Goal: Task Accomplishment & Management: Manage account settings

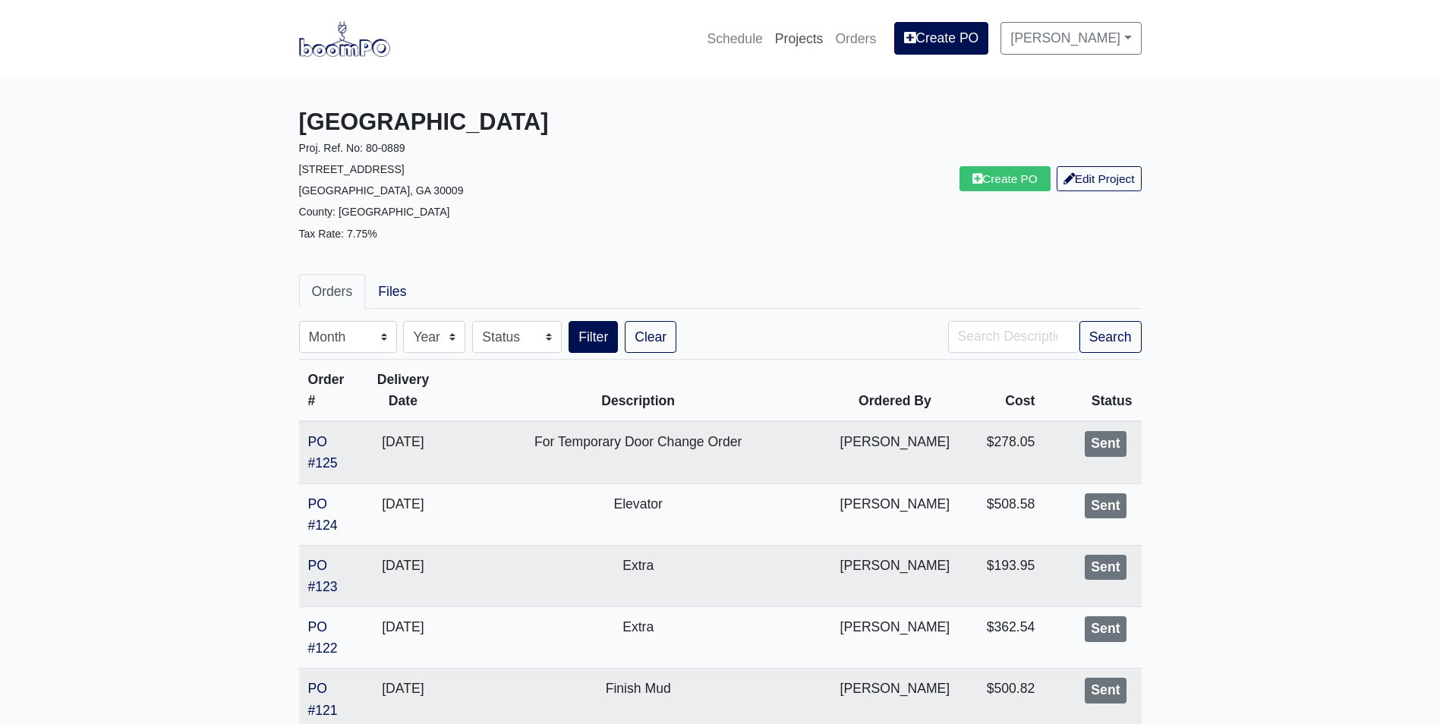
click at [803, 43] on link "Projects" at bounding box center [799, 38] width 61 height 33
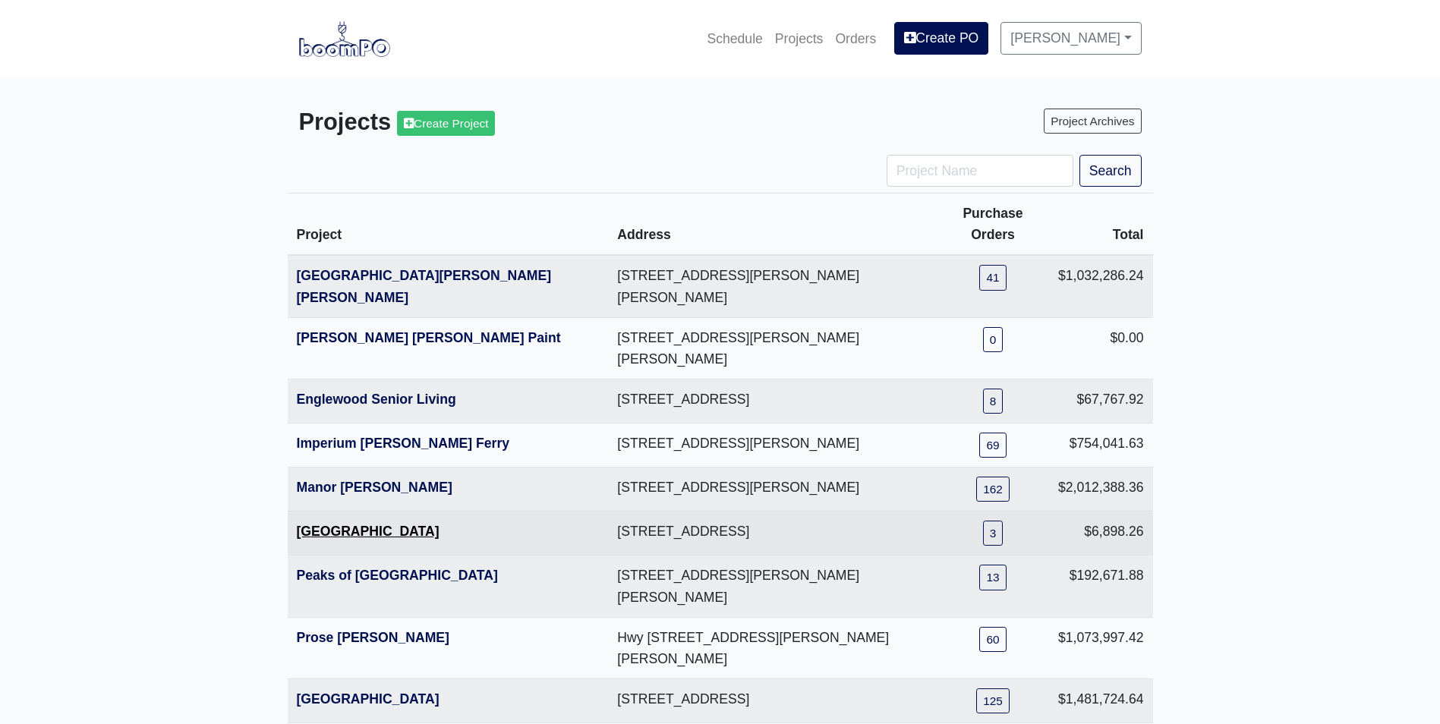
click at [354, 524] on link "[GEOGRAPHIC_DATA]" at bounding box center [368, 531] width 143 height 15
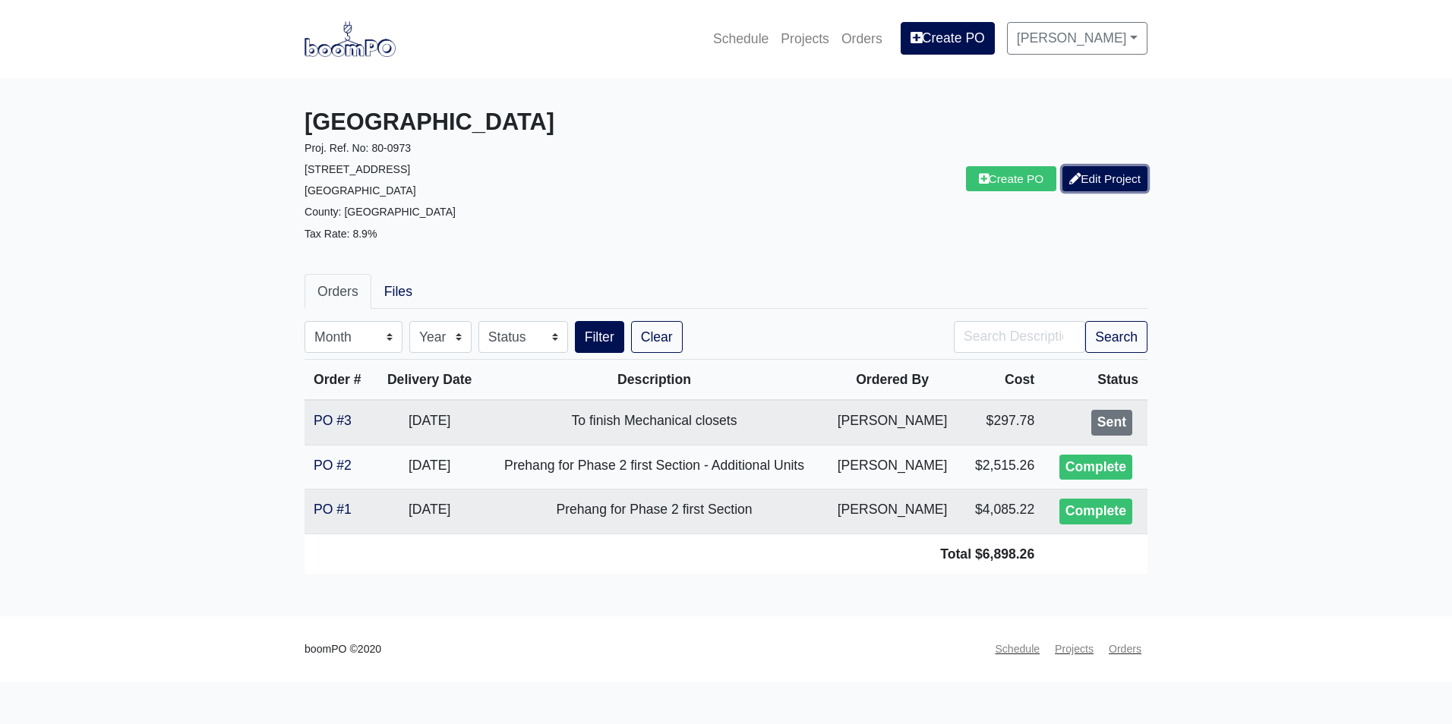
click at [1071, 187] on link "Edit Project" at bounding box center [1104, 178] width 85 height 25
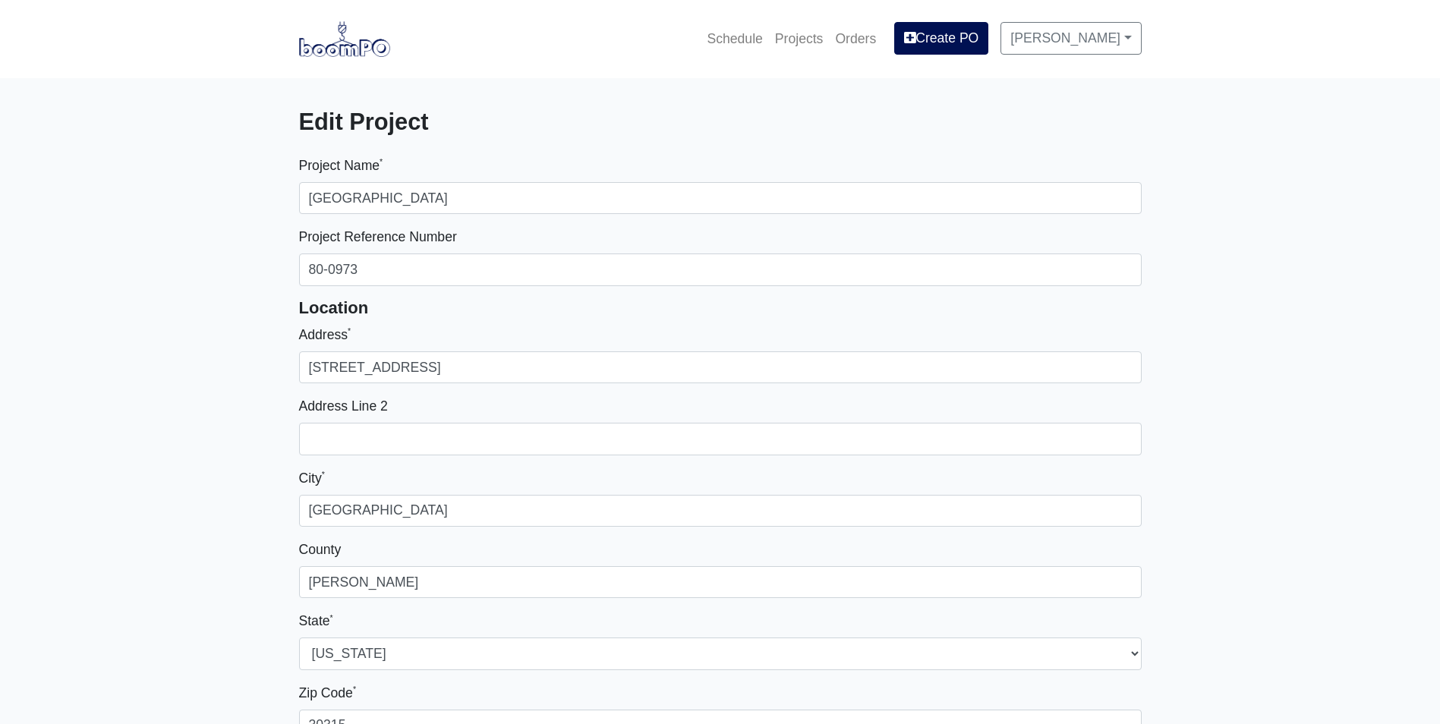
select select
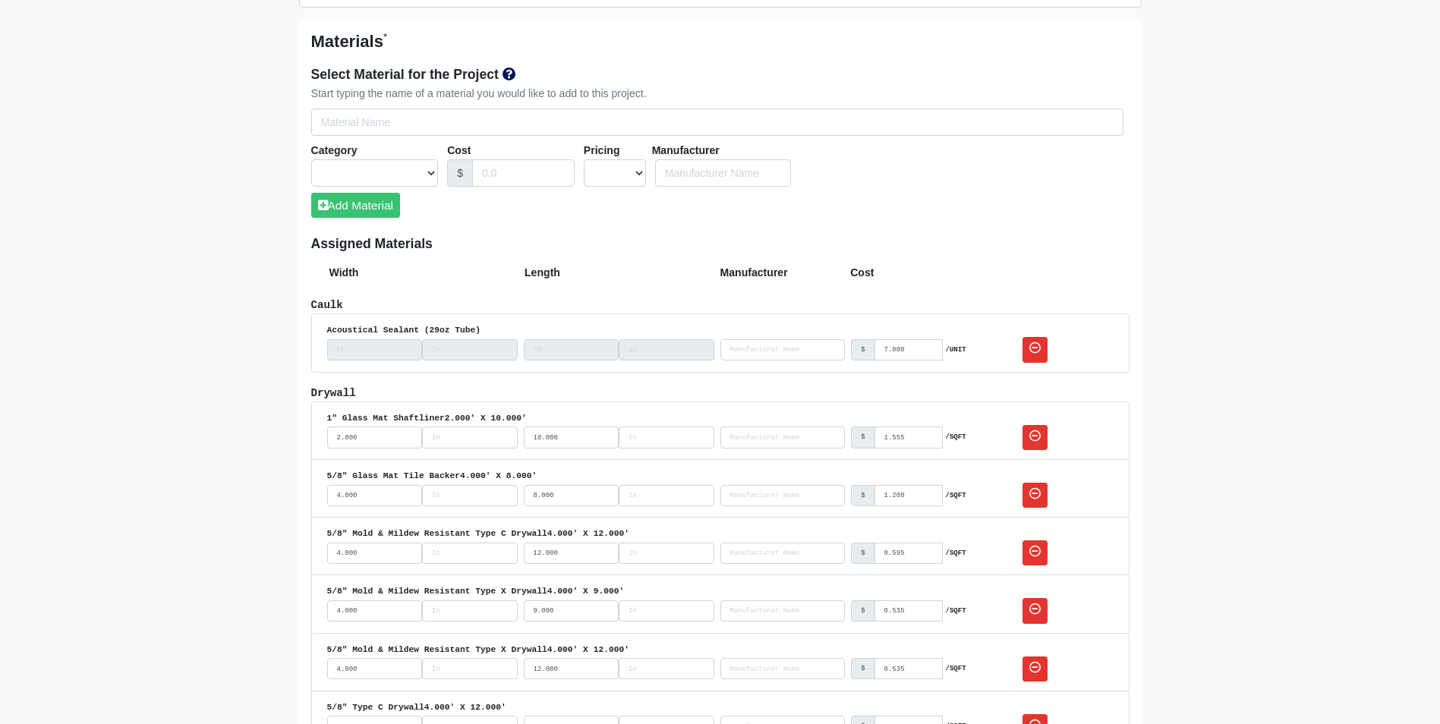
scroll to position [835, 0]
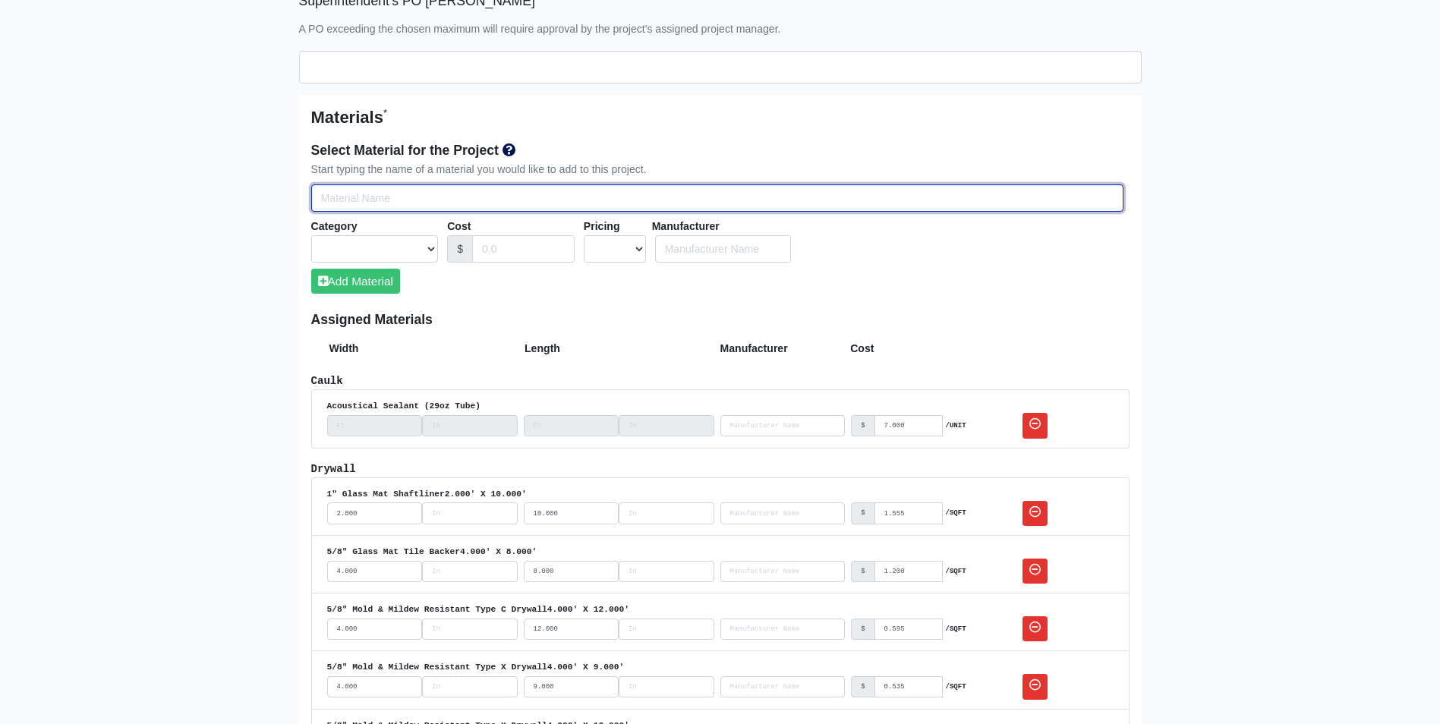
click at [335, 197] on input "Select Team Members for the Project" at bounding box center [717, 199] width 812 height 28
type input "2"
select select
type input "2""
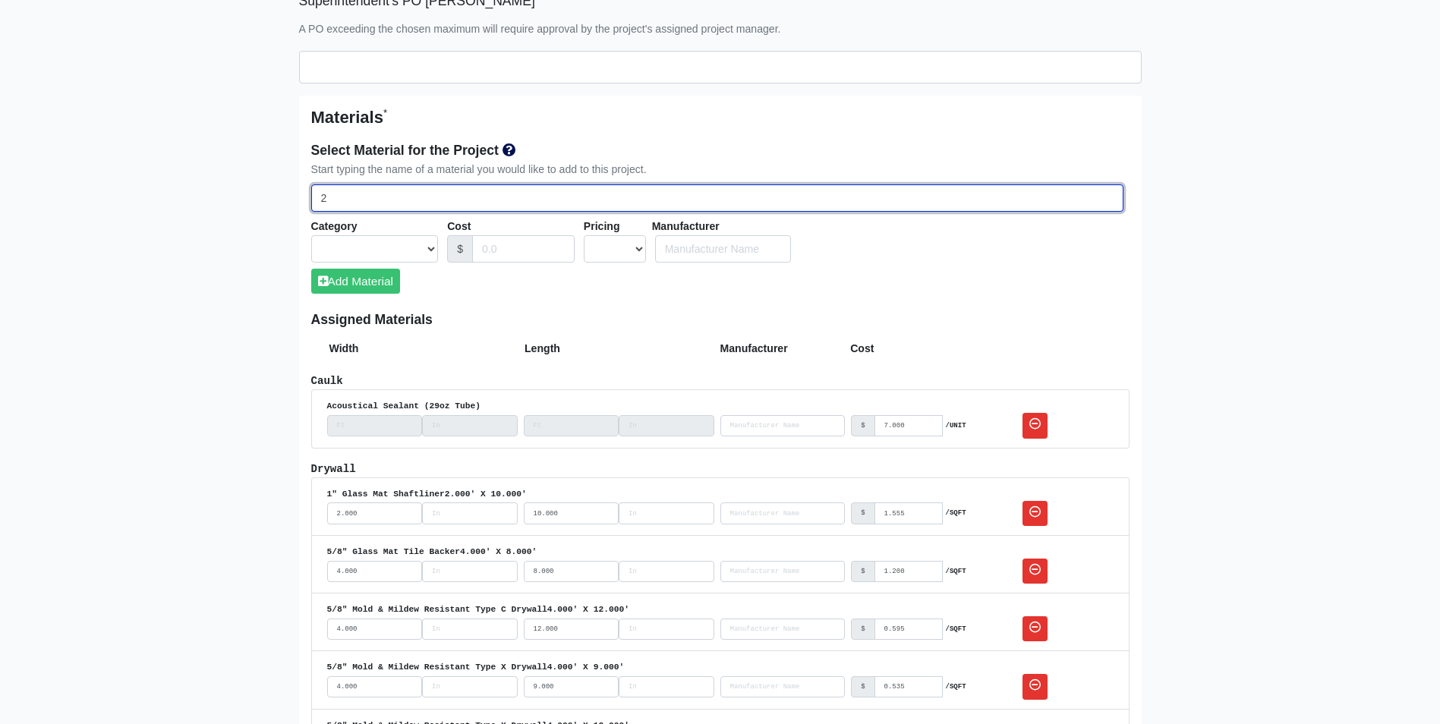
select select
type input "2""
select select
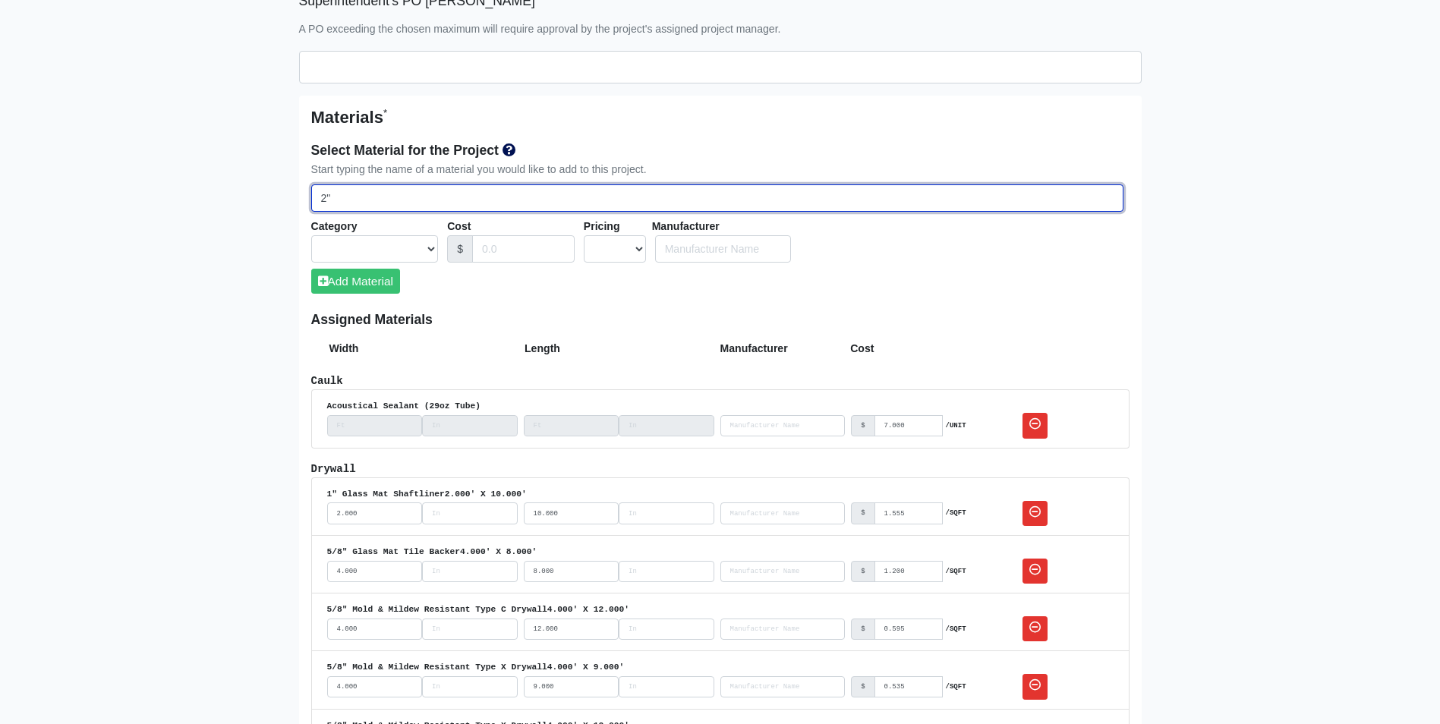
select select
type input "2" H"
select select
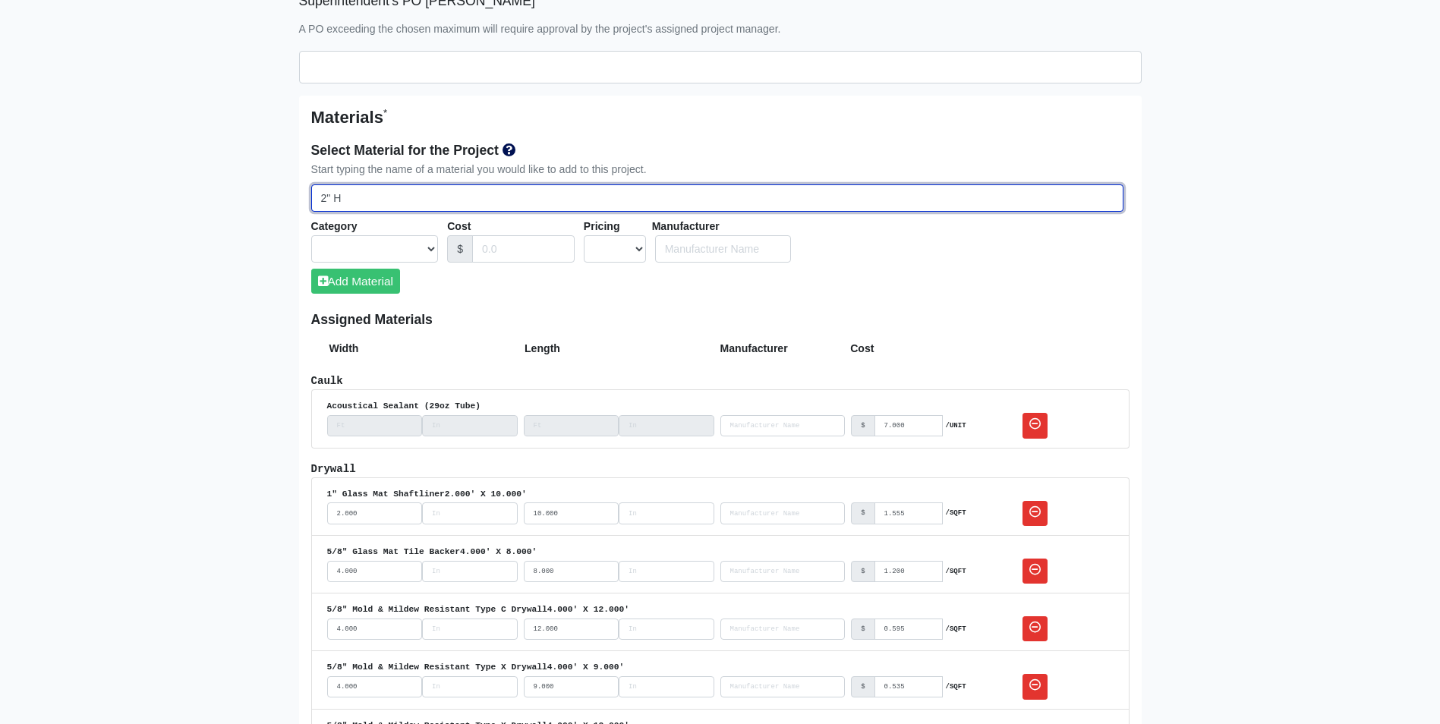
select select
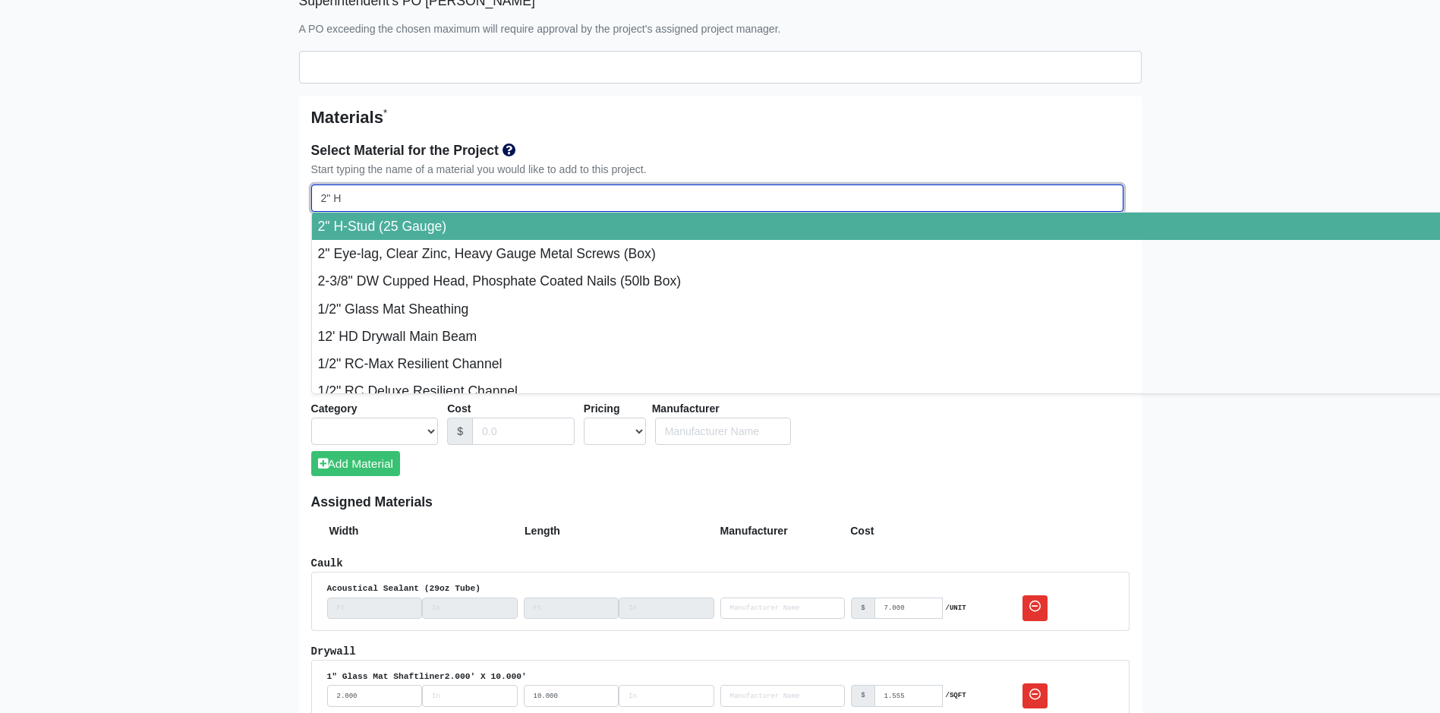
type input "2" H-Stud (25 Gauge)"
select select "[object Object]"
select select "1"
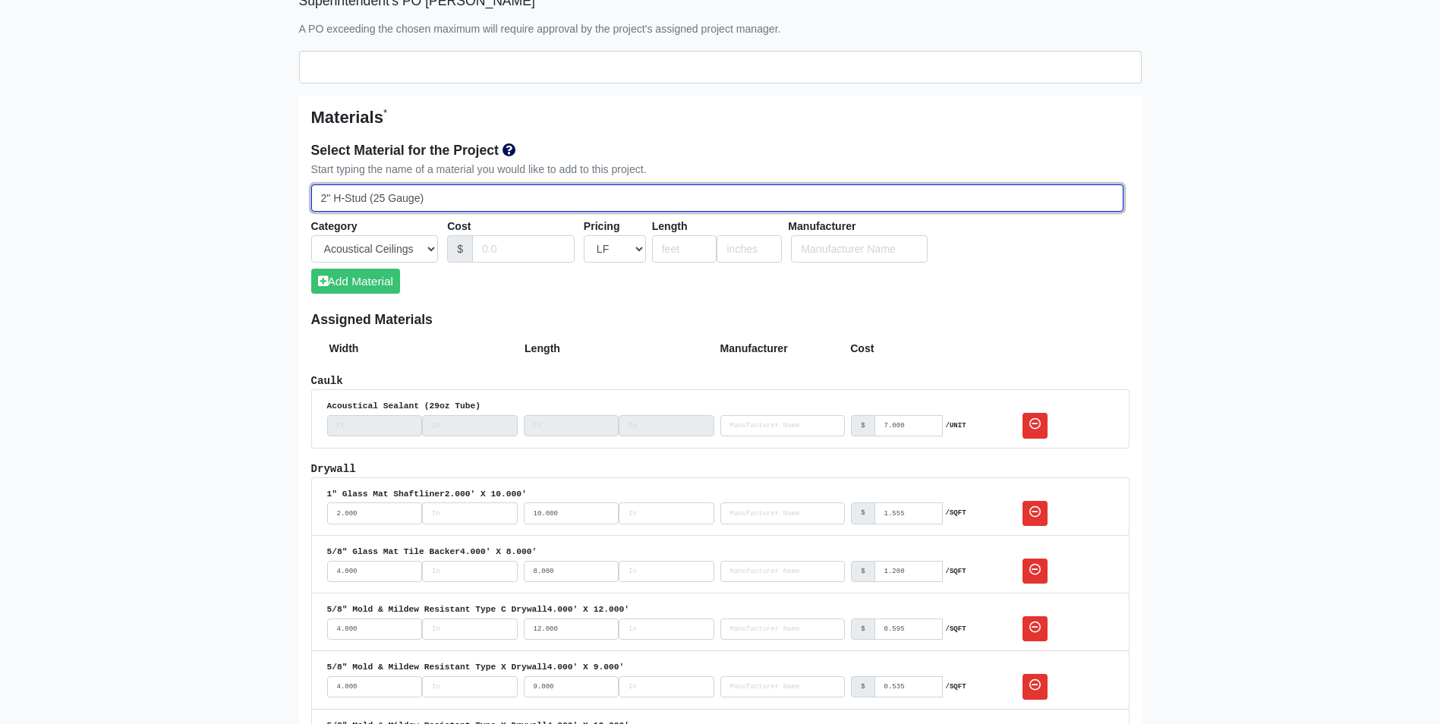
type input "2" H-Stud (25 Gauge)"
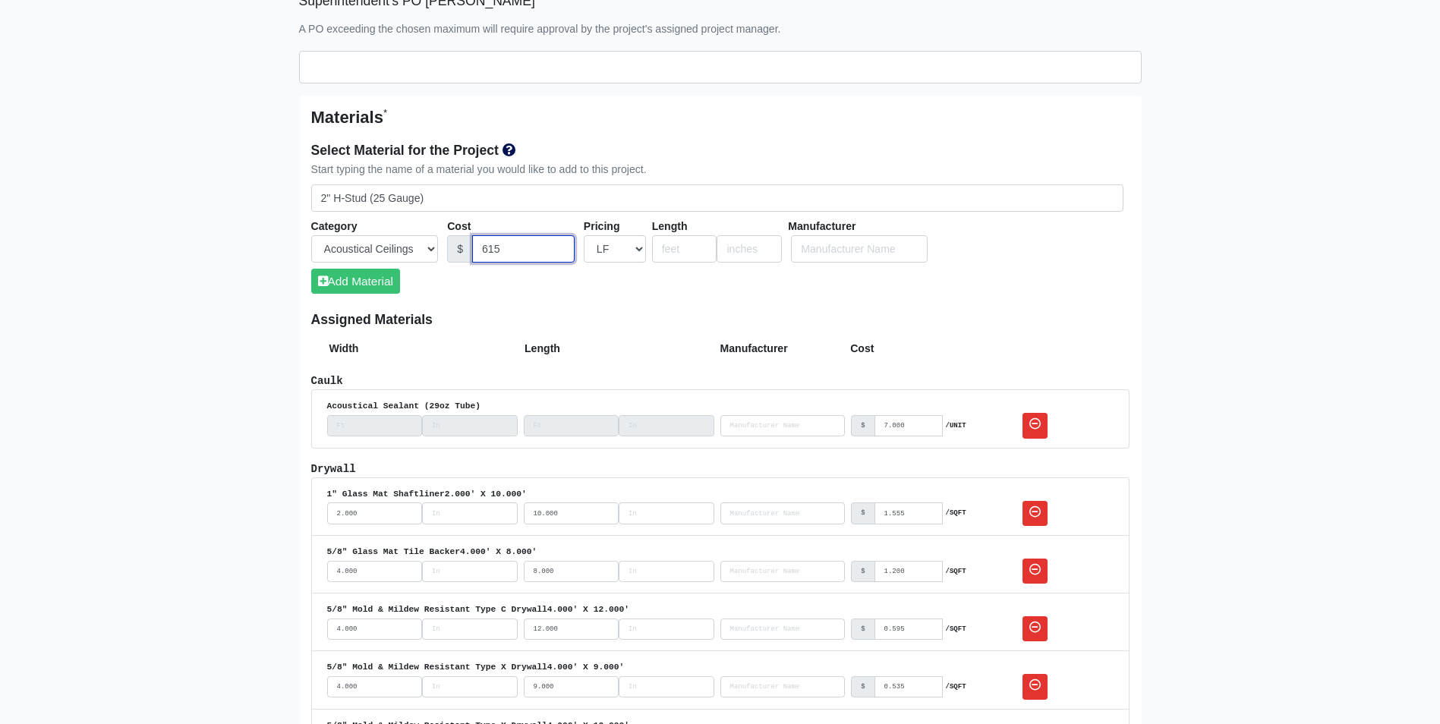
type input "615"
click at [638, 249] on select "UNIT MLF LF MSQFT SQFT" at bounding box center [615, 249] width 62 height 28
click at [584, 235] on select "UNIT MLF LF MSQFT SQFT" at bounding box center [615, 249] width 62 height 28
click at [626, 260] on select "UNIT MLF LF MSQFT SQFT" at bounding box center [615, 249] width 62 height 28
select select "1"
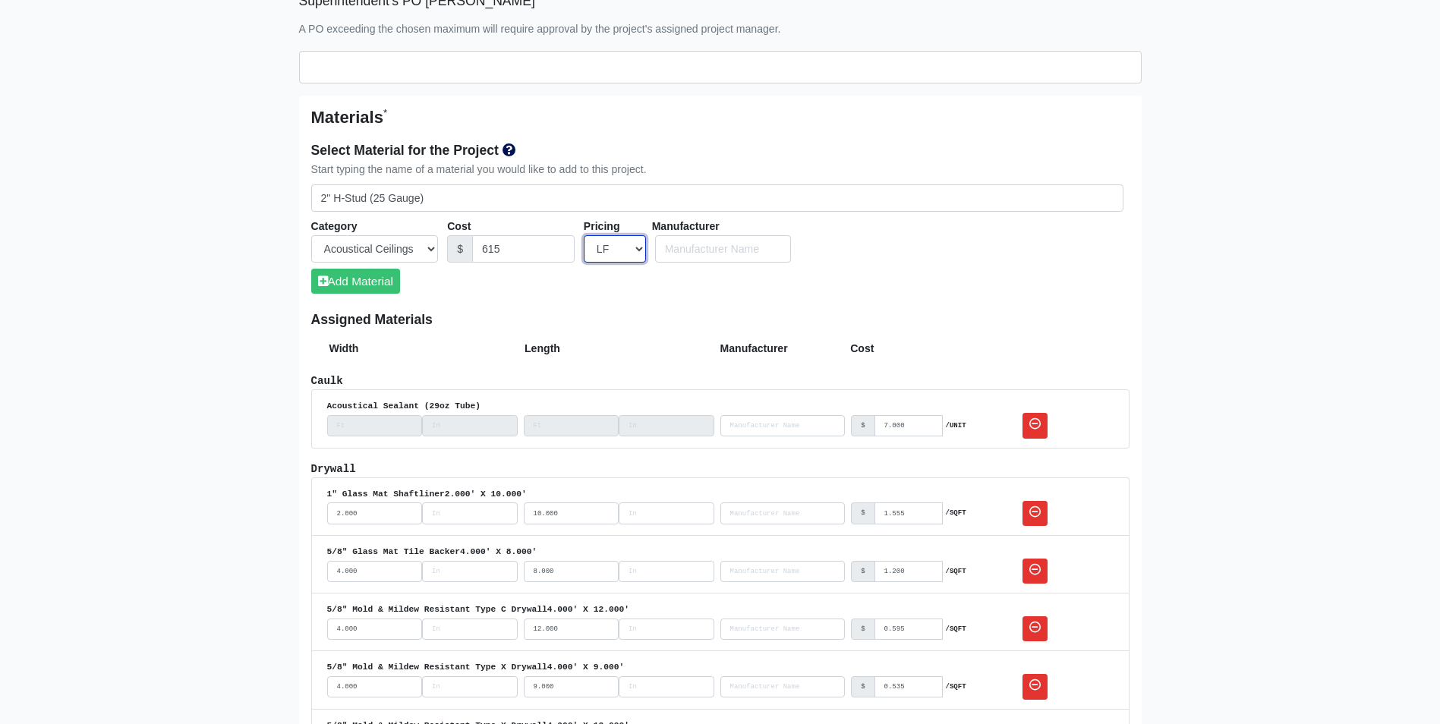
click at [584, 235] on select "UNIT MLF LF MSQFT SQFT" at bounding box center [615, 249] width 62 height 28
click at [484, 249] on input "615" at bounding box center [523, 249] width 103 height 28
type input ".615"
click at [690, 253] on input "number" at bounding box center [684, 249] width 65 height 28
type input "10"
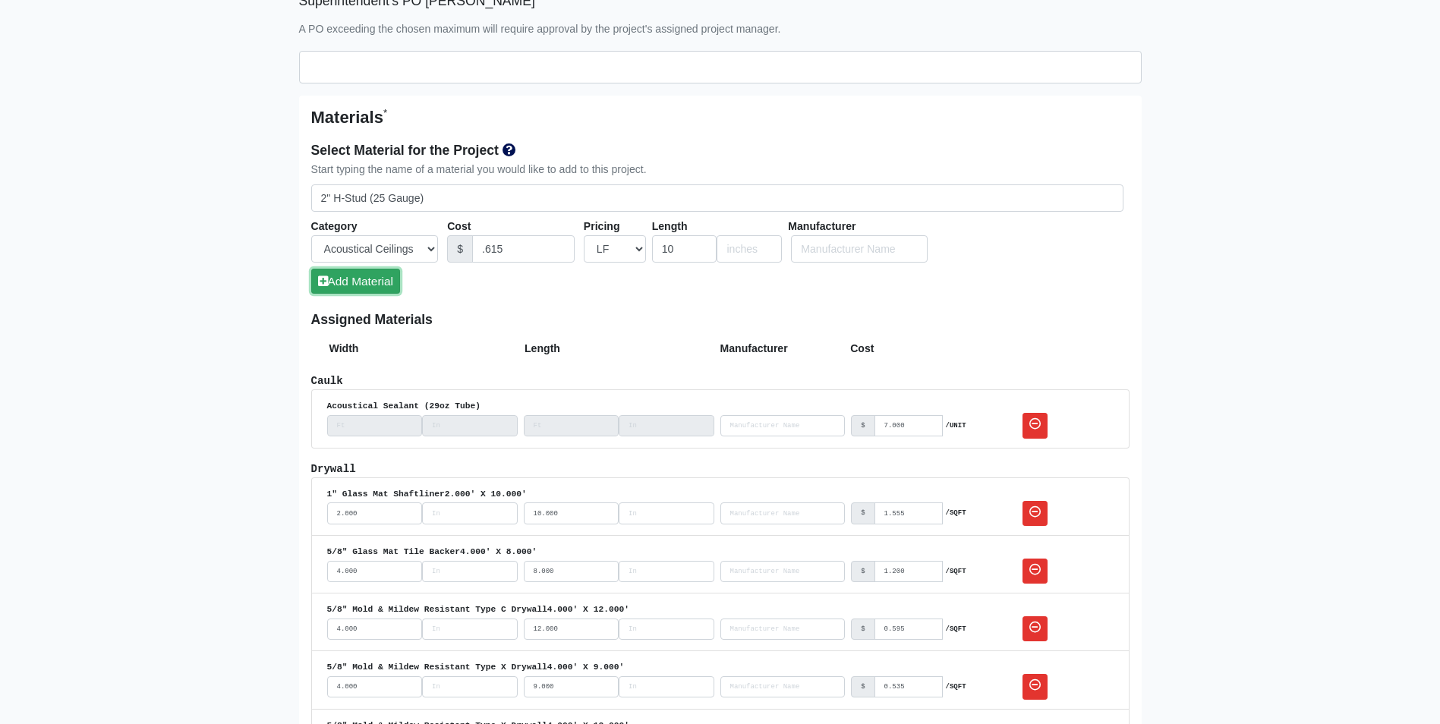
click at [361, 283] on button "Add Material" at bounding box center [355, 281] width 89 height 25
select select
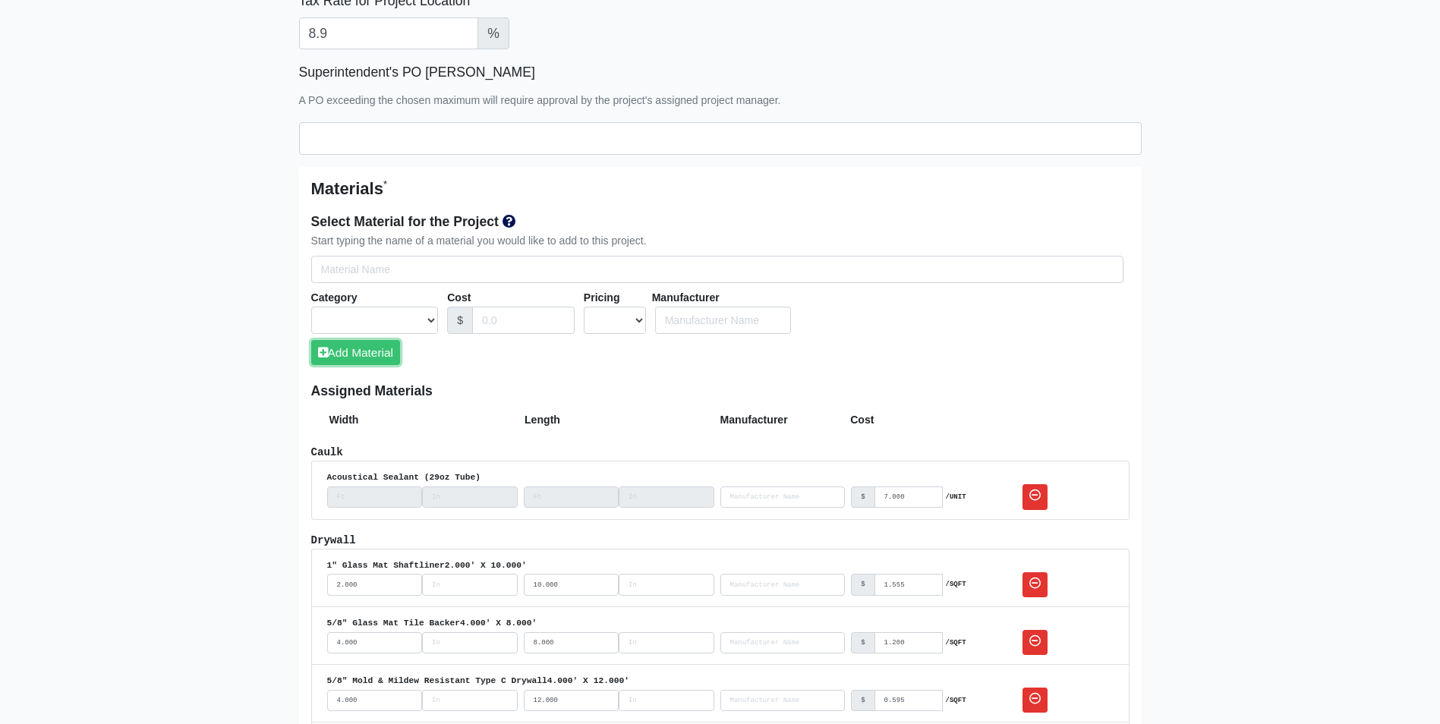
scroll to position [683, 0]
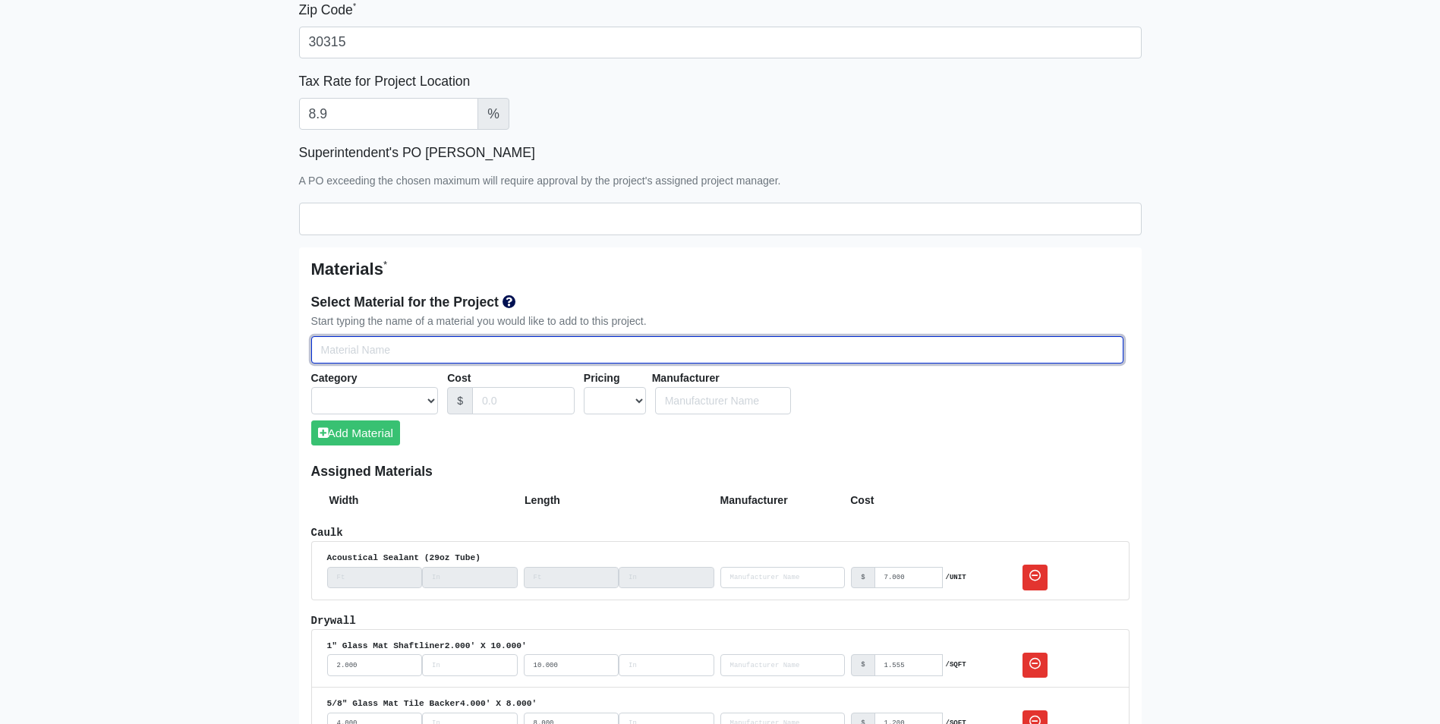
click at [347, 341] on input "Select Team Members for the Project" at bounding box center [717, 350] width 812 height 28
type input "2"
select select
type input "2""
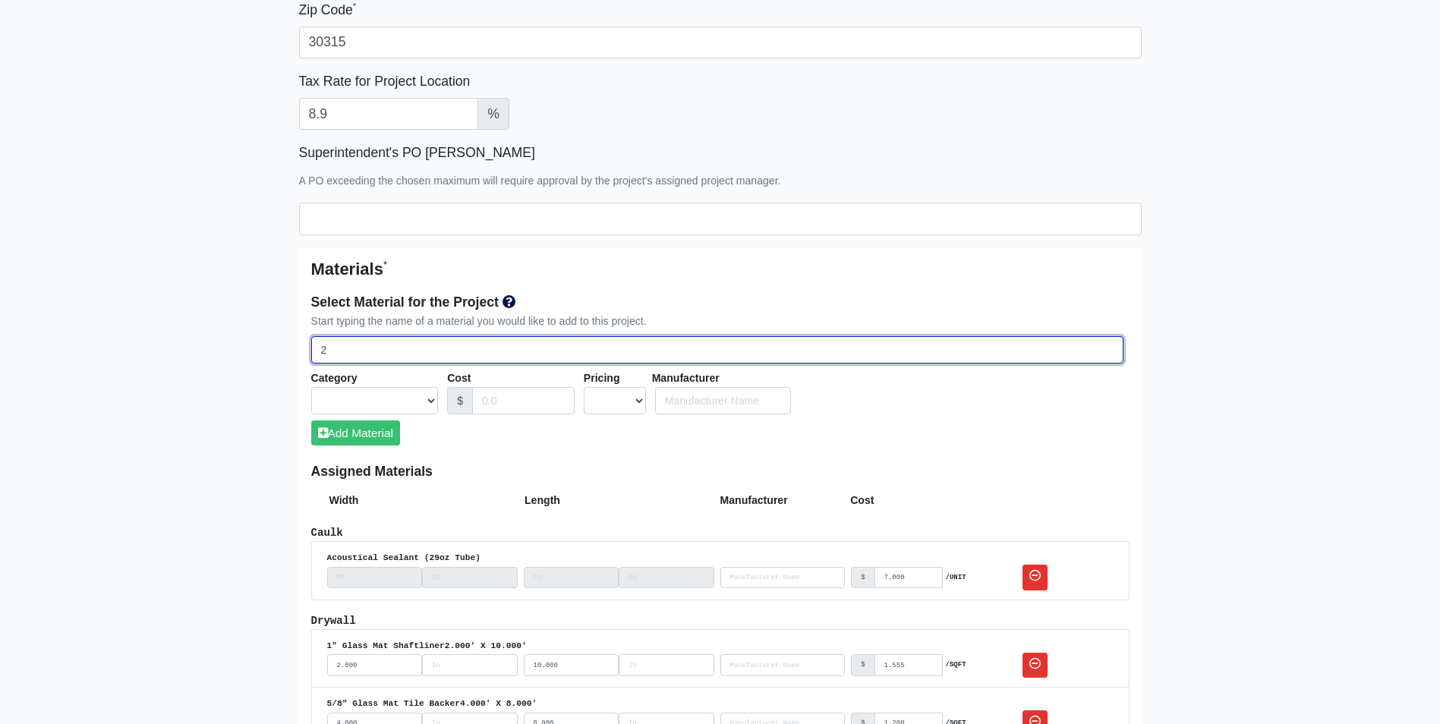
select select
type input "2""
select select
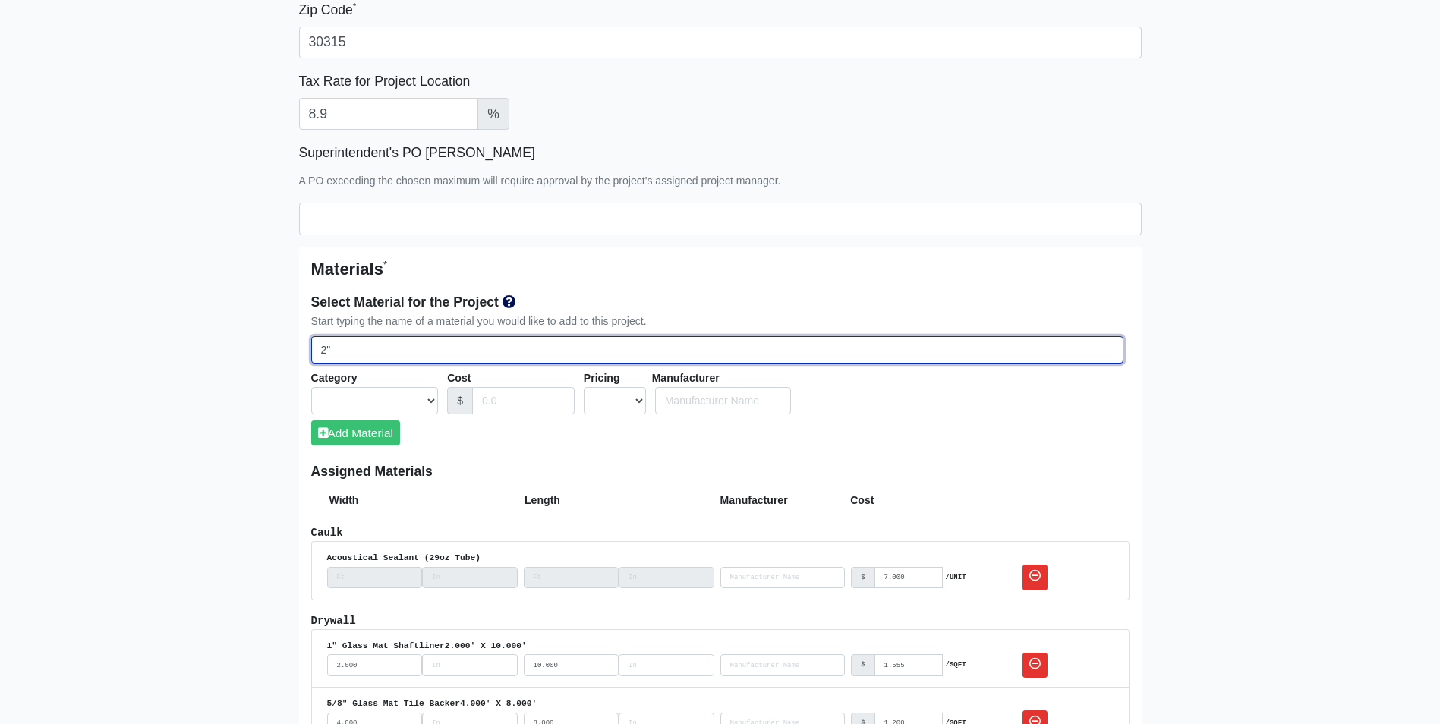
select select
type input "2" C"
select select
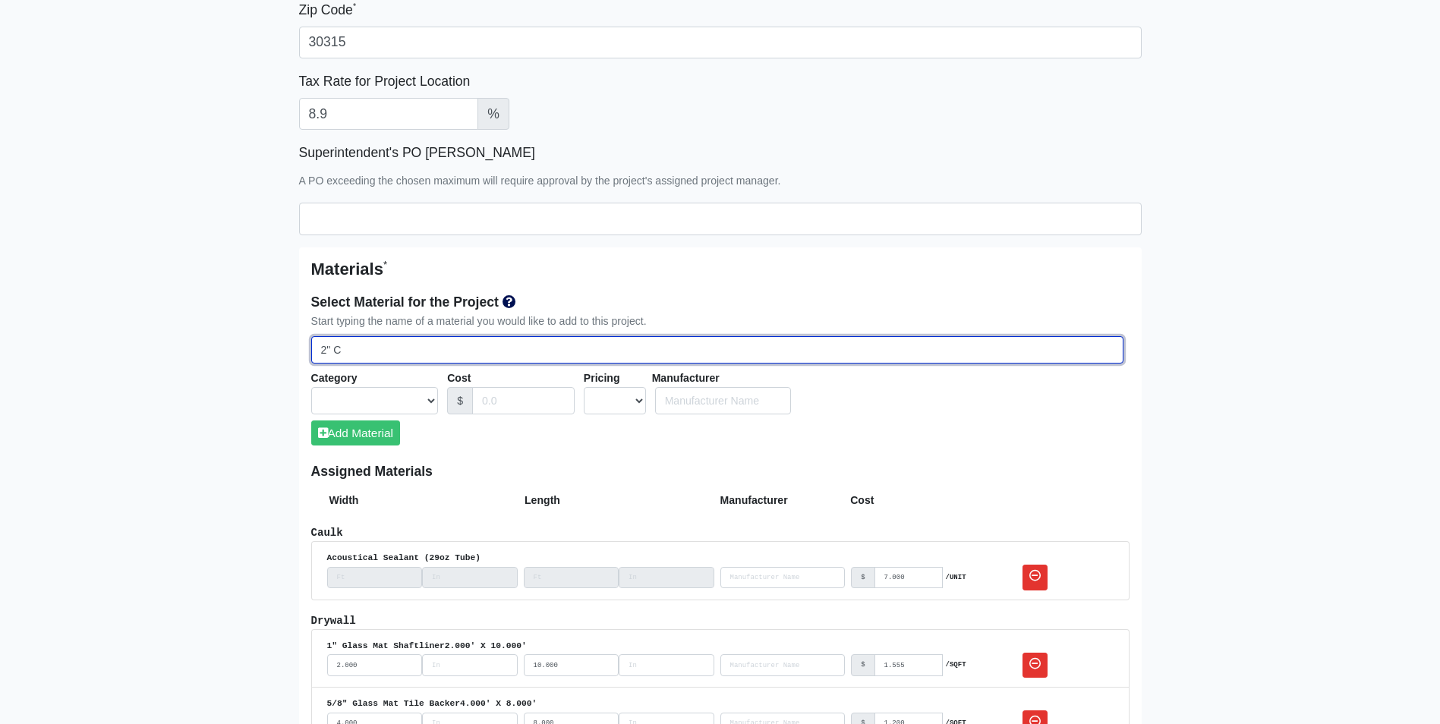
select select
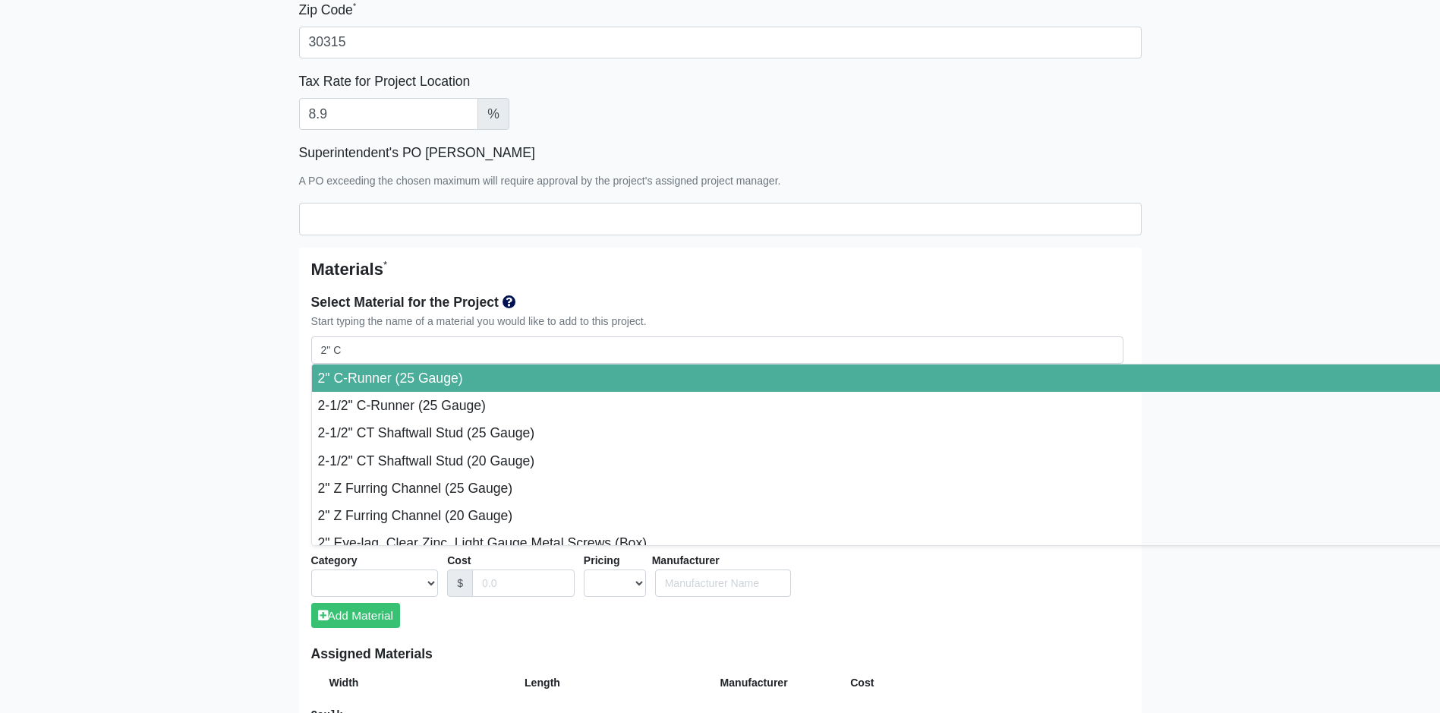
type input "2" C-Runner (25 Gauge)"
select select "[object Object]"
select select "1"
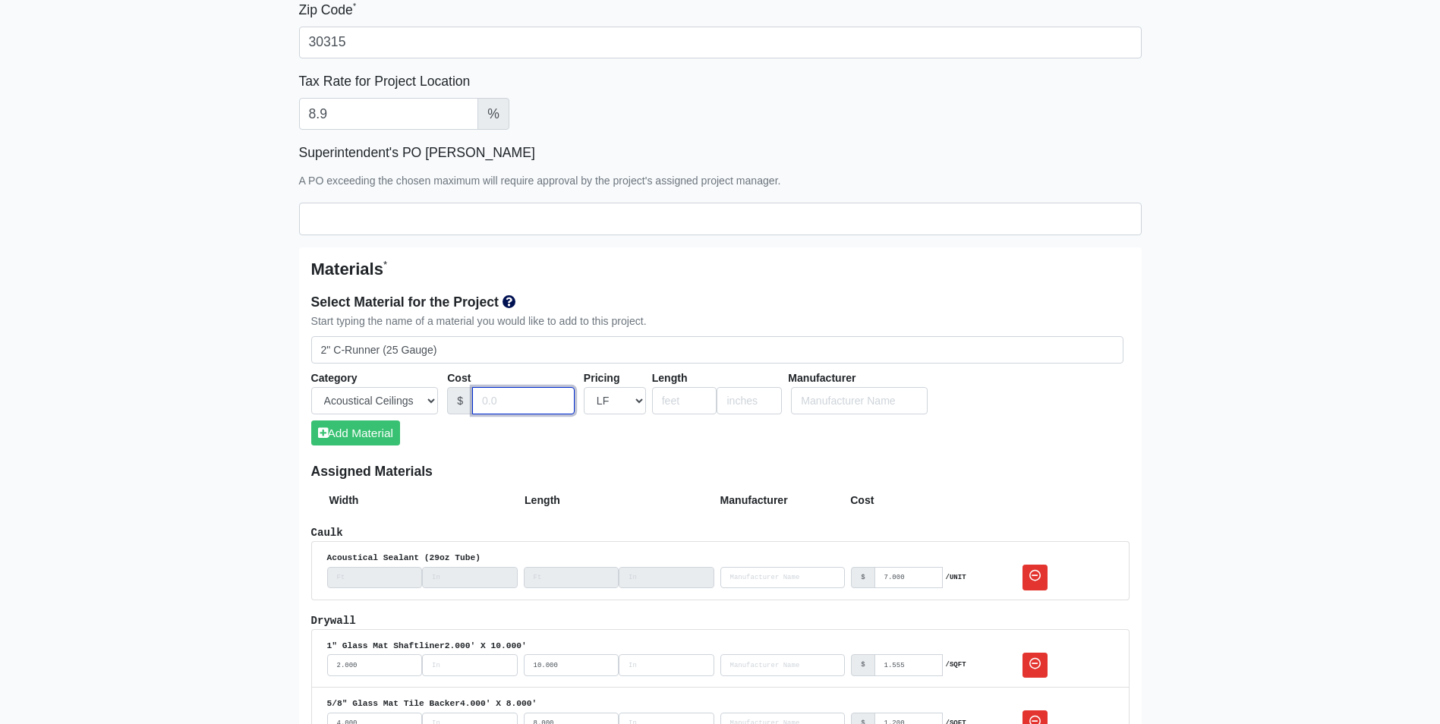
click at [484, 398] on input "Cost" at bounding box center [523, 401] width 103 height 28
type input ".395"
type input "10"
click at [358, 440] on button "Add Material" at bounding box center [355, 433] width 89 height 25
select select
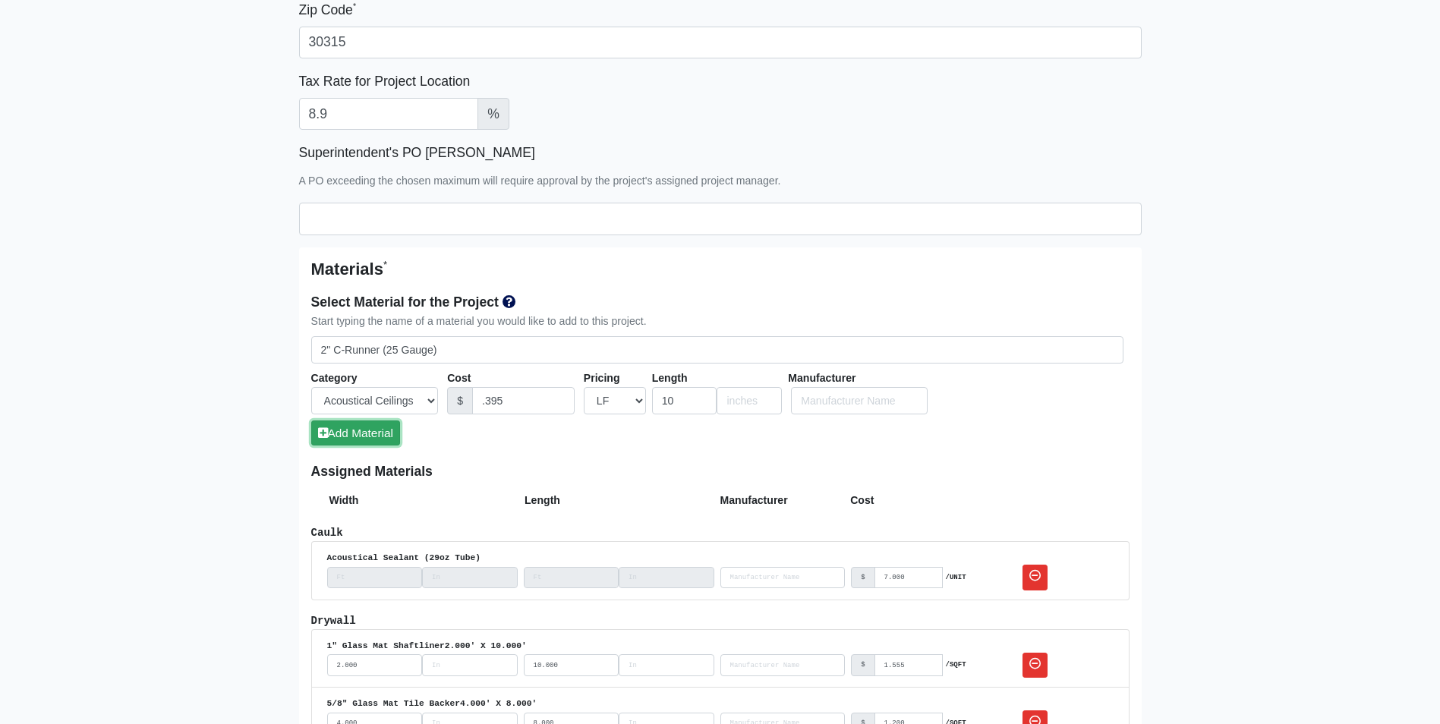
select select
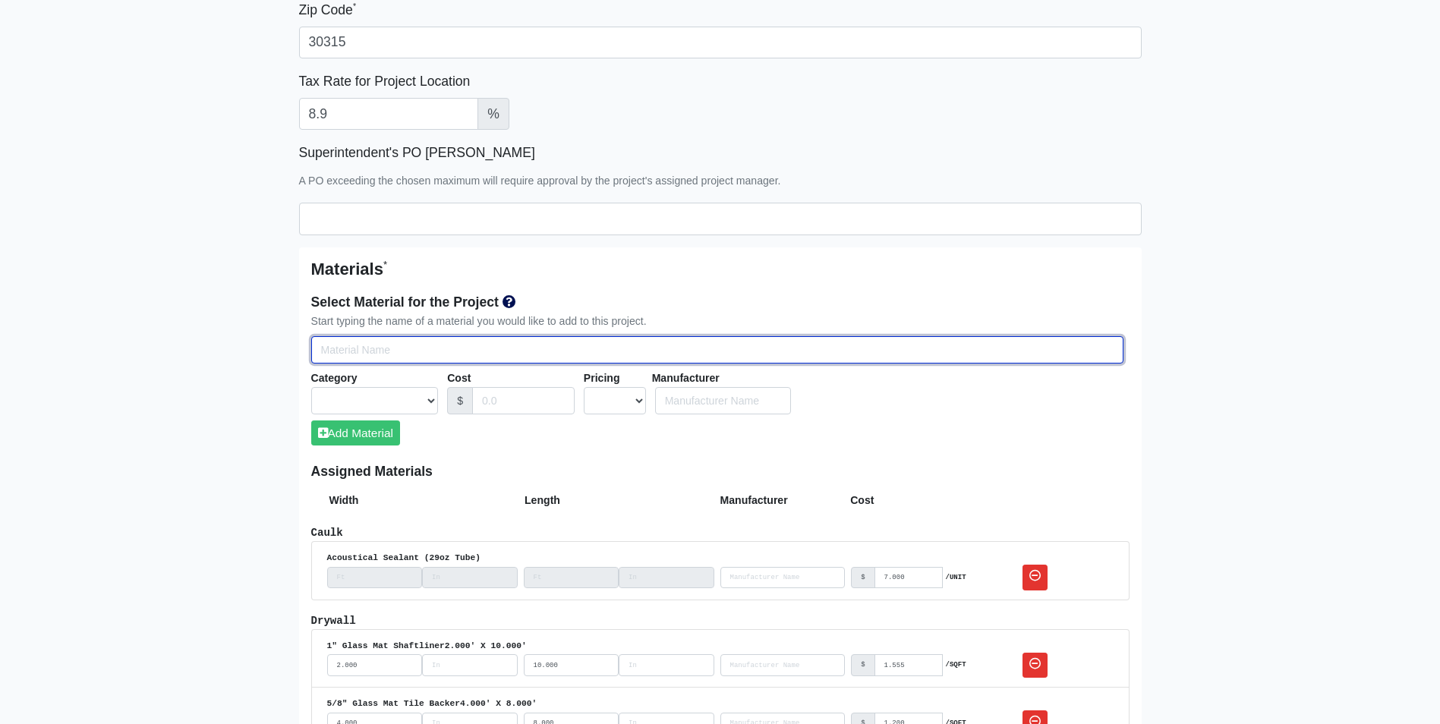
click at [326, 352] on input "Select Team Members for the Project" at bounding box center [717, 350] width 812 height 28
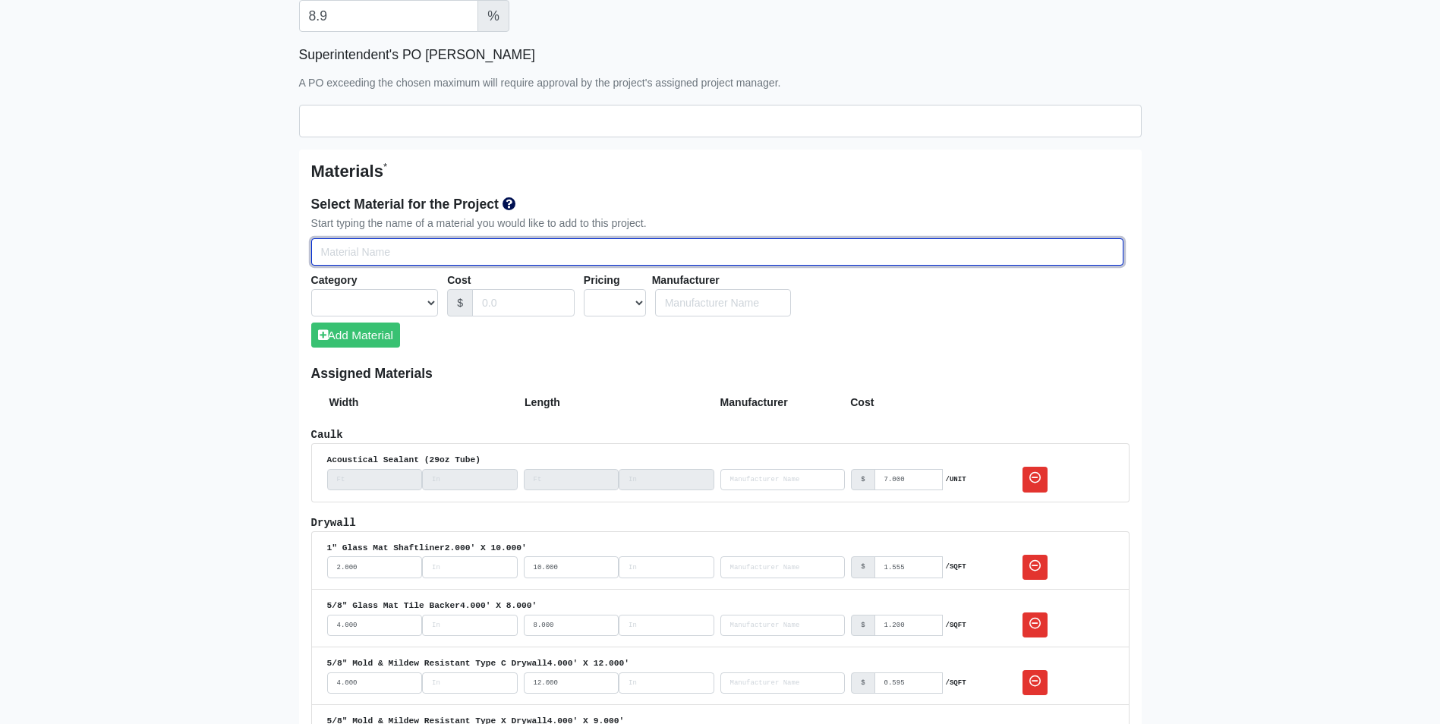
scroll to position [759, 0]
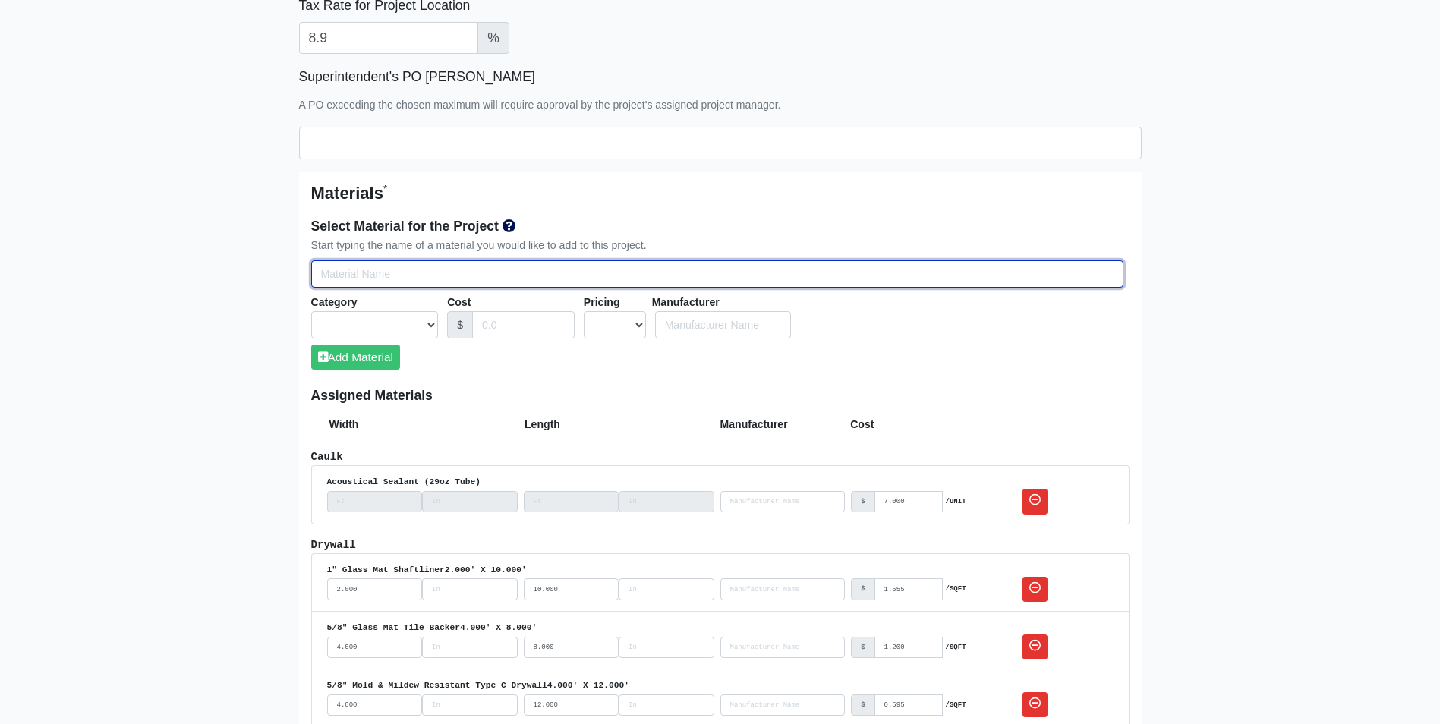
type input "a"
select select
type input "al"
select select
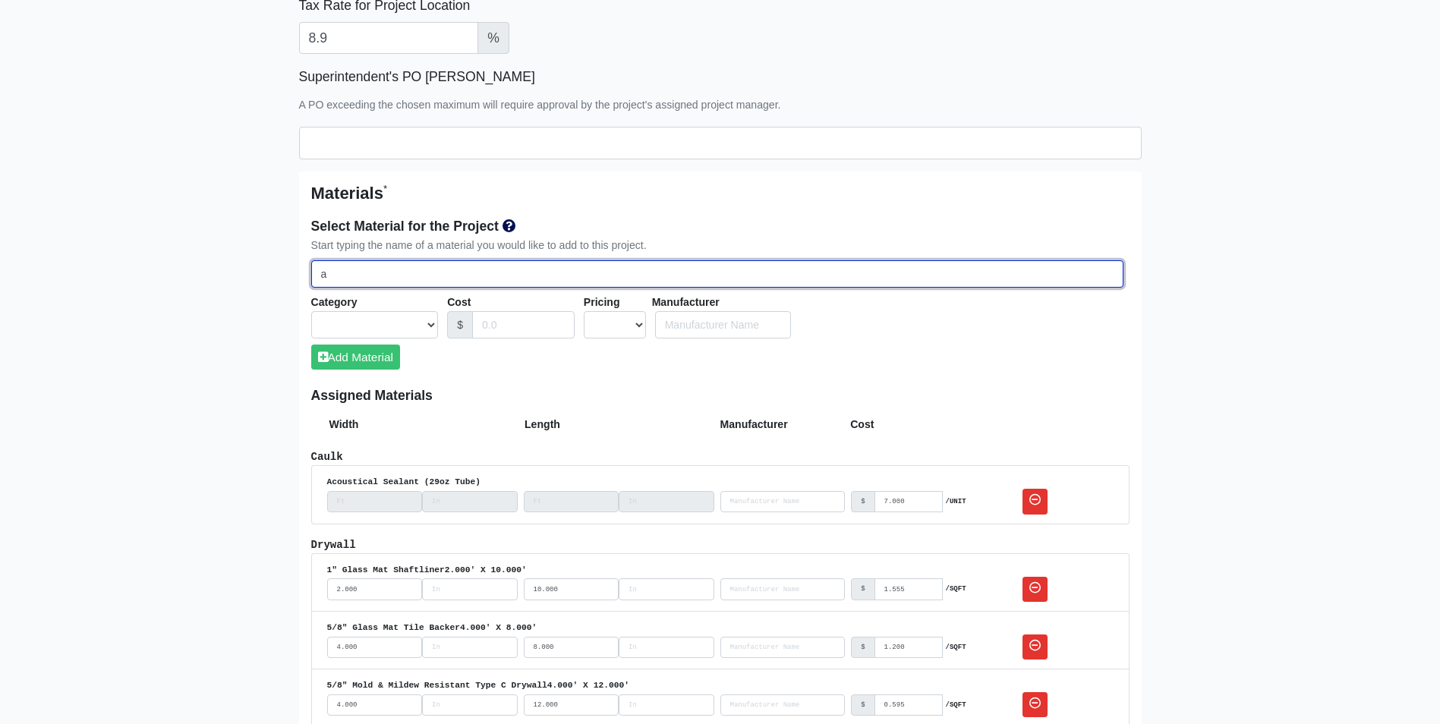
select select
type input "alu"
select select
type input "alum"
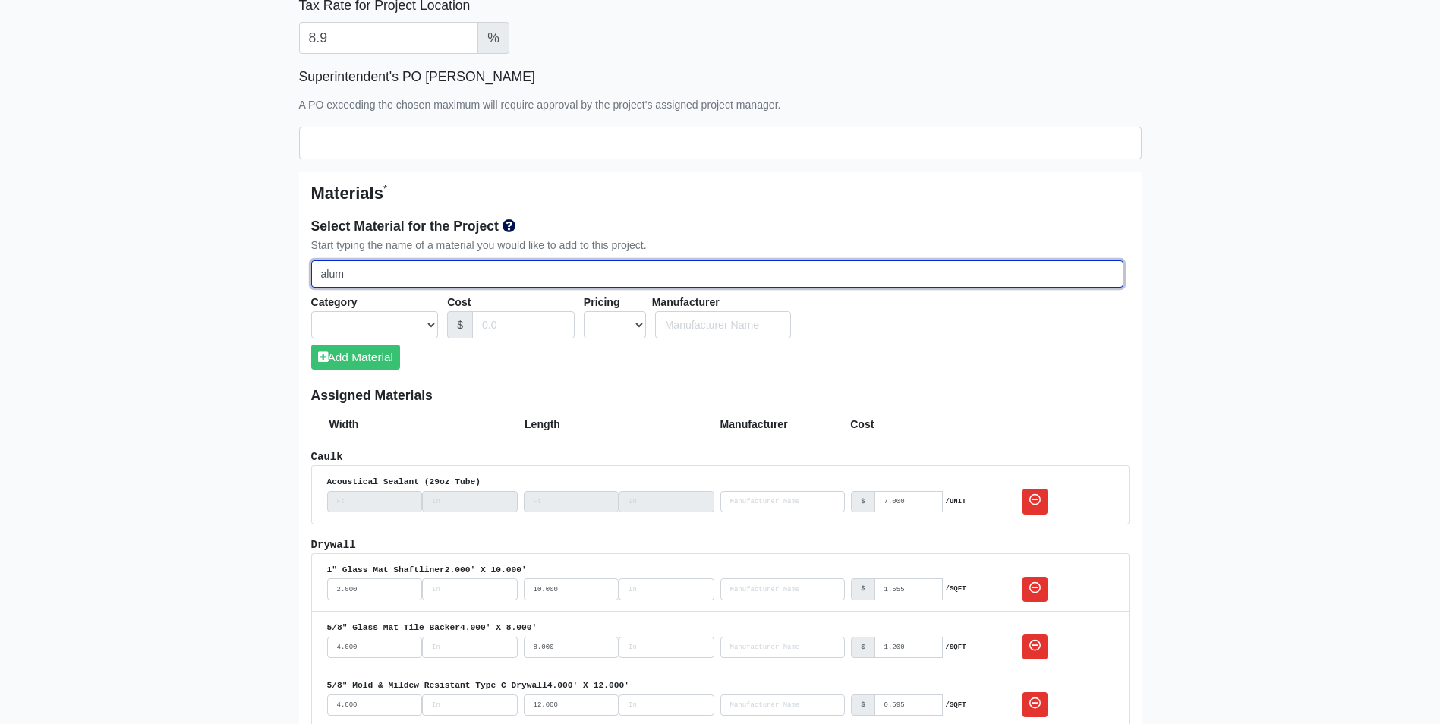
select select
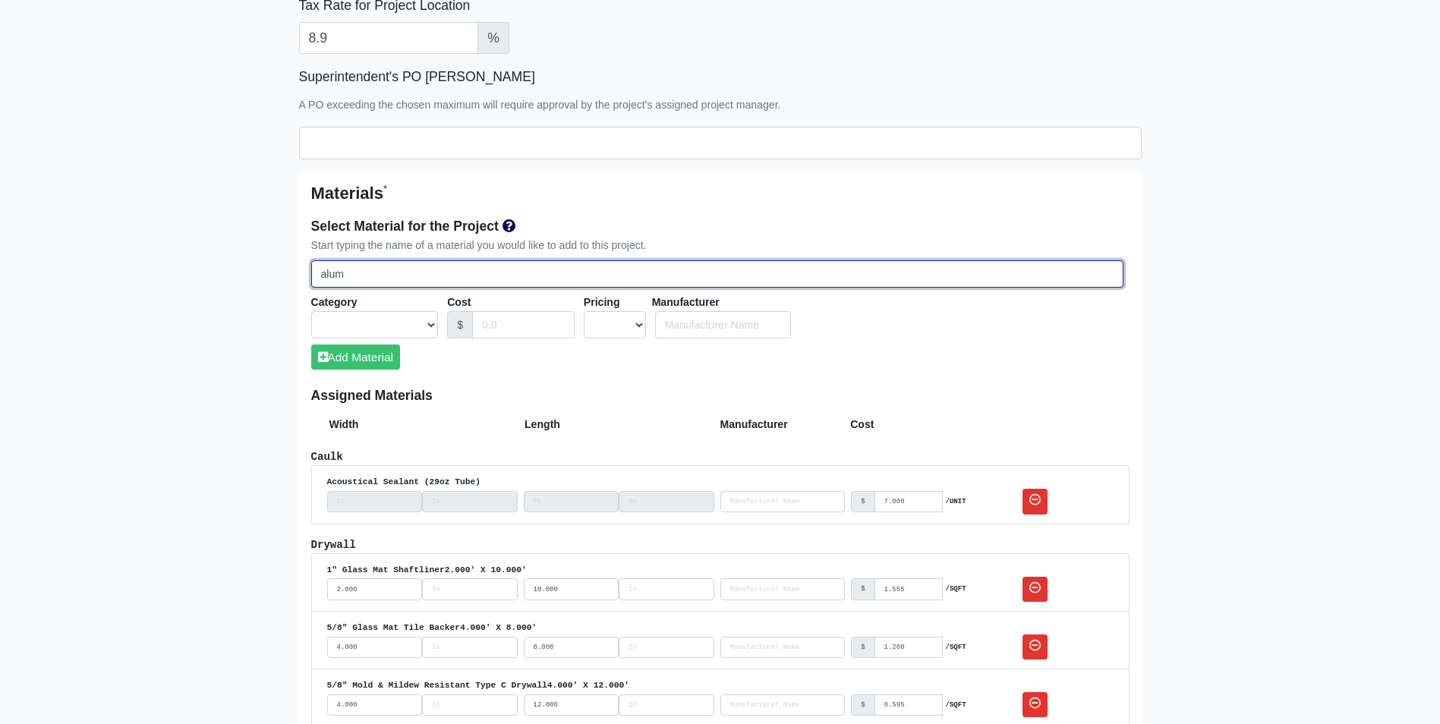
select select
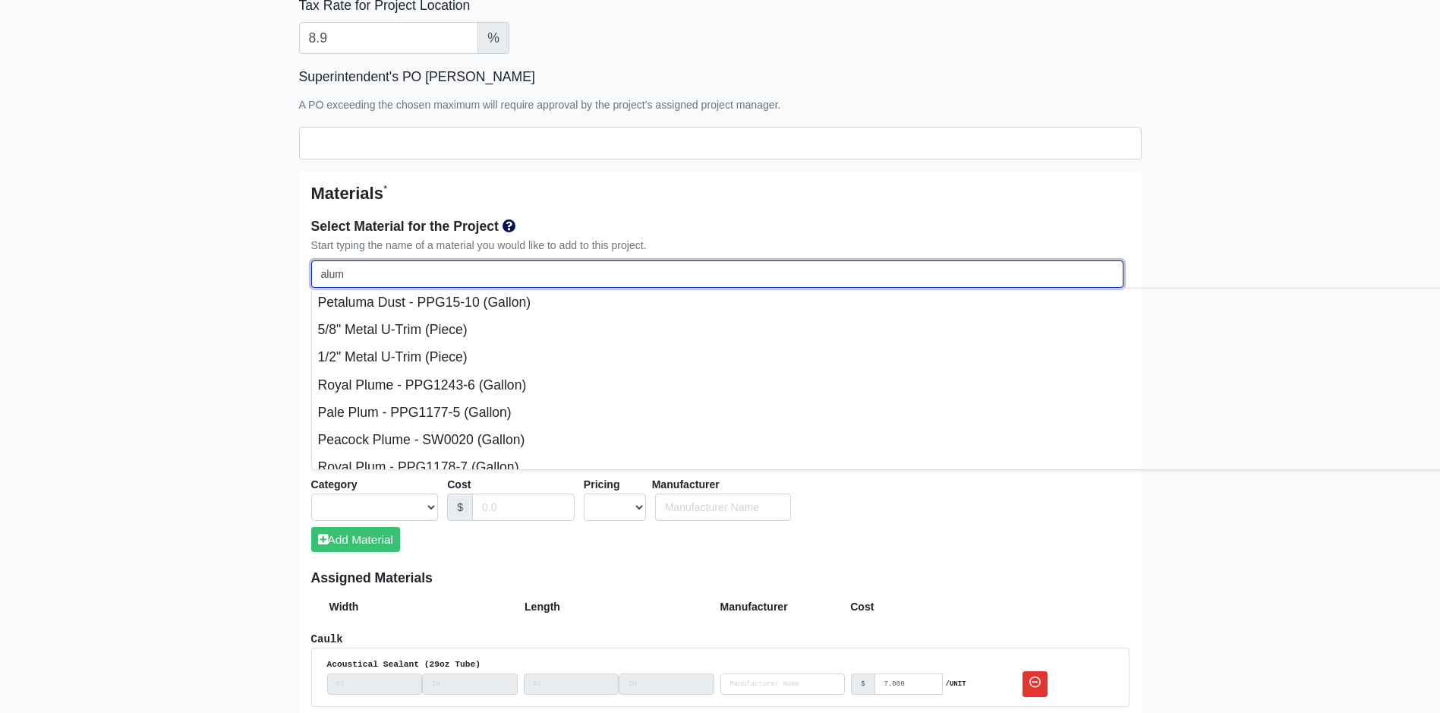
type input "alumi"
select select
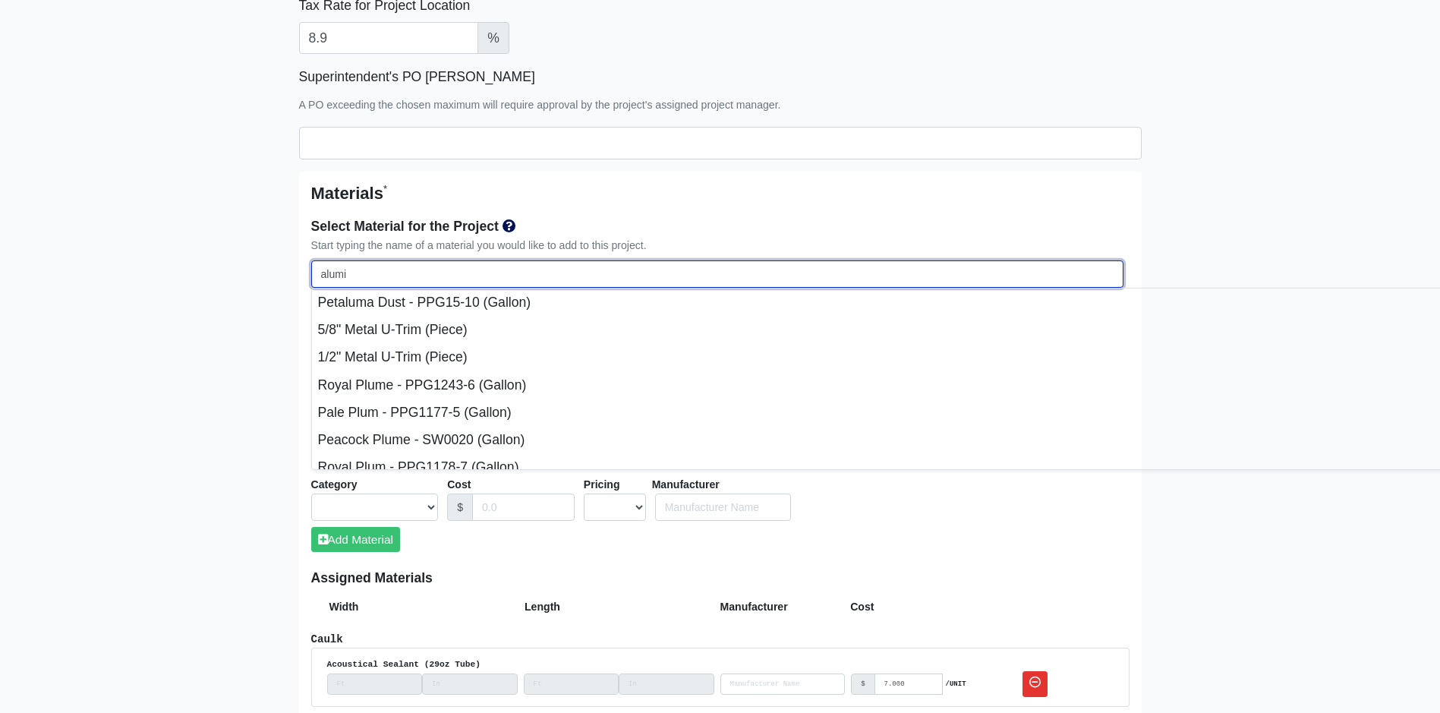
select select
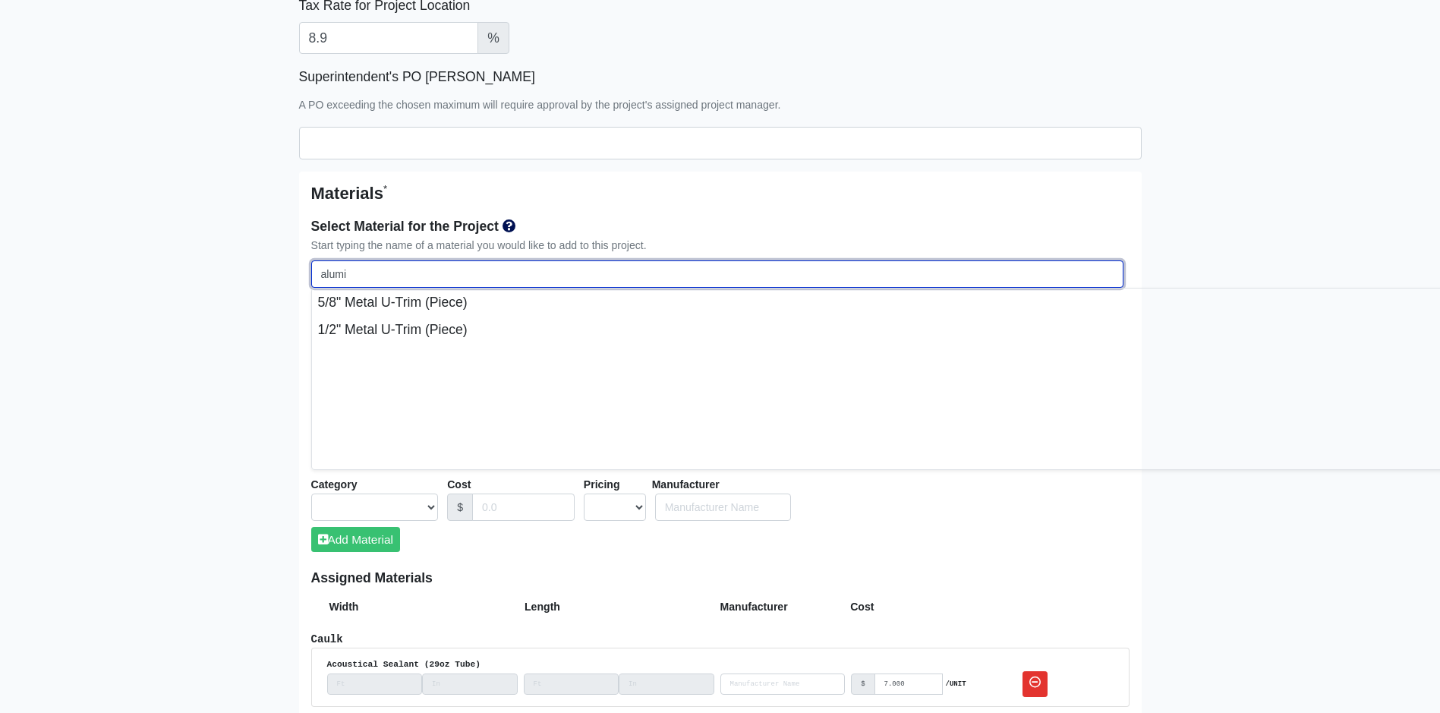
type input "alumin"
select select
type input "aluminu"
select select
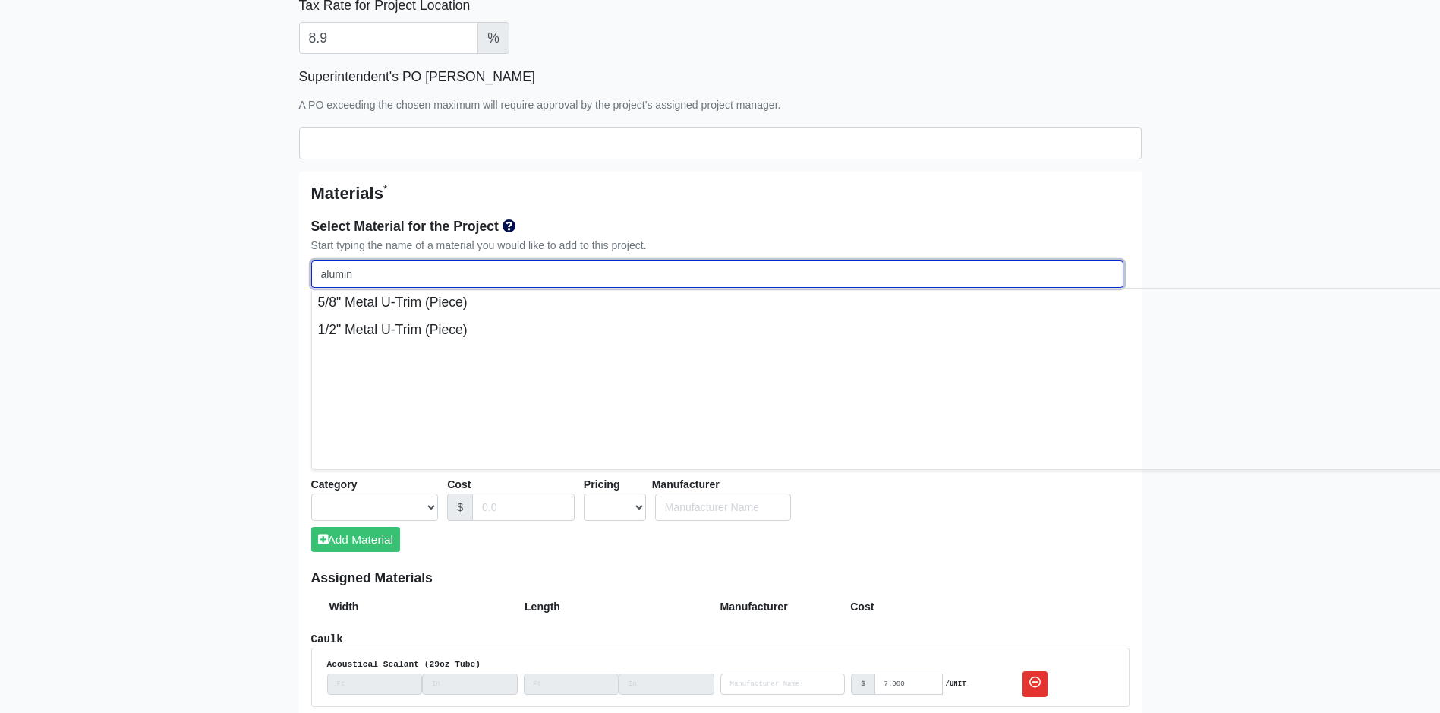
select select
type input "aluminum"
select select
type input "aluminum"
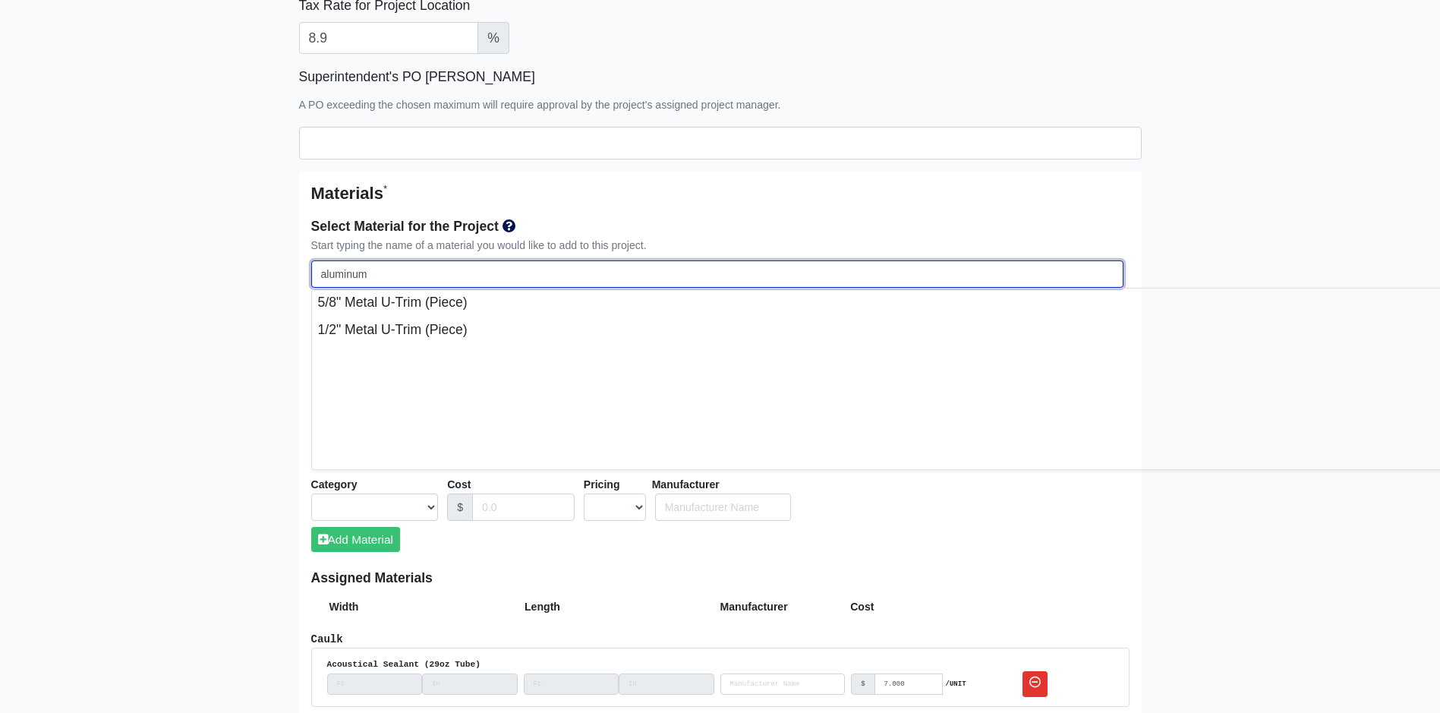
select select
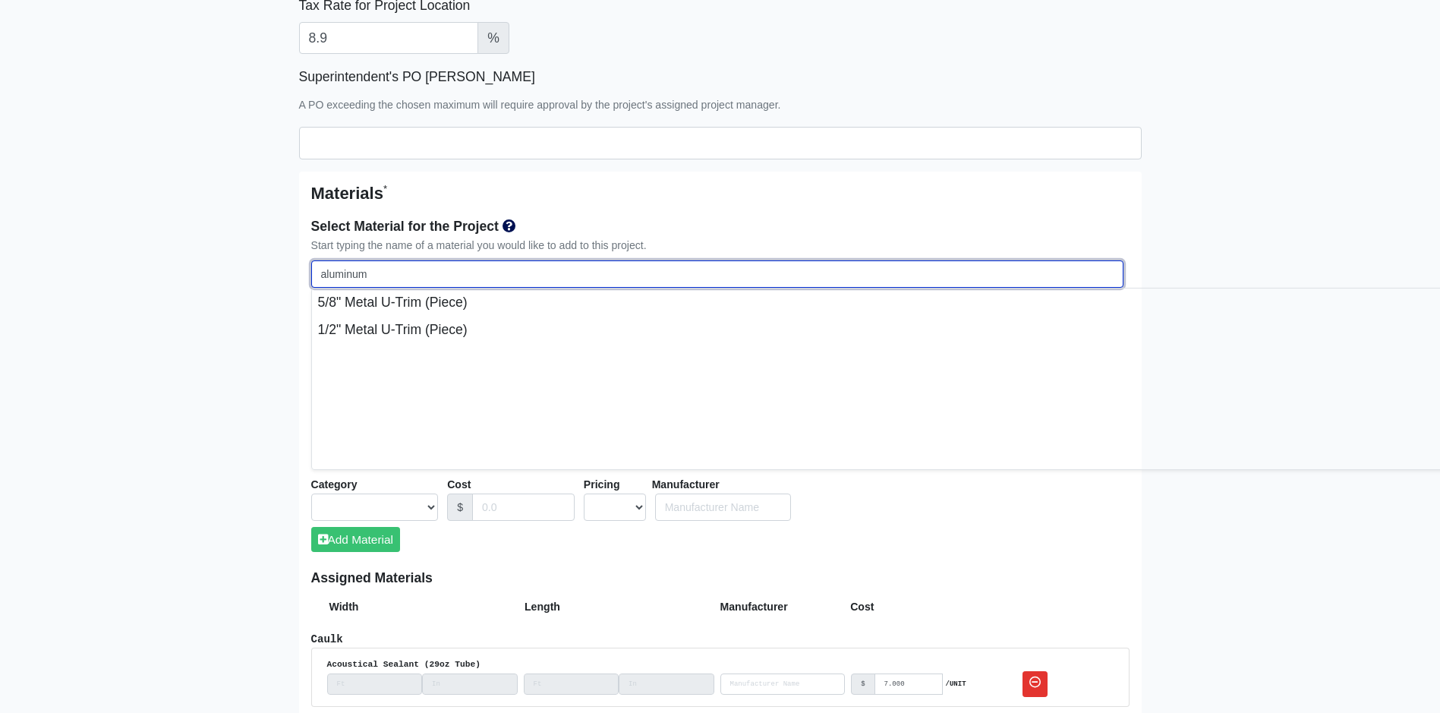
select select
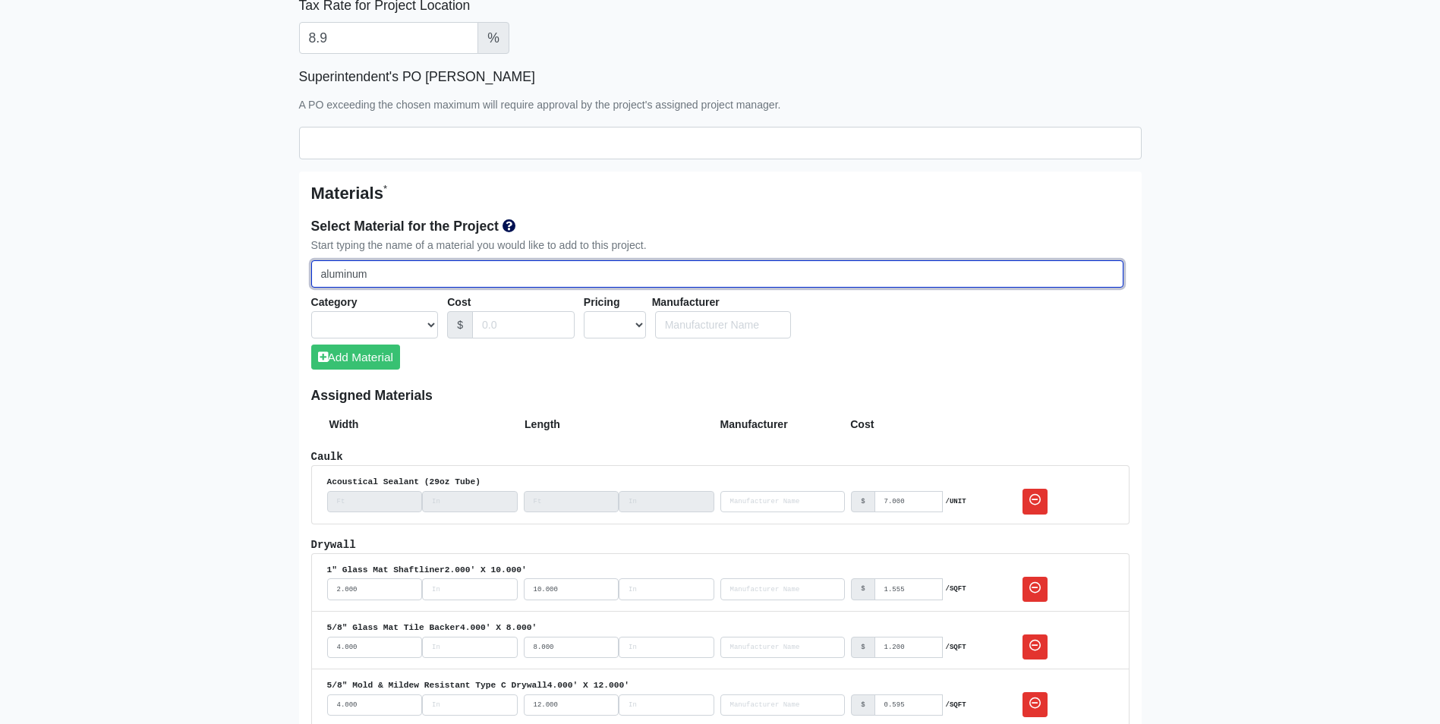
type input "aluminum"
select select
type input "aluminu"
select select
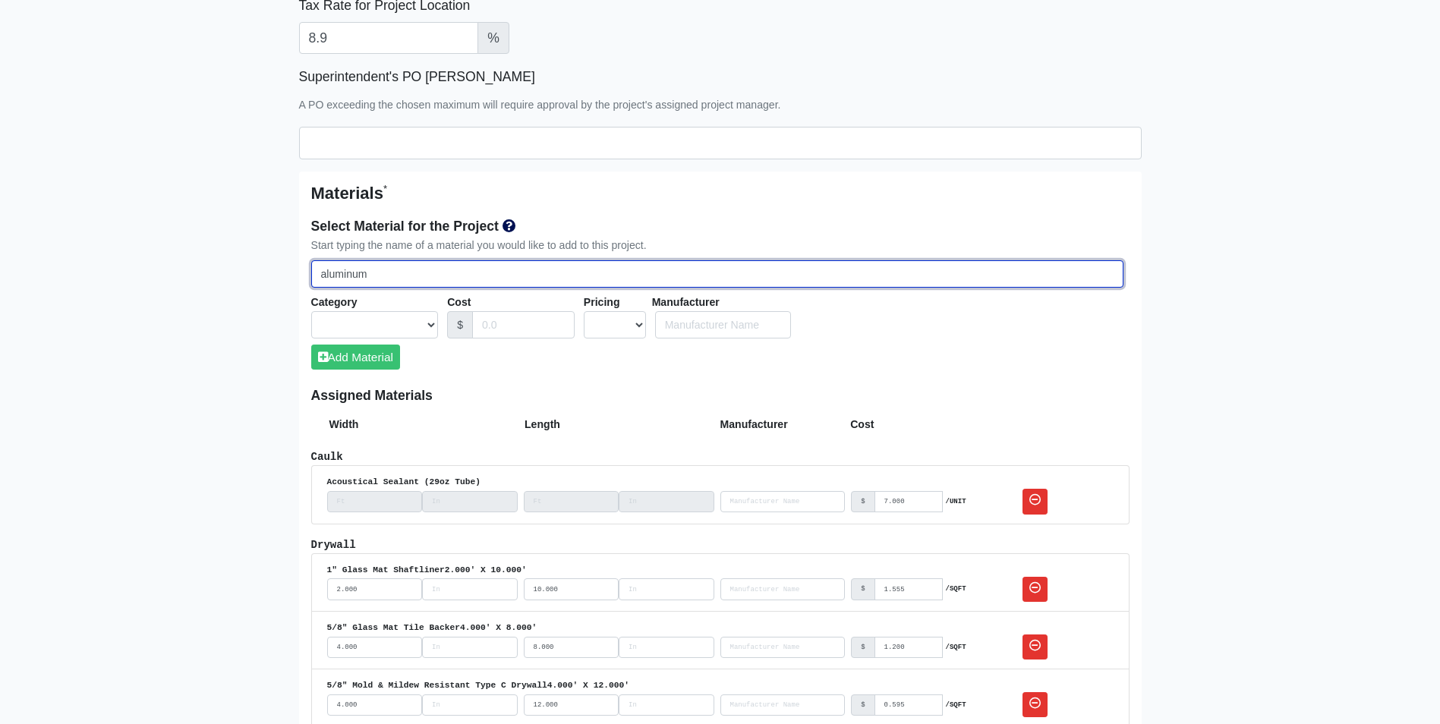
select select
type input "alumin"
select select
type input "alumi"
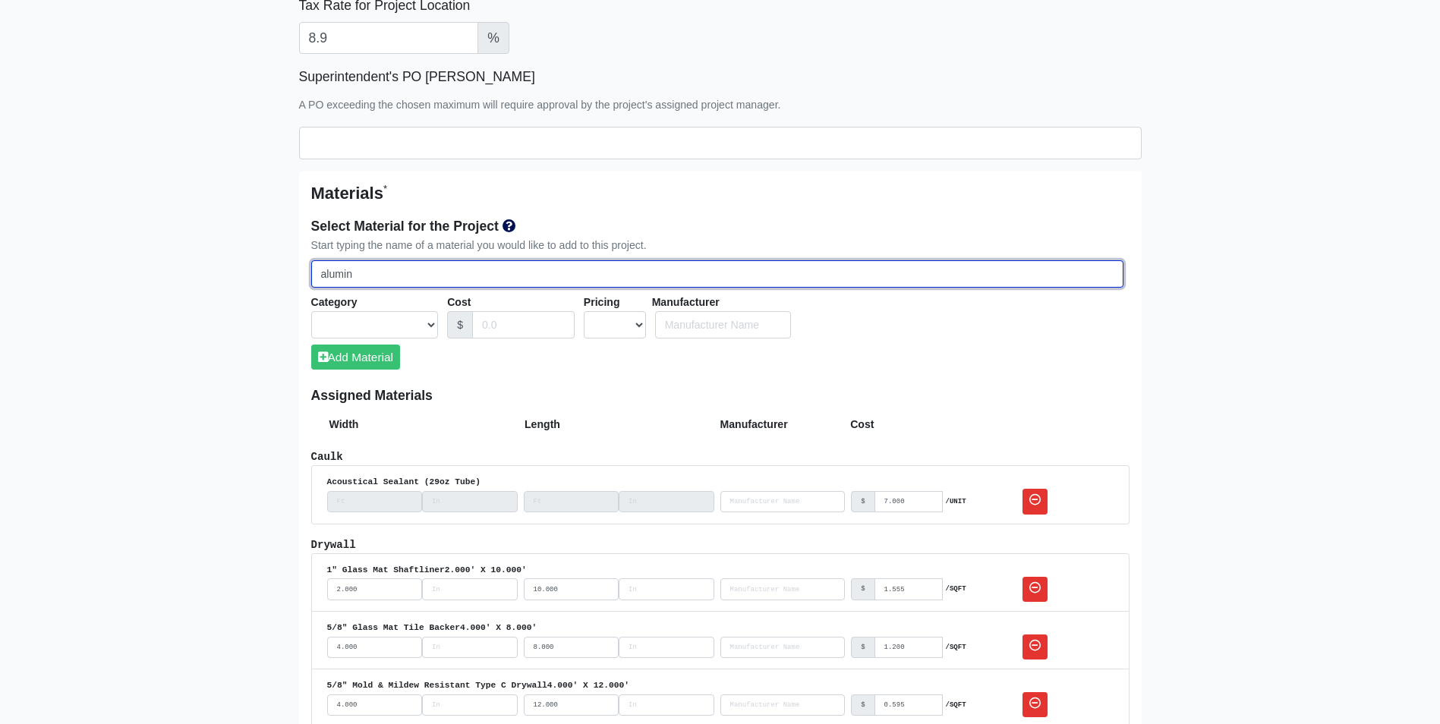
select select
type input "alum"
select select
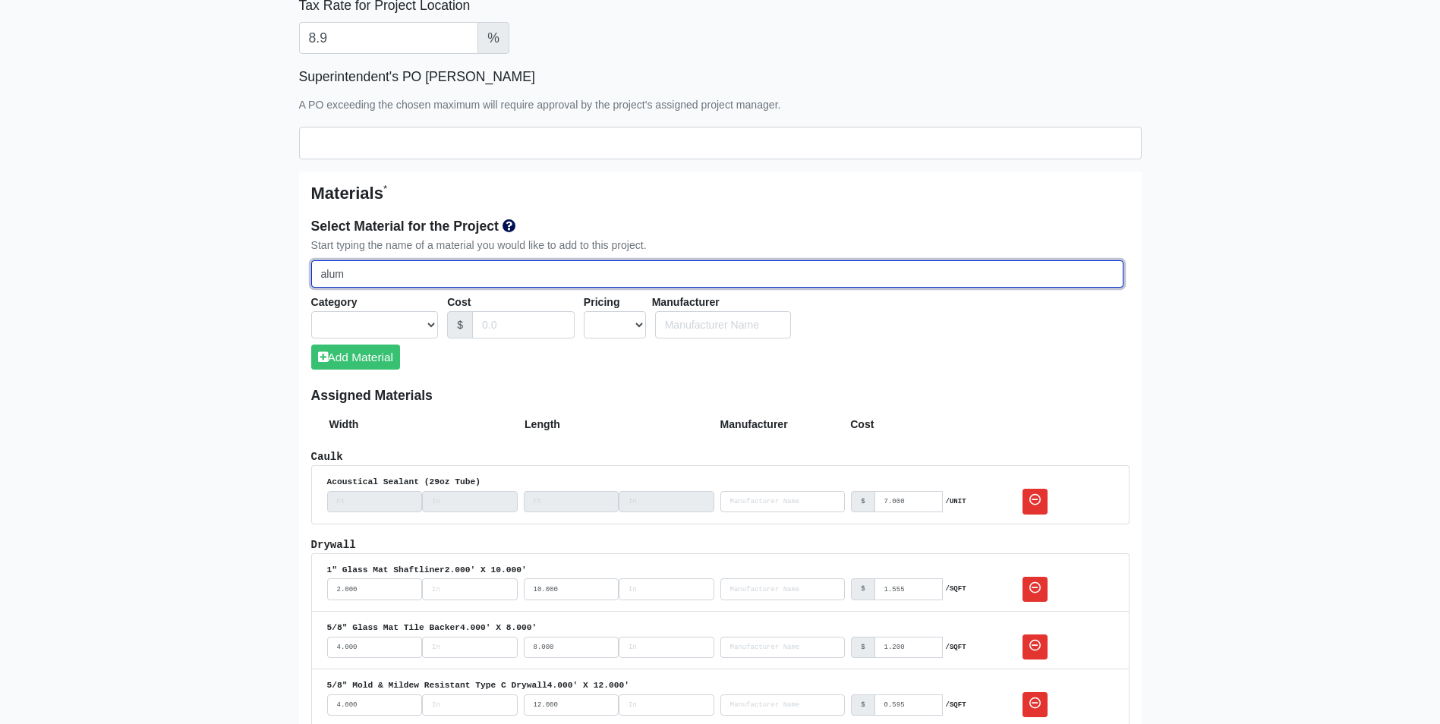
type input "alu"
select select
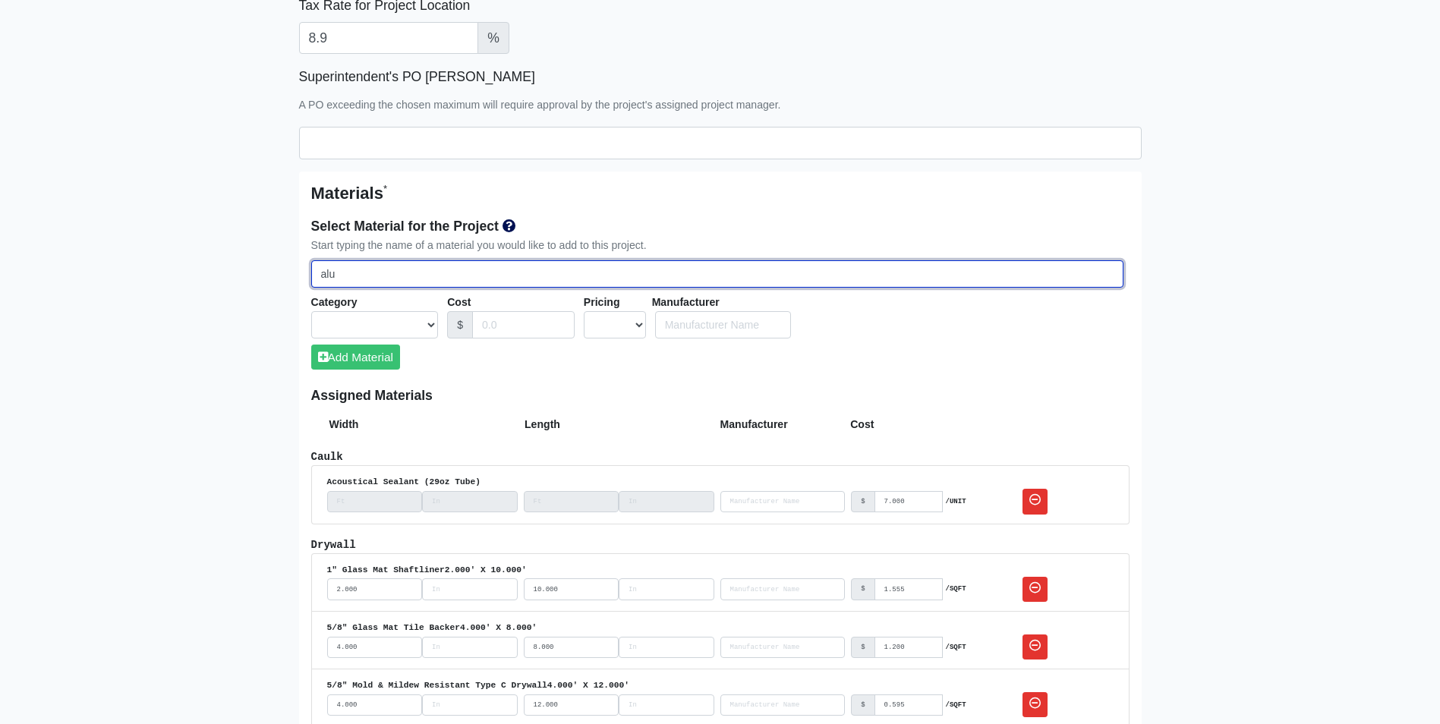
type input "al"
select select
type input "a"
select select
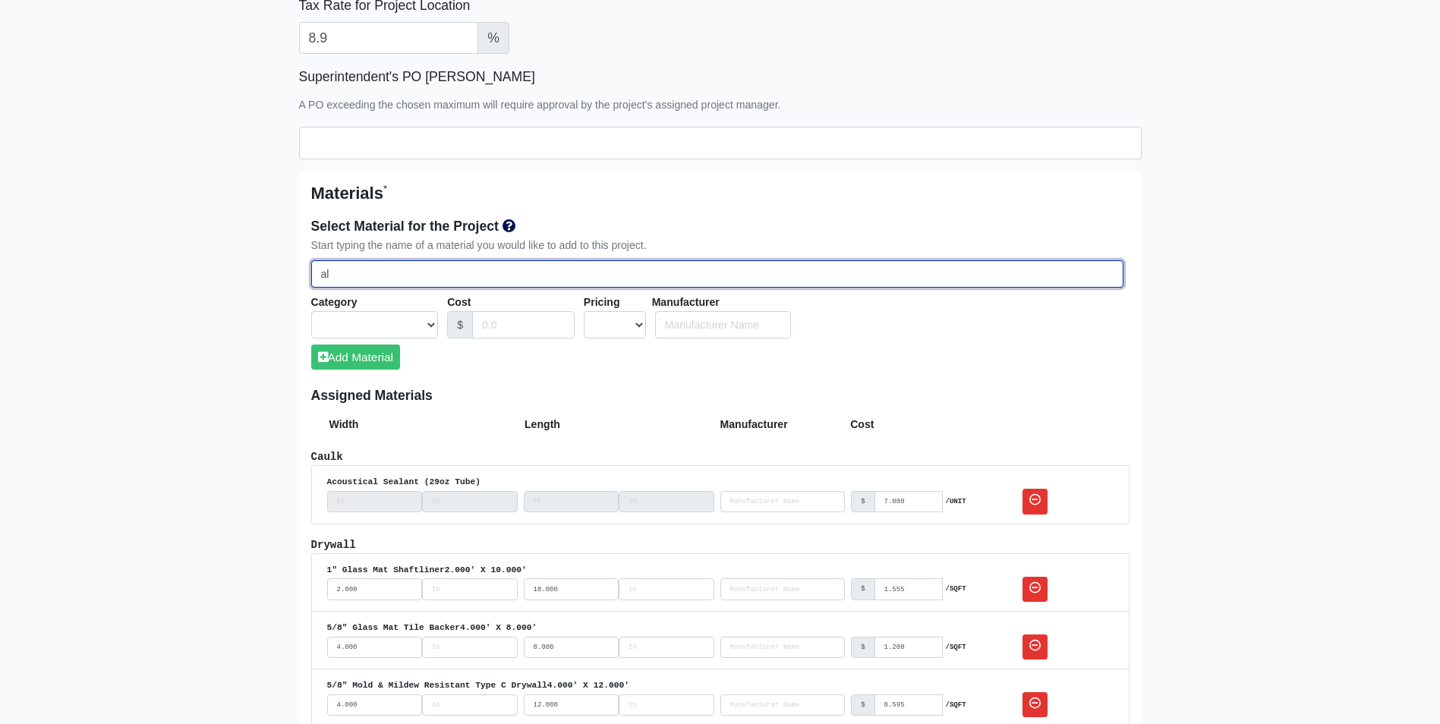
select select
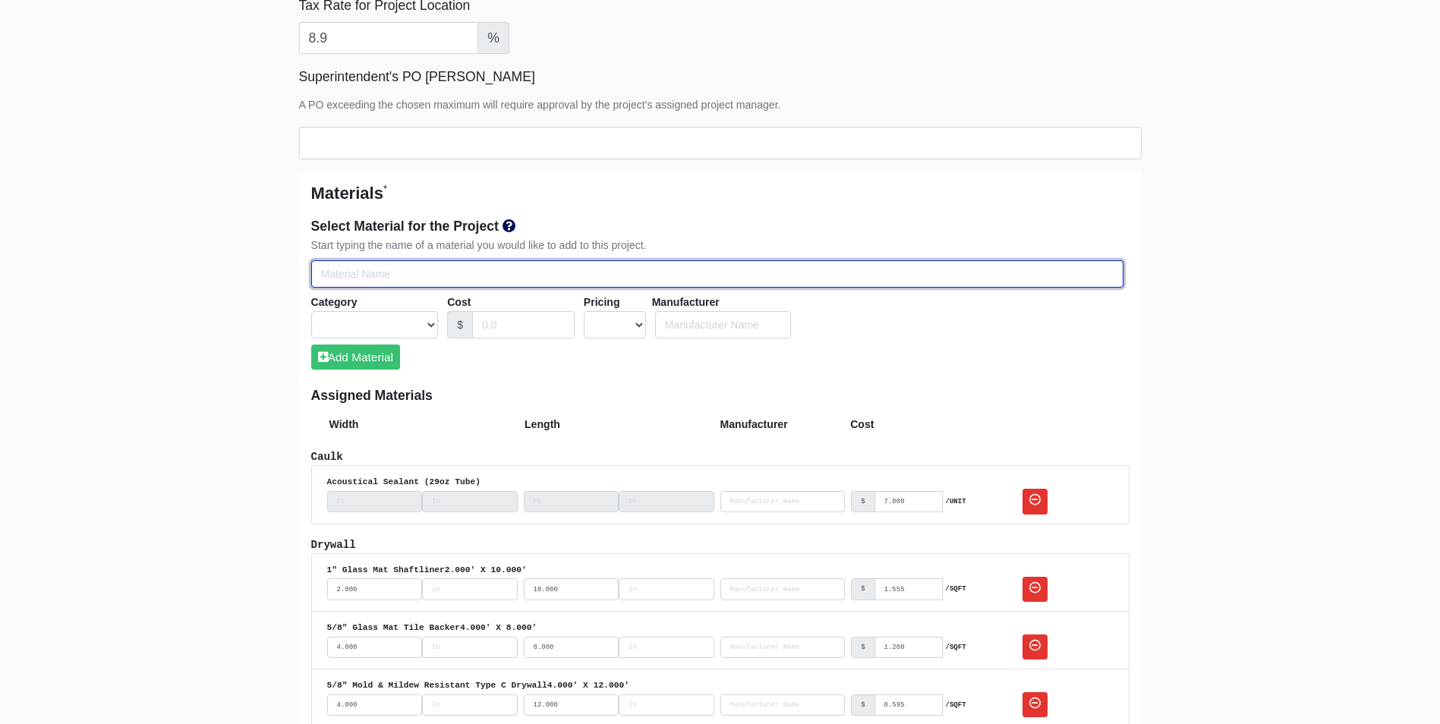
type input "b"
select select
type input "br"
select select
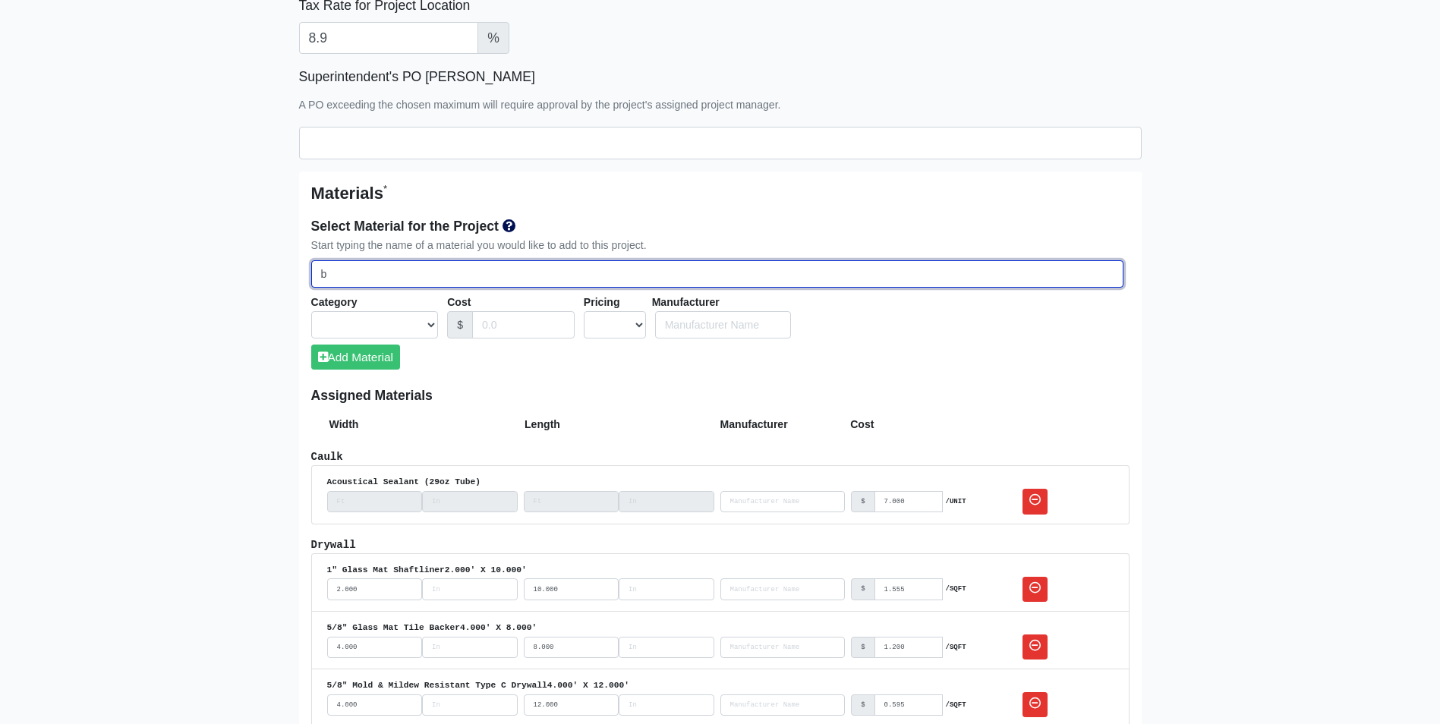
select select
type input "bre"
select select
type input "brea"
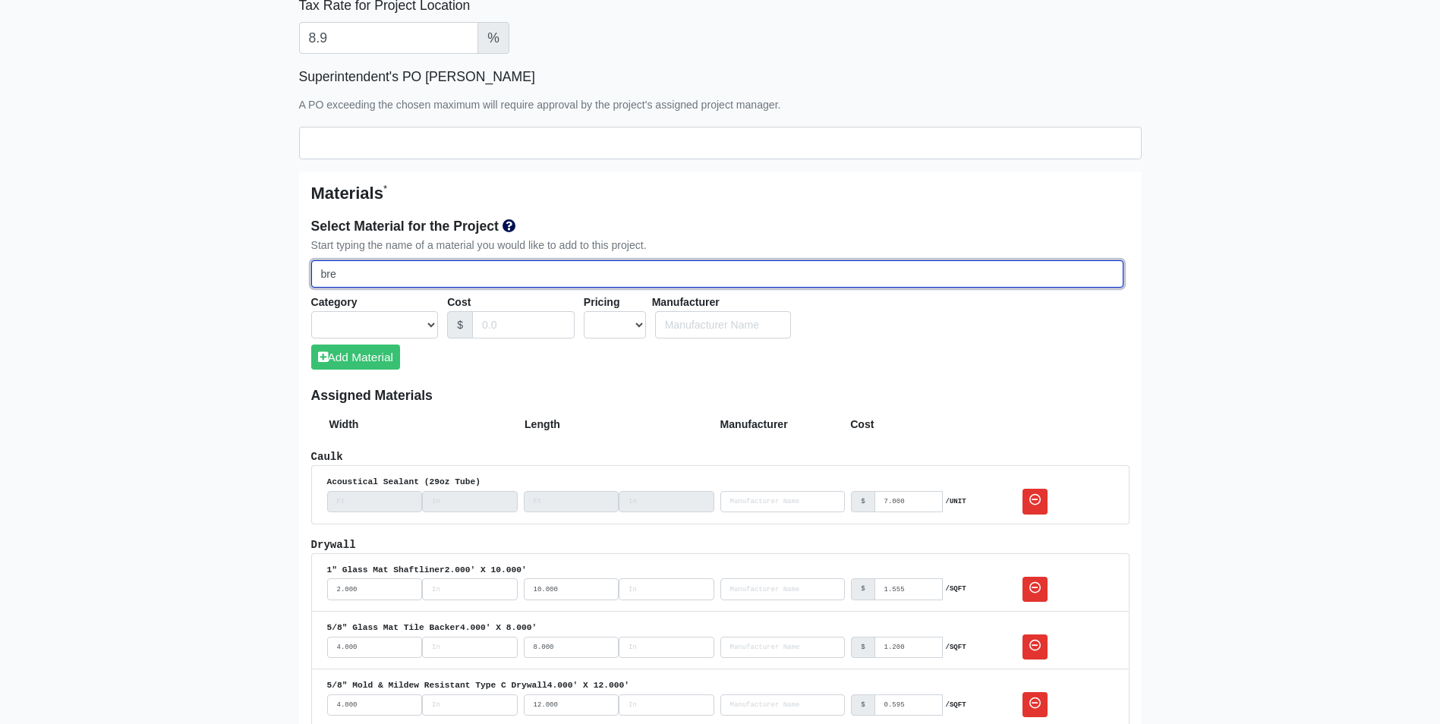
select select
type input "break"
select select
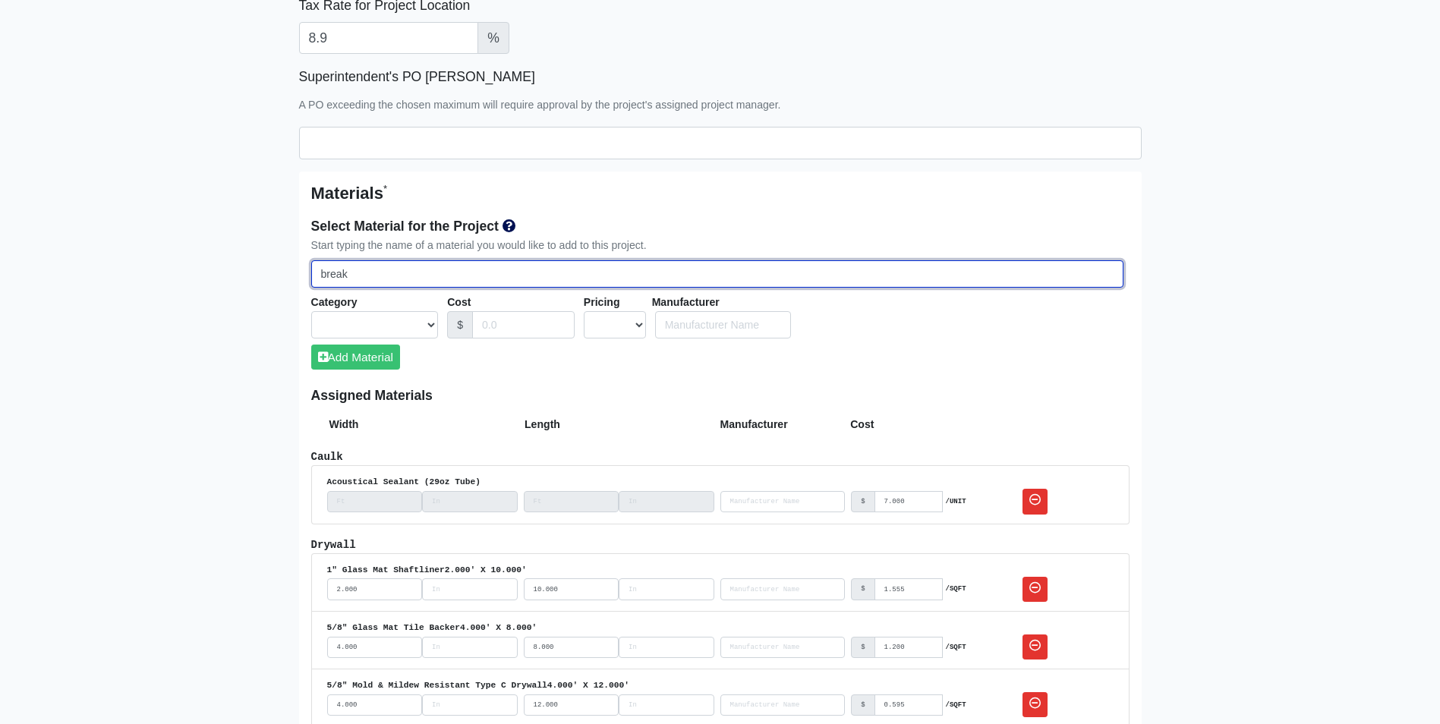
select select
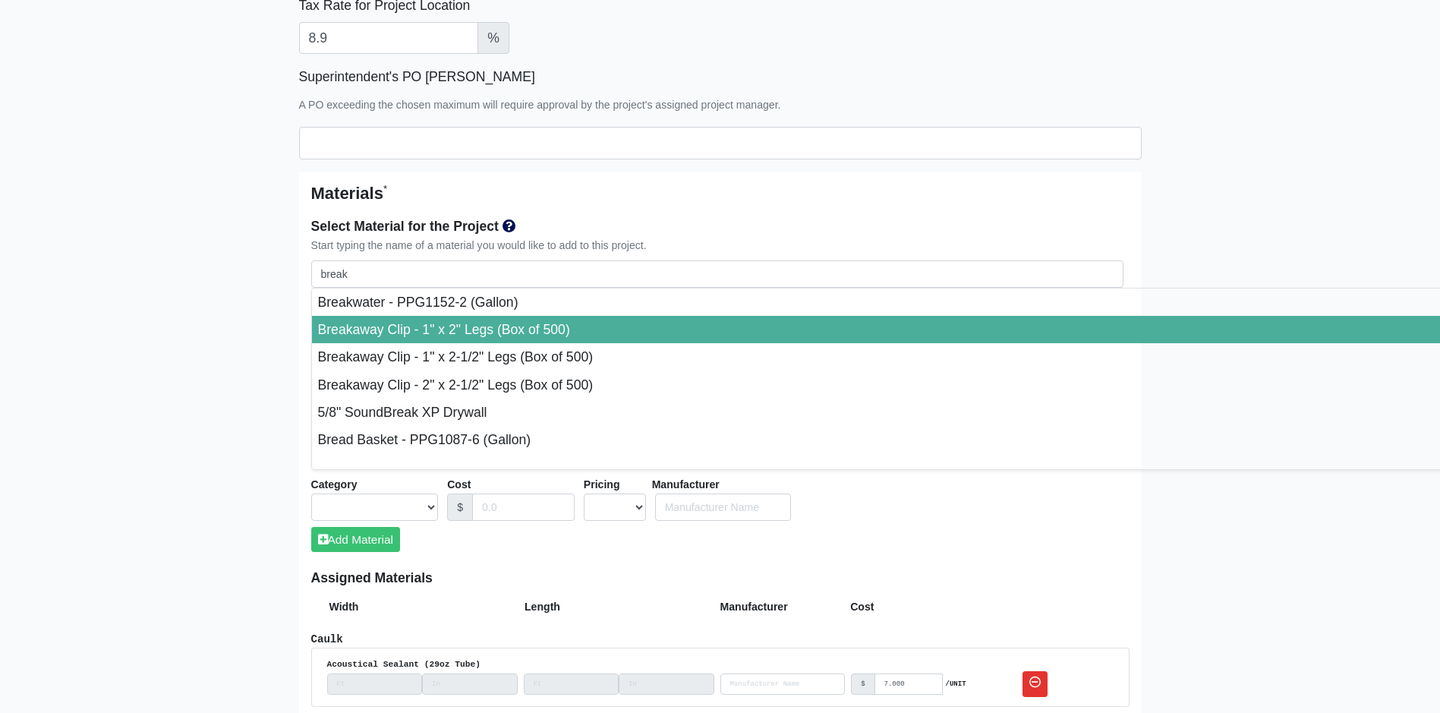
type input "Breakaway Clip - 1" x 2" Legs (Box of 500)"
select select "[object Object]"
select select "2"
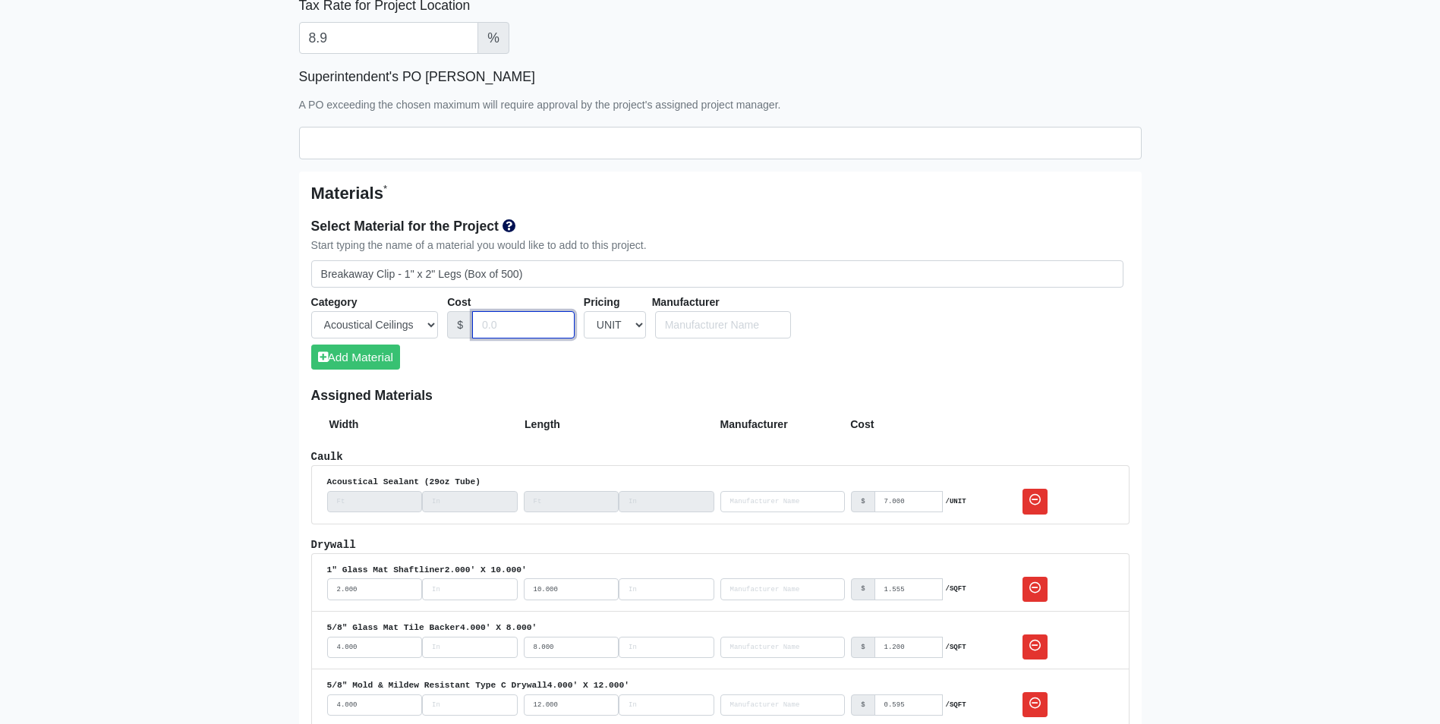
click at [494, 326] on input "Cost" at bounding box center [523, 325] width 103 height 28
click at [355, 355] on button "Add Material" at bounding box center [355, 357] width 89 height 25
select select
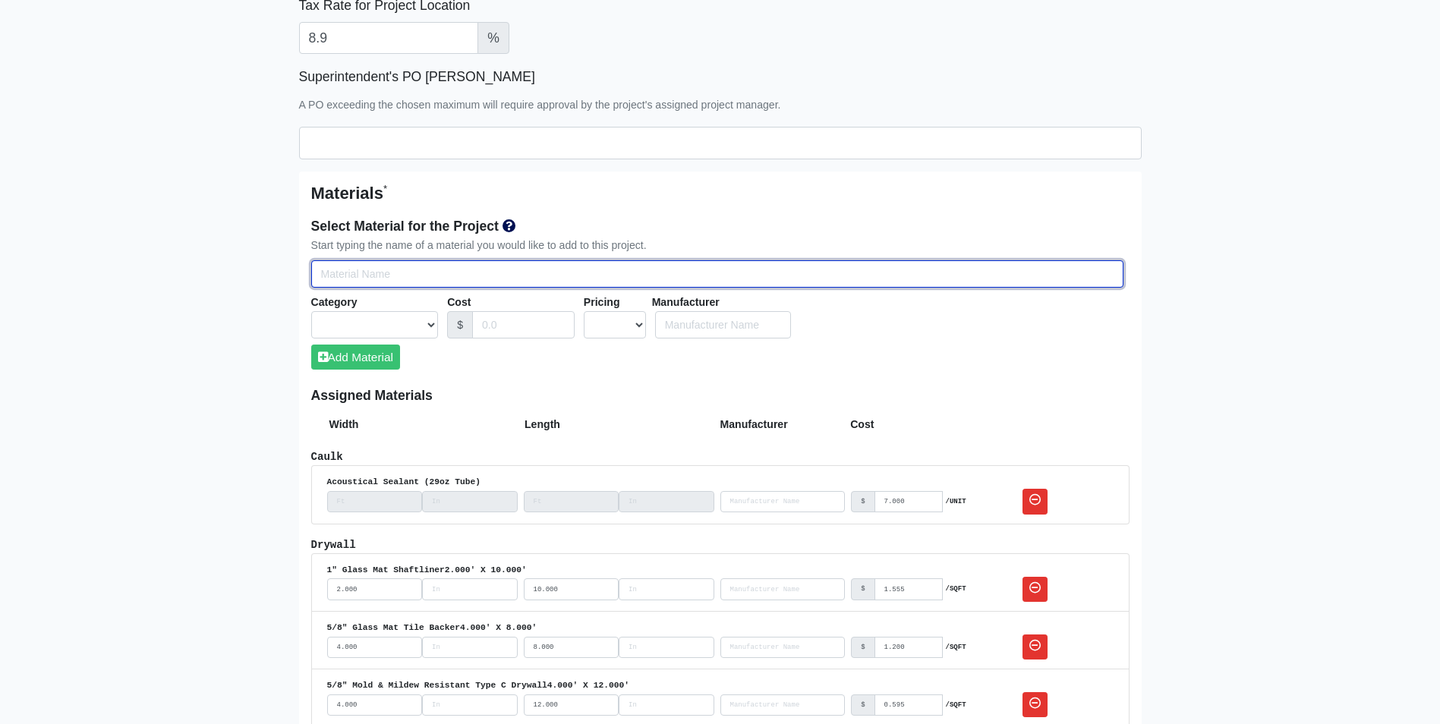
click at [332, 277] on input "Select Team Members for the Project" at bounding box center [717, 274] width 812 height 28
type input "1"
select select
type input "1/"
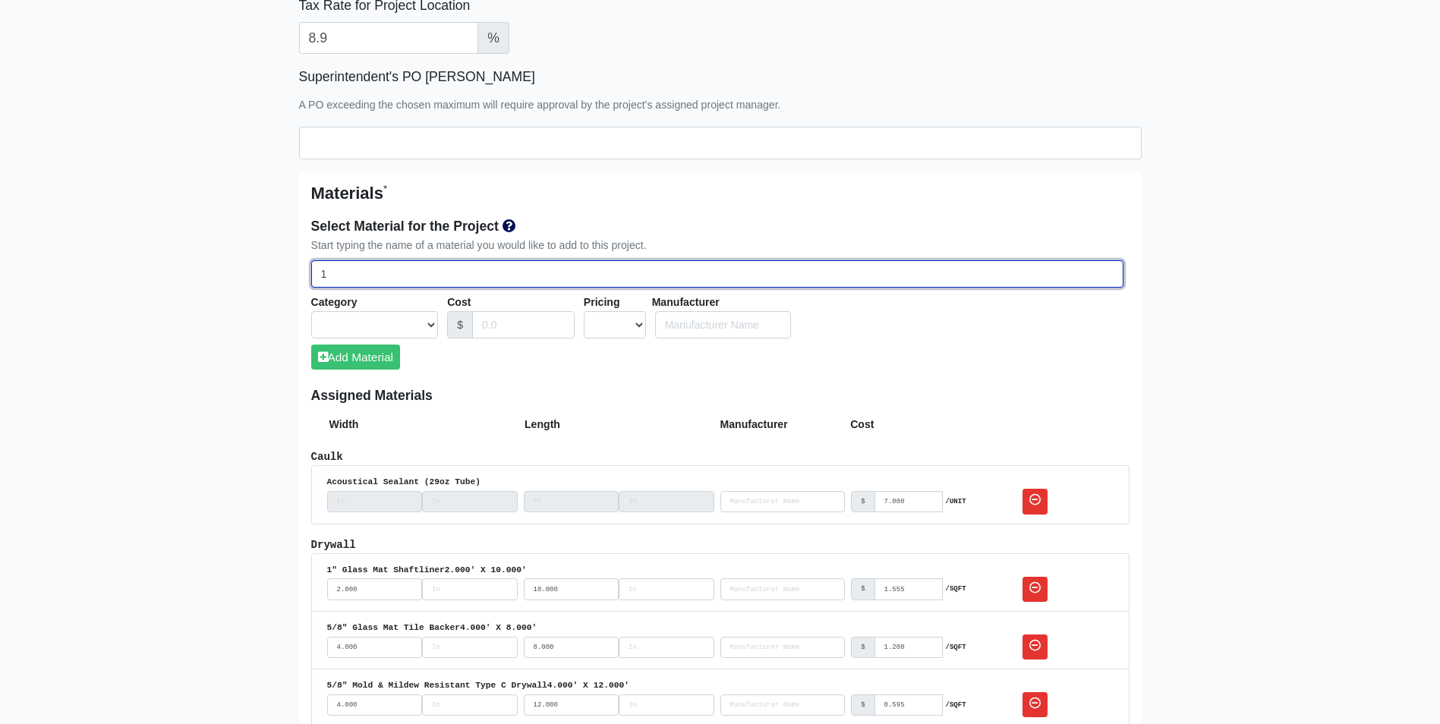
select select
type input "1/2"
select select
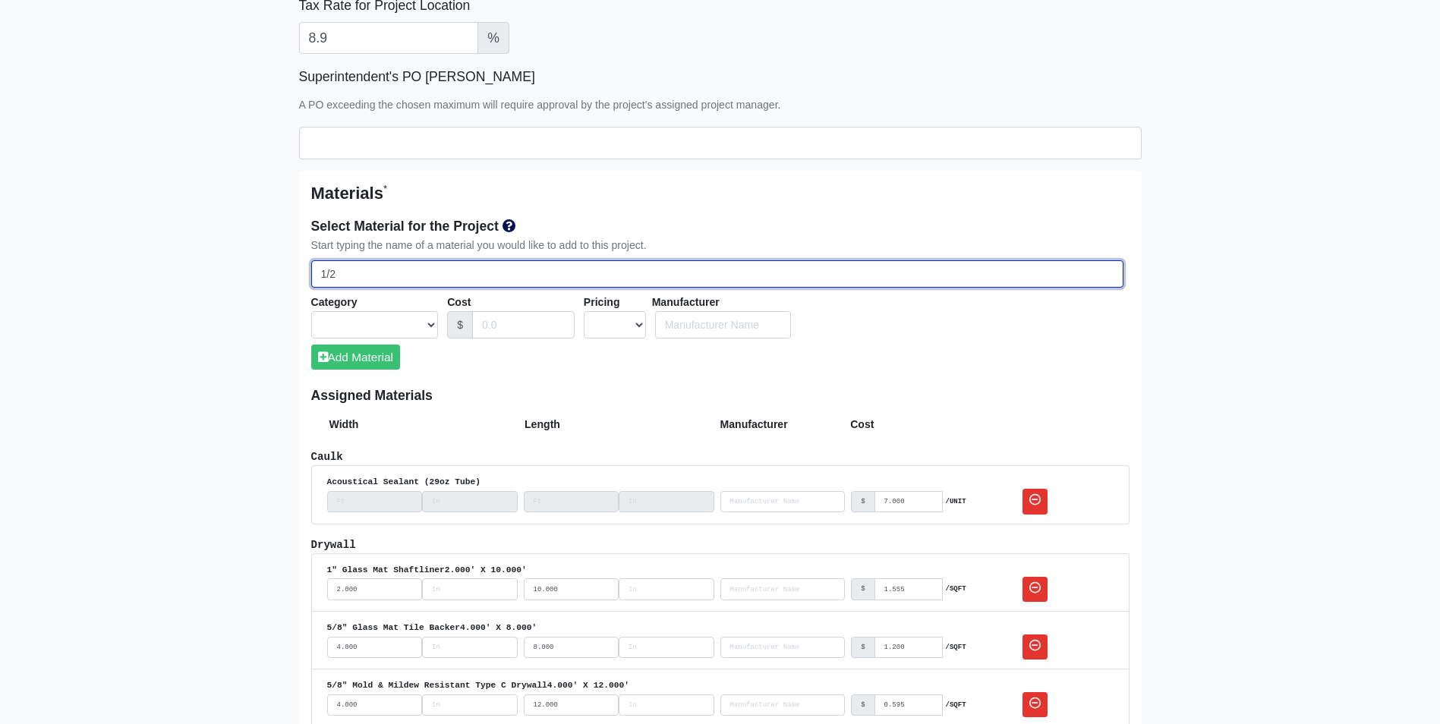
type input "1/2""
select select
type input "1/2""
select select
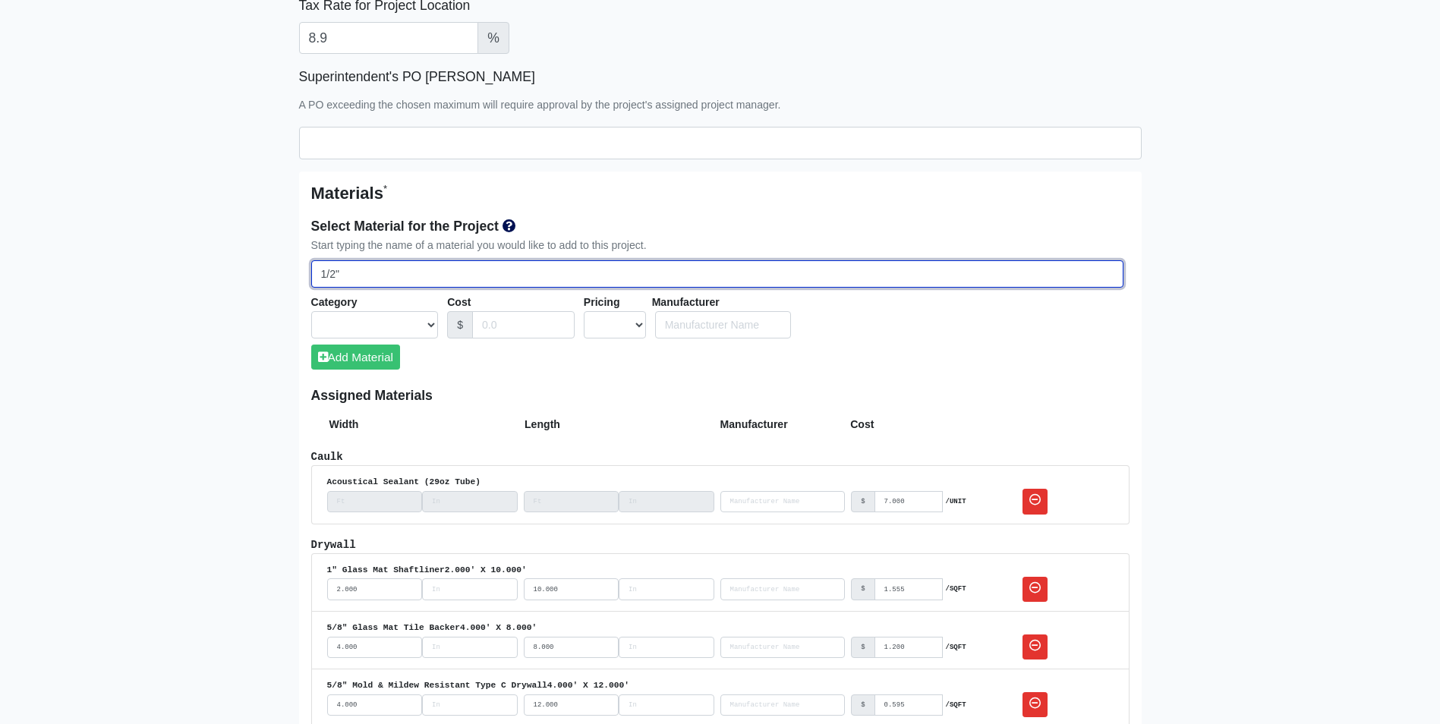
select select
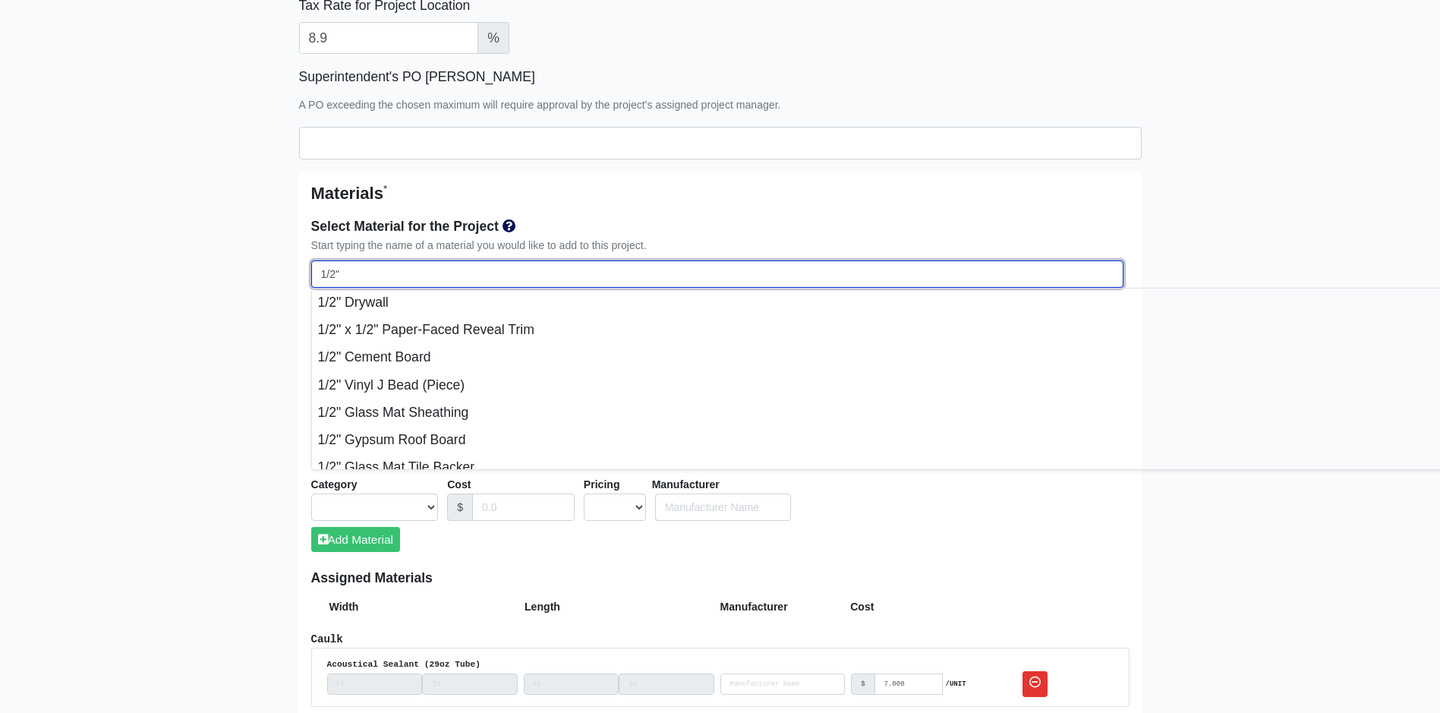
type input "1/2" T"
select select
type input "1/2" Ty"
select select
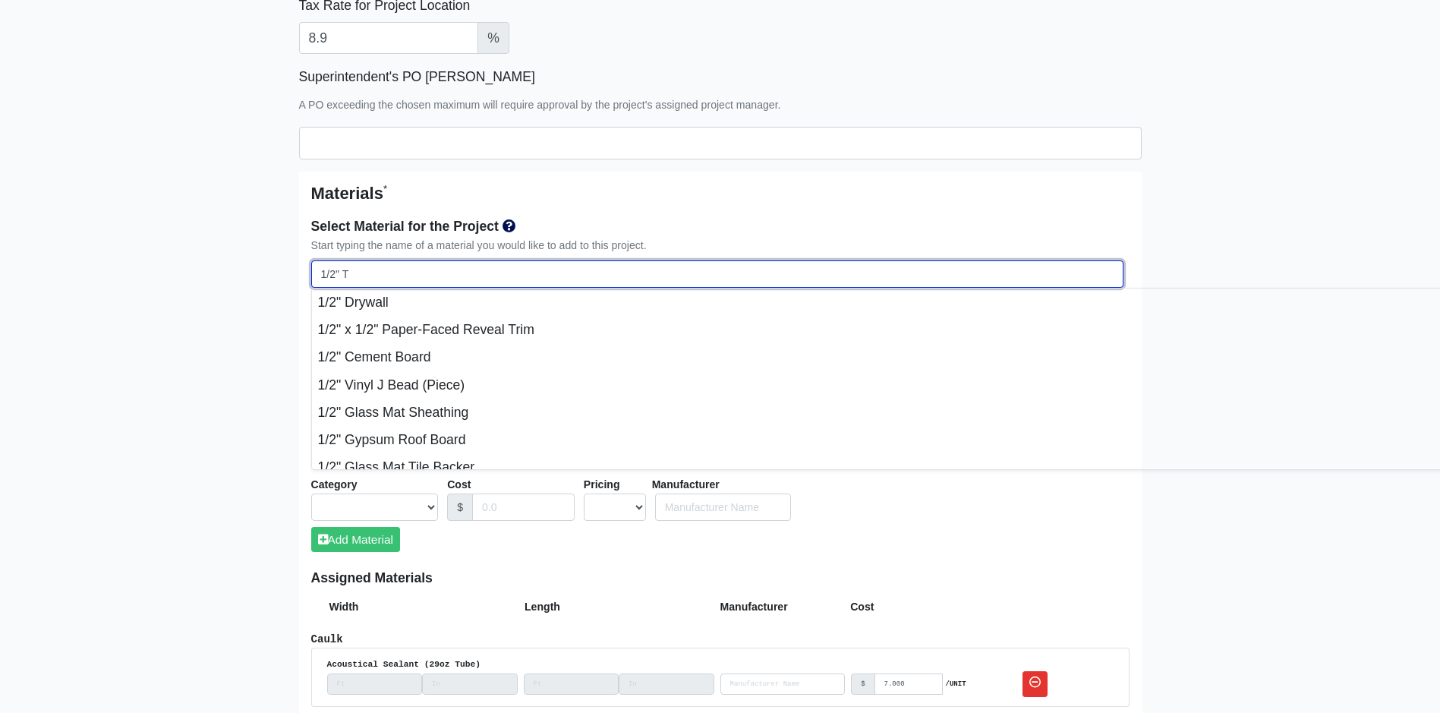
select select
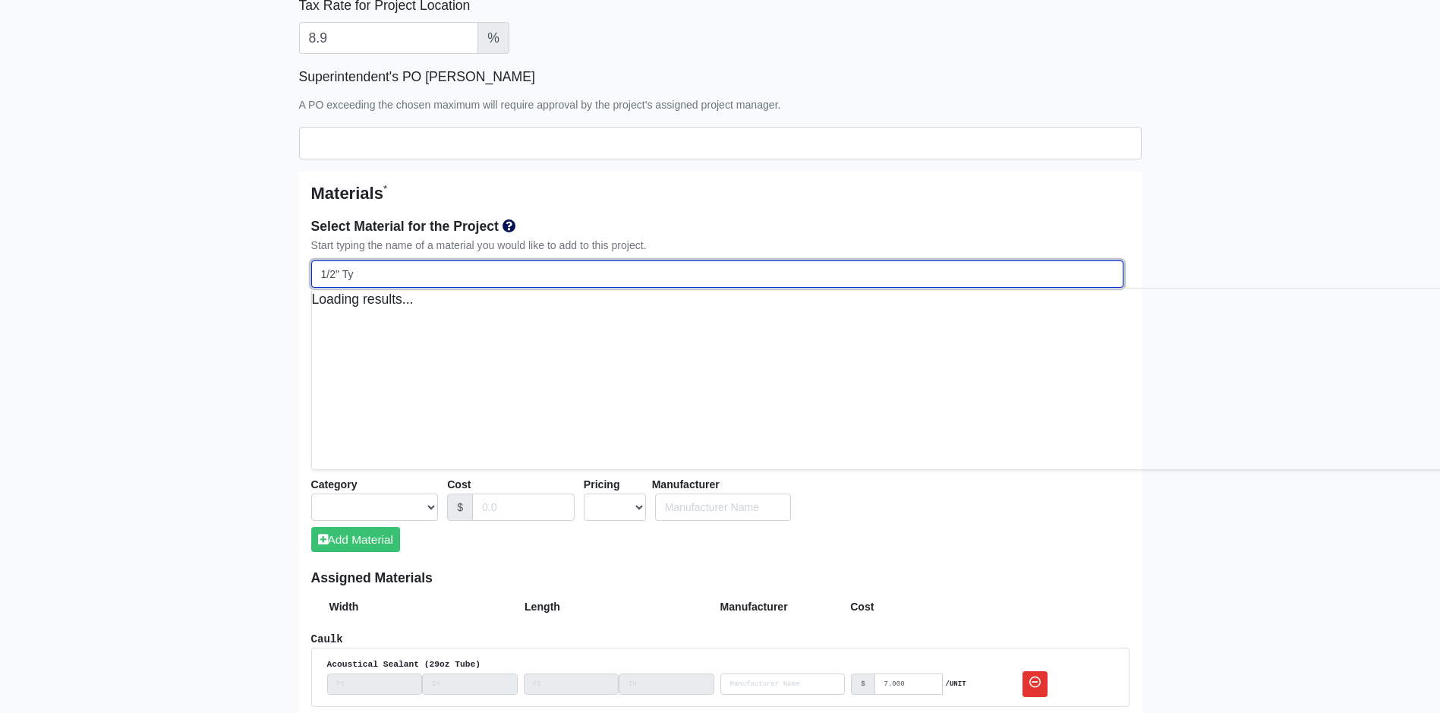
select select
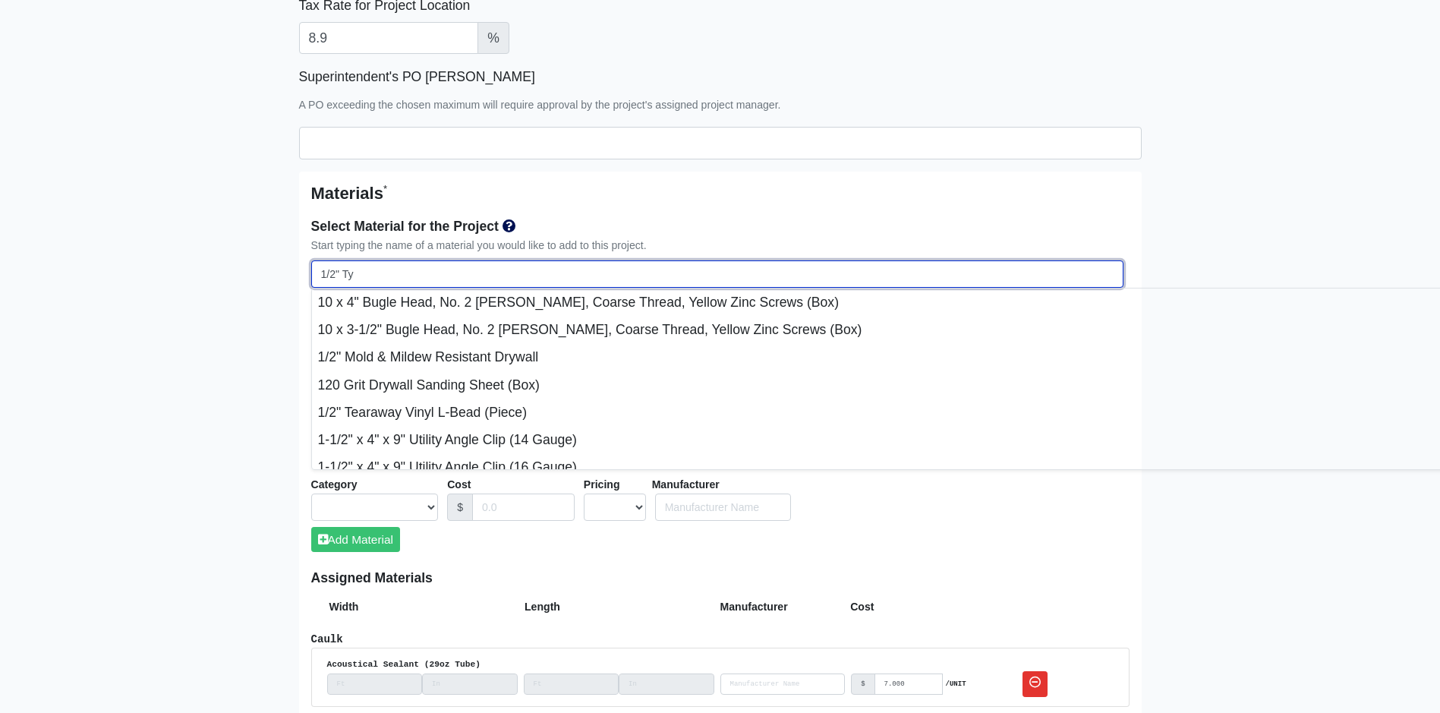
type input "1/2" Tyo"
select select
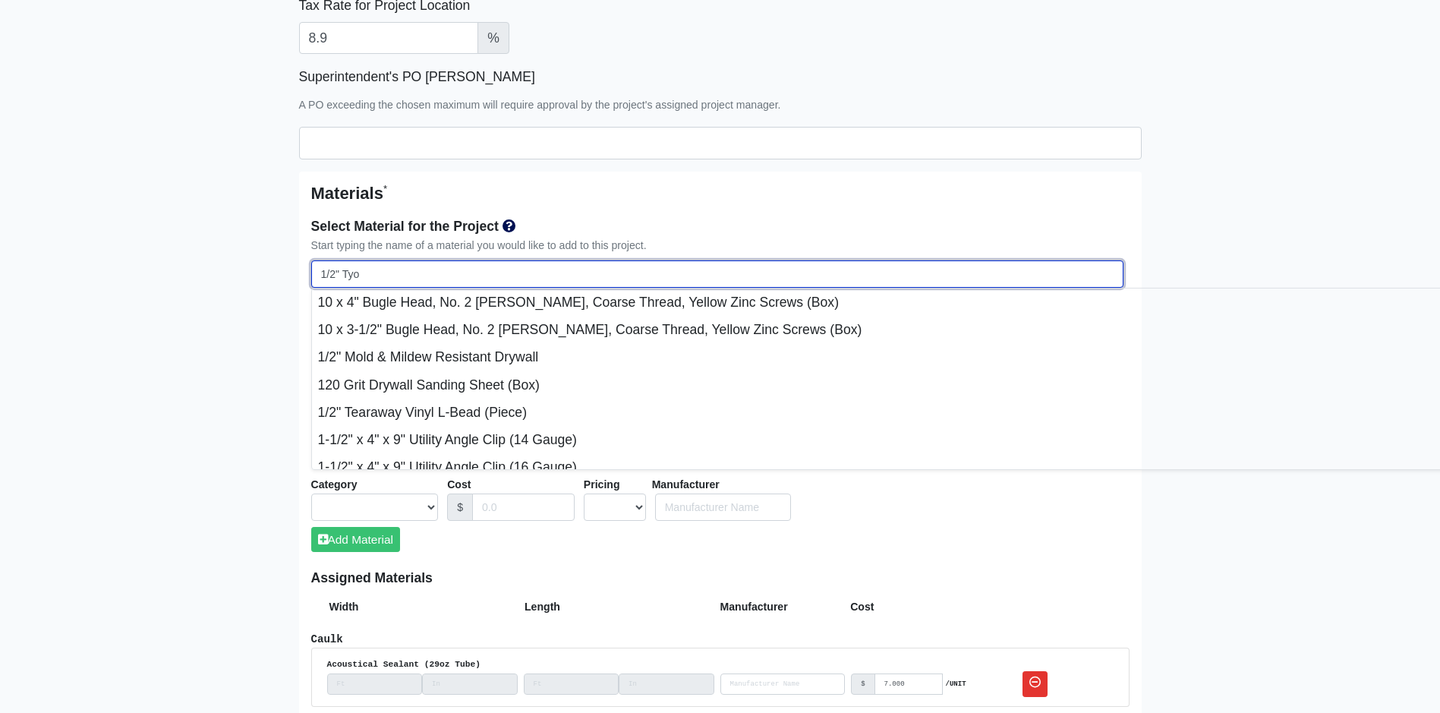
type input "1/2" Tyo="
select select
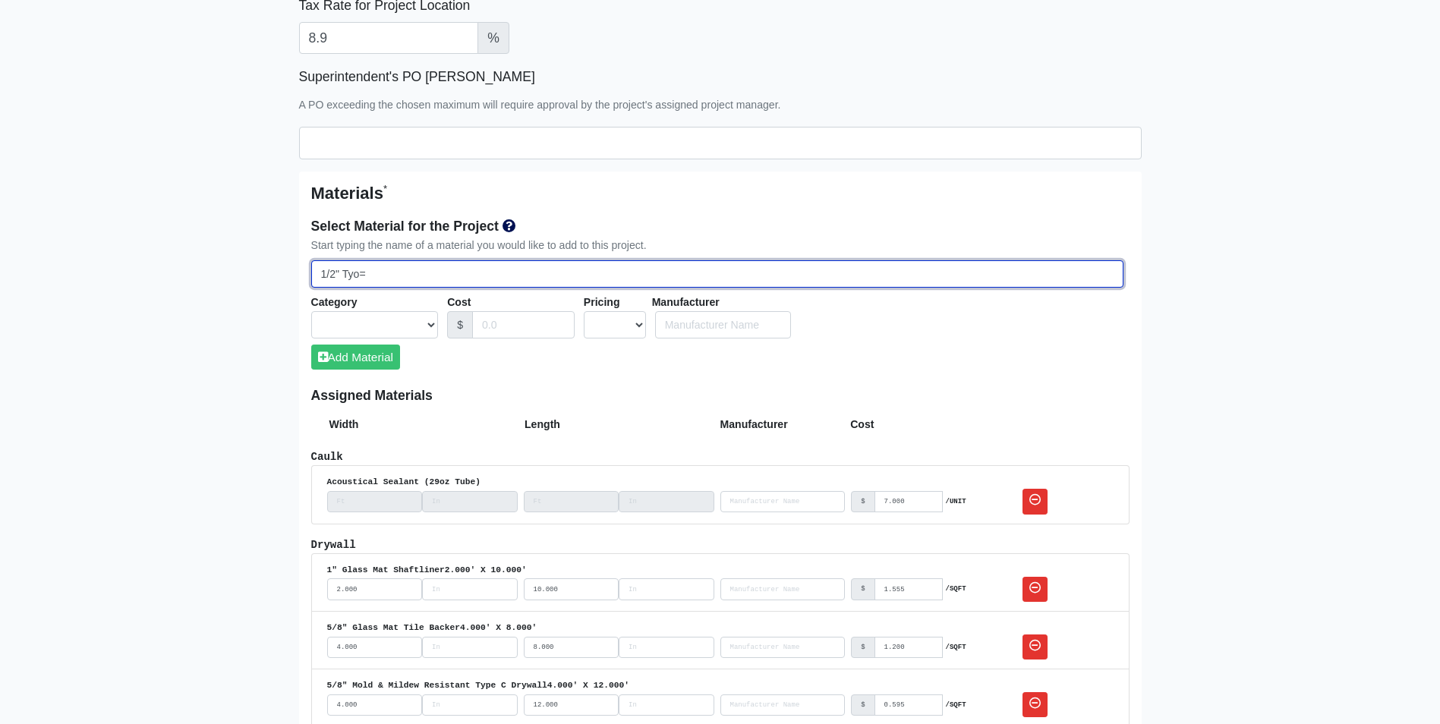
type input "1/2" Tyo"
select select
type input "1/2" Ty"
select select
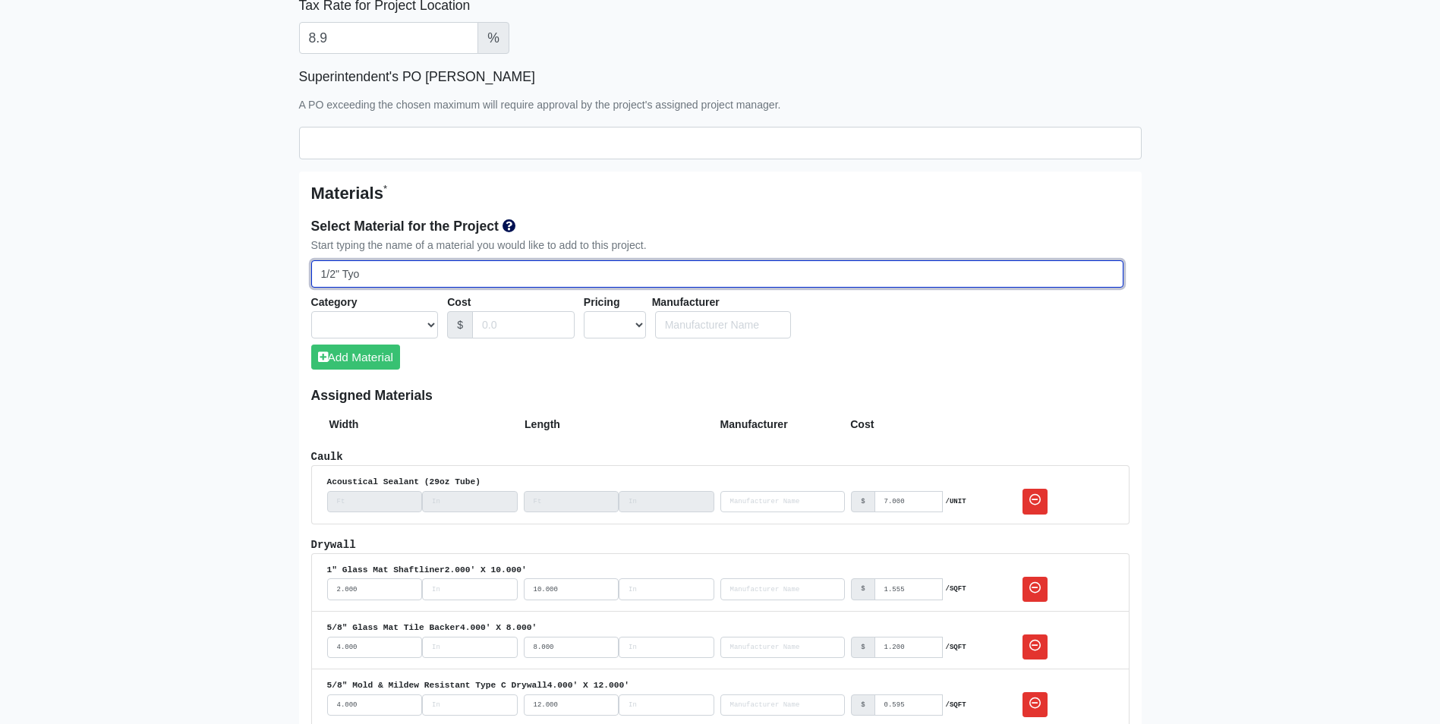
select select
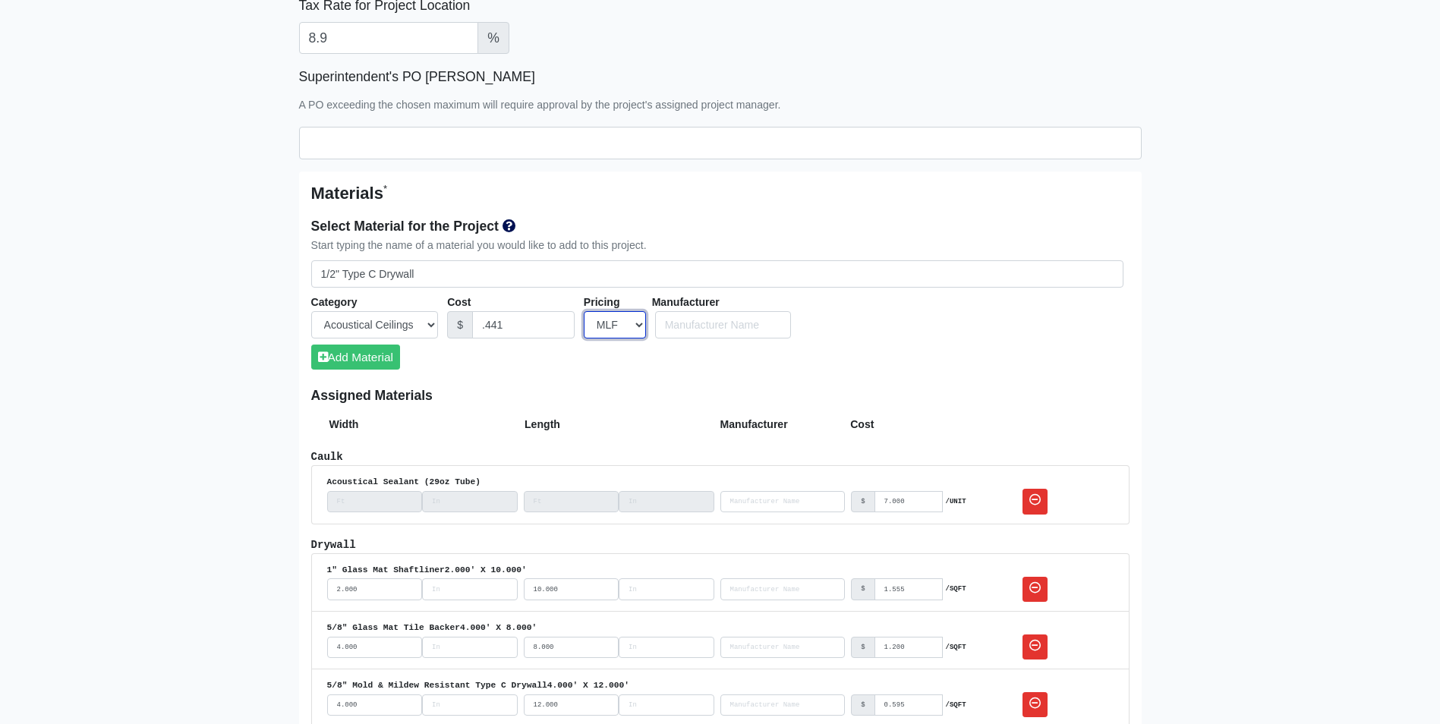
click at [640, 326] on select "UNIT MLF LF MSQFT SQFT" at bounding box center [615, 325] width 62 height 28
click at [584, 311] on select "UNIT MLF LF MSQFT SQFT" at bounding box center [615, 325] width 62 height 28
click at [675, 324] on input "number" at bounding box center [684, 325] width 65 height 28
click at [366, 360] on button "Add Material" at bounding box center [355, 357] width 89 height 25
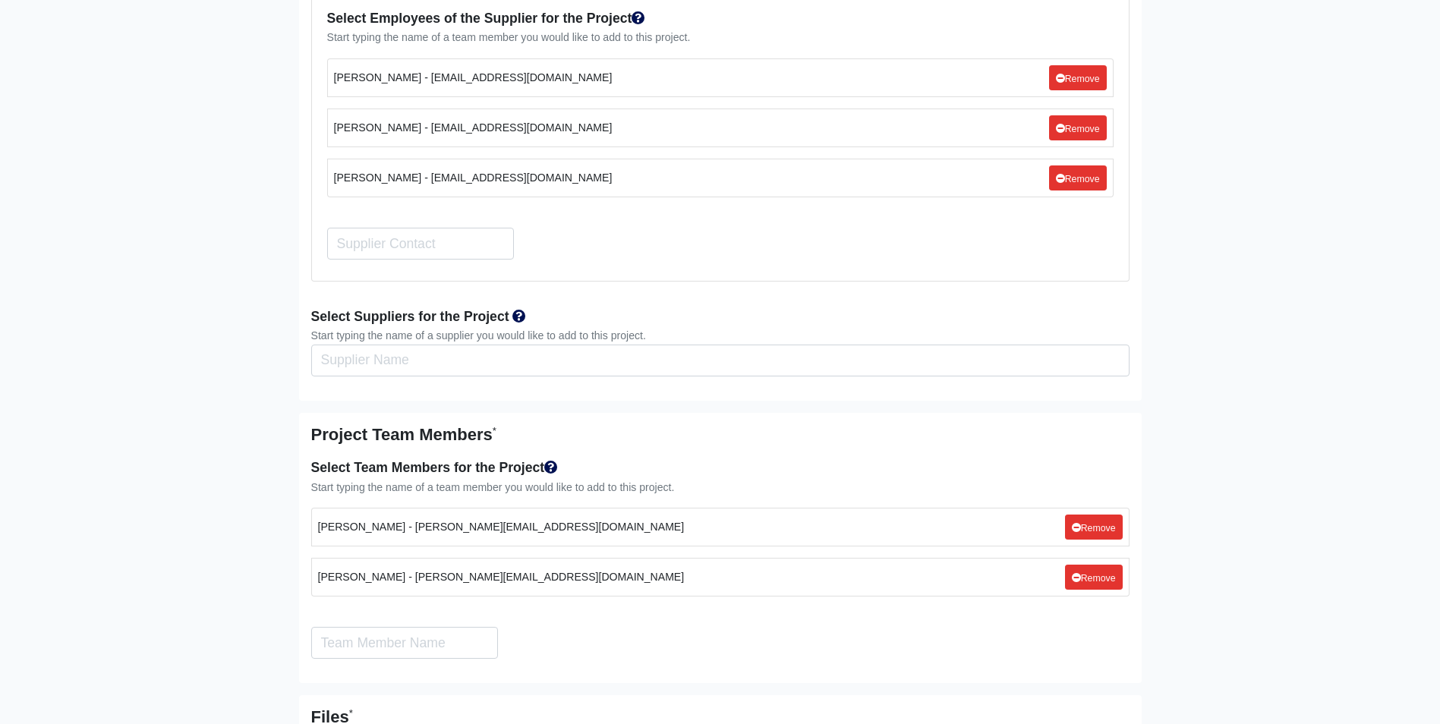
scroll to position [2732, 0]
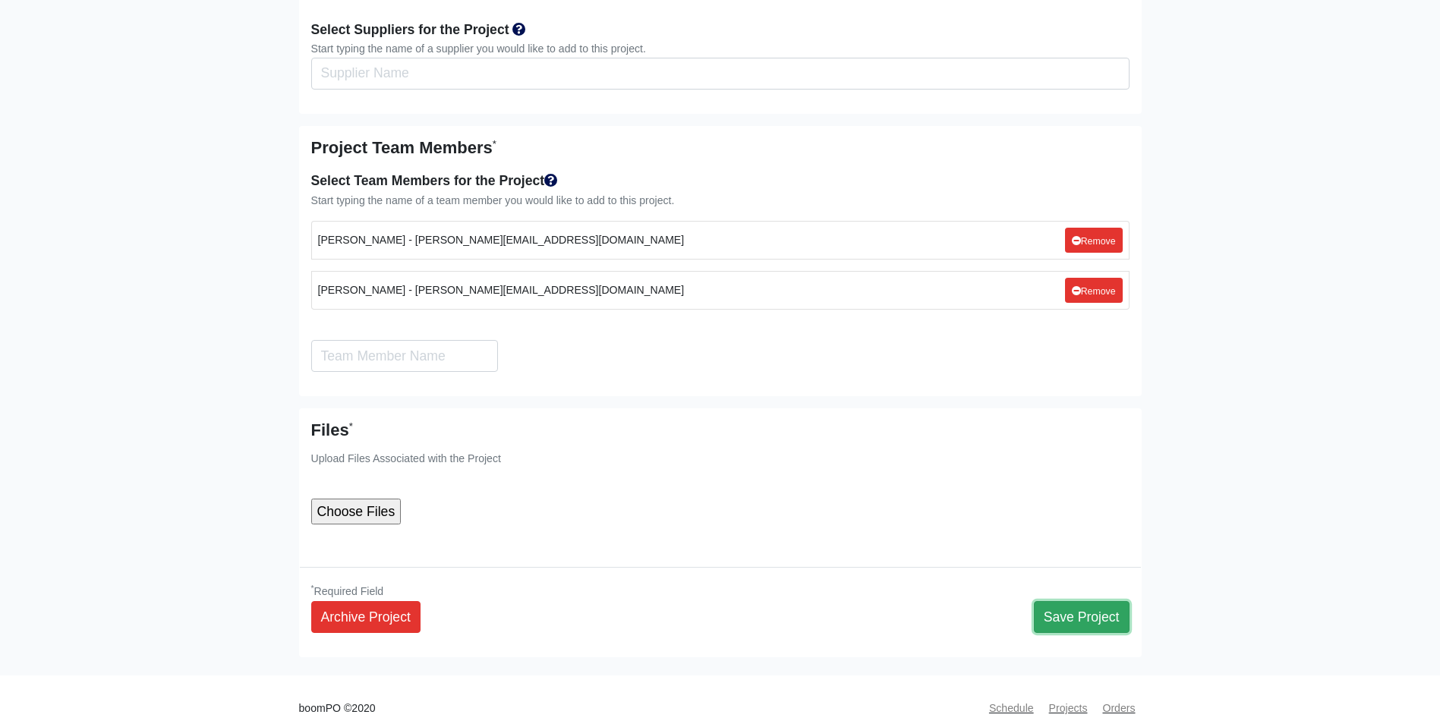
click at [1115, 601] on button "Save Project" at bounding box center [1082, 617] width 96 height 32
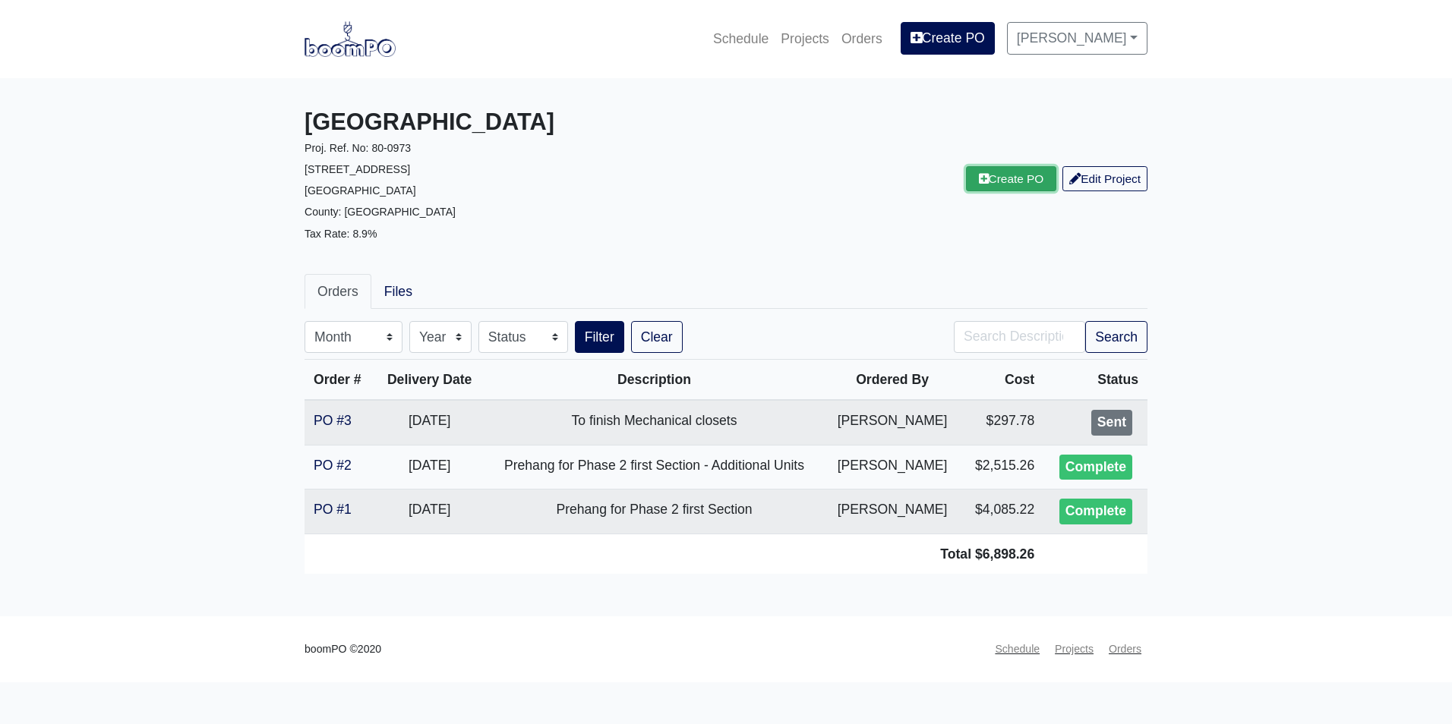
click at [980, 177] on icon at bounding box center [984, 178] width 10 height 11
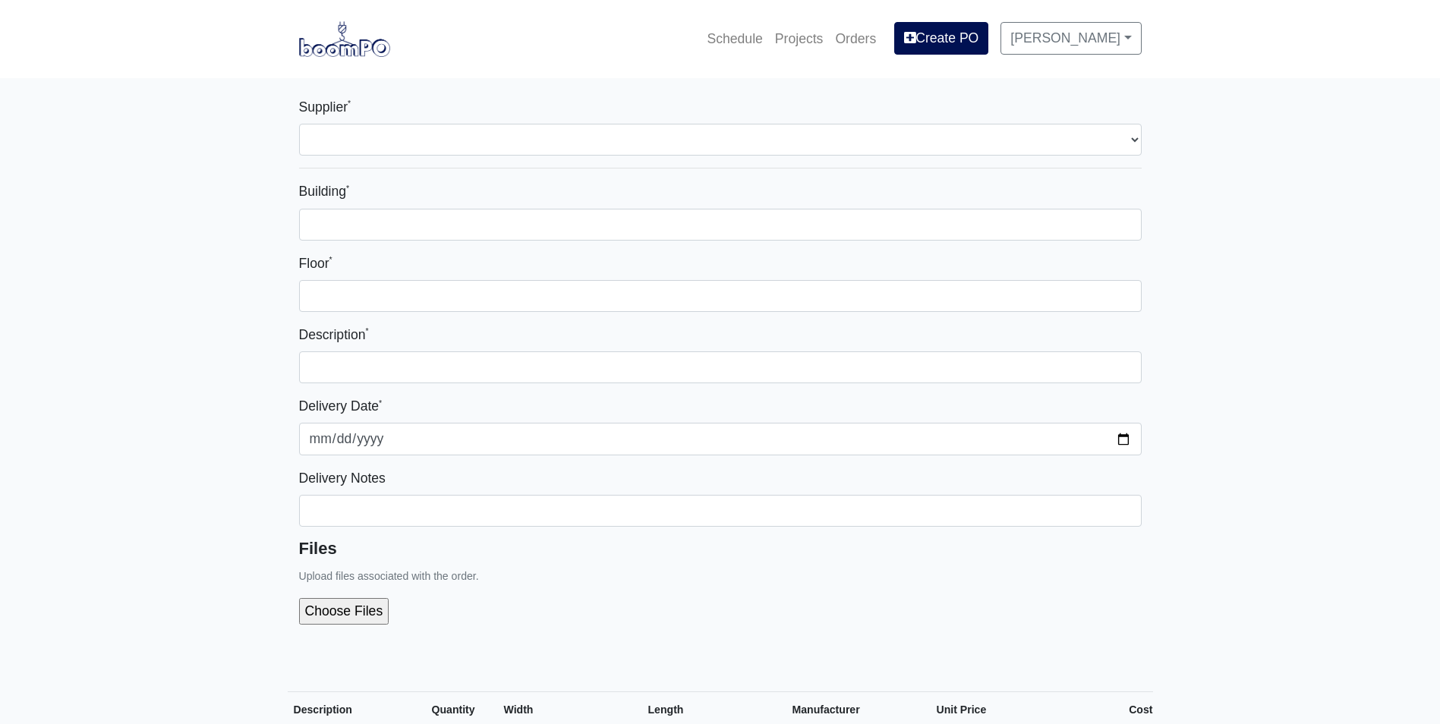
select select
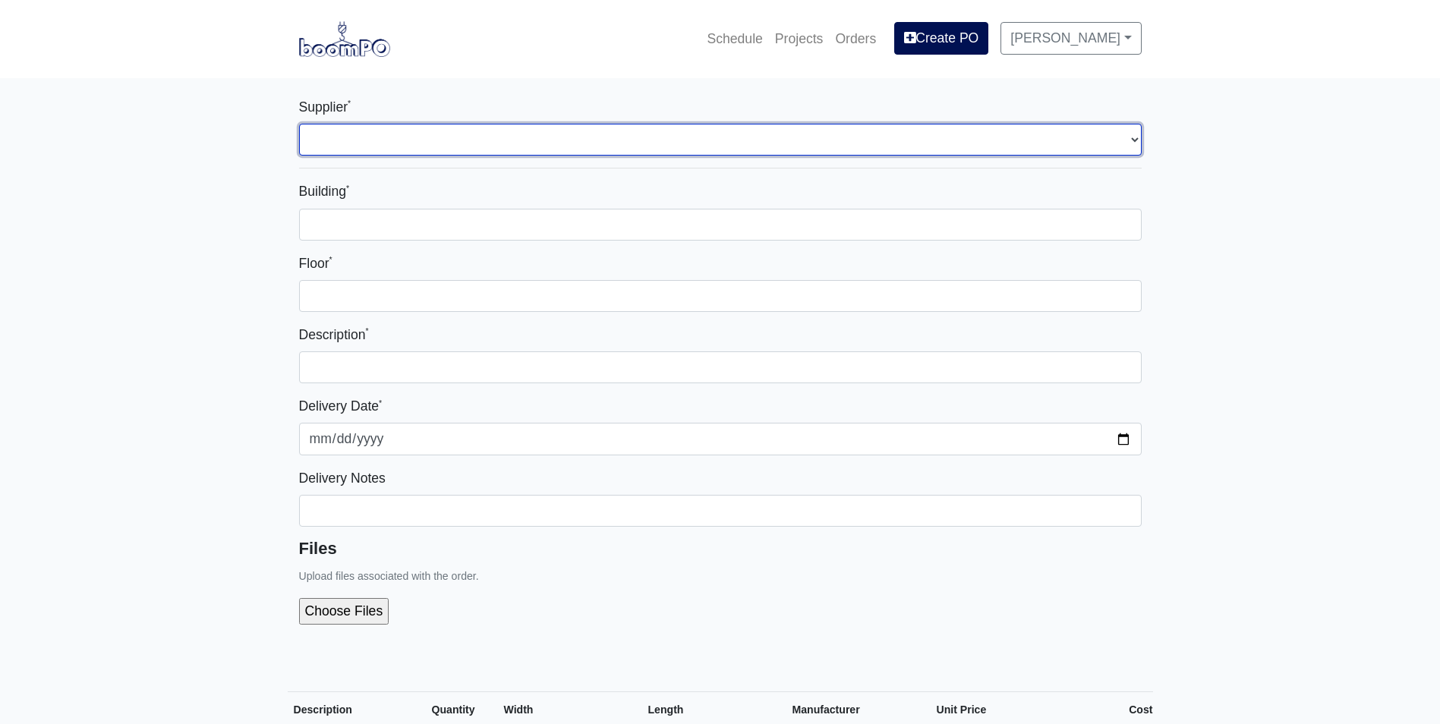
click at [350, 144] on select "Select one... Interior/Exterior Building Supply - Canton, GA" at bounding box center [720, 140] width 843 height 32
select select "861"
click at [299, 124] on select "Select one... Interior/Exterior Building Supply - Canton, GA" at bounding box center [720, 140] width 843 height 32
select select
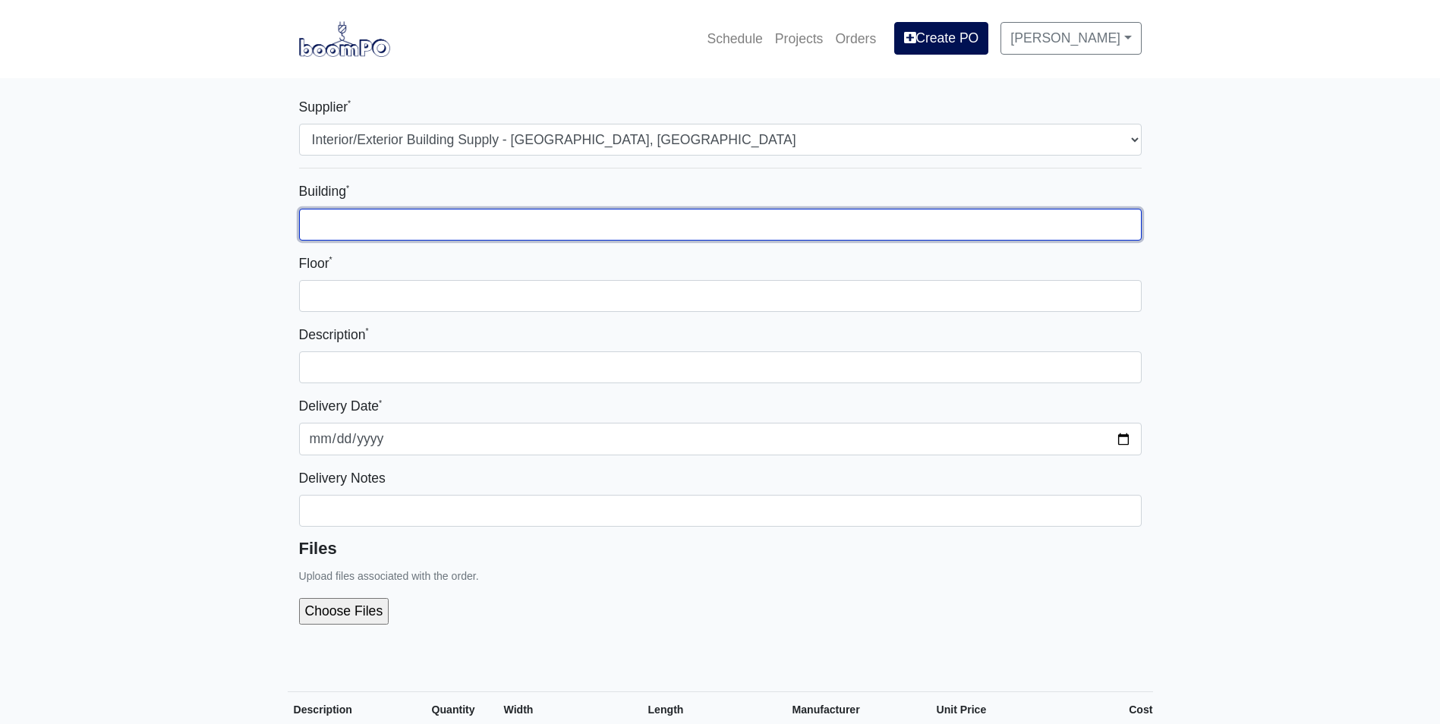
click at [337, 219] on input "Building *" at bounding box center [720, 225] width 843 height 32
type input "Bldg 4"
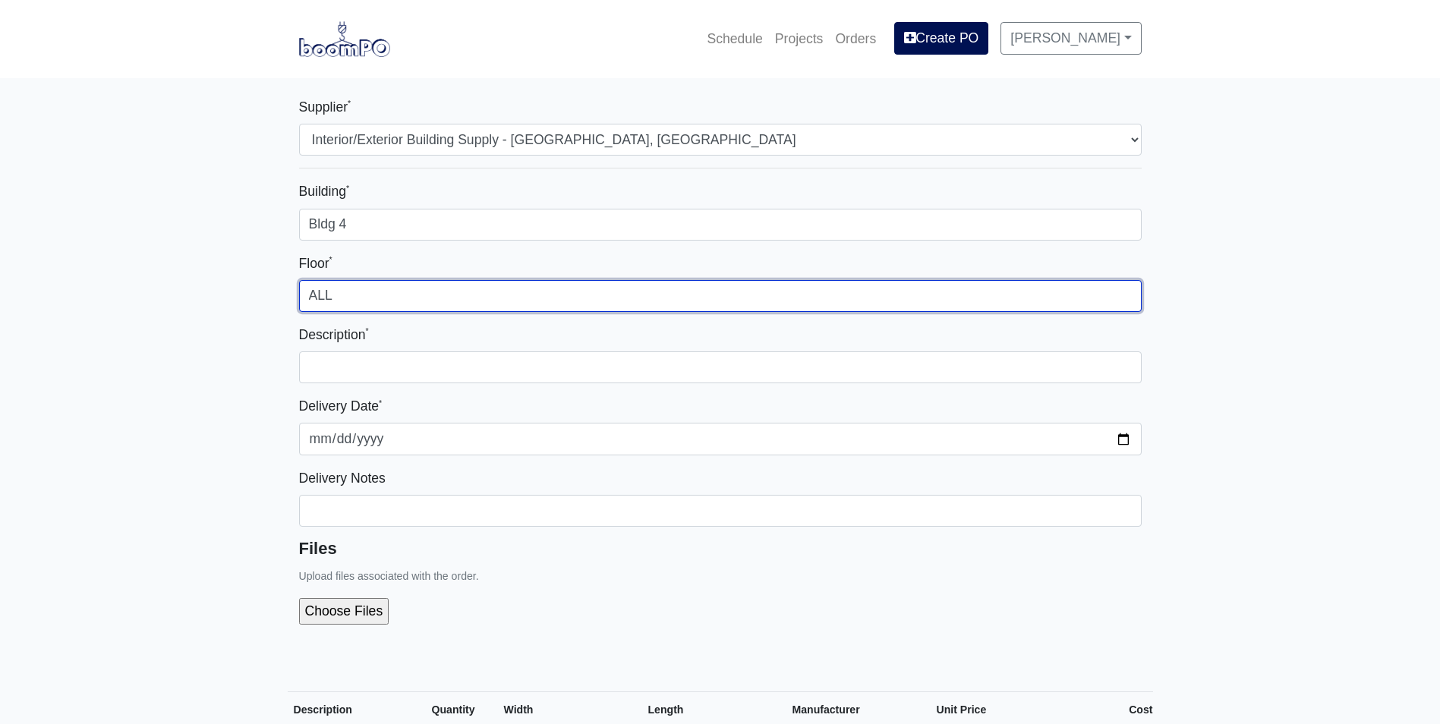
type input "ALL"
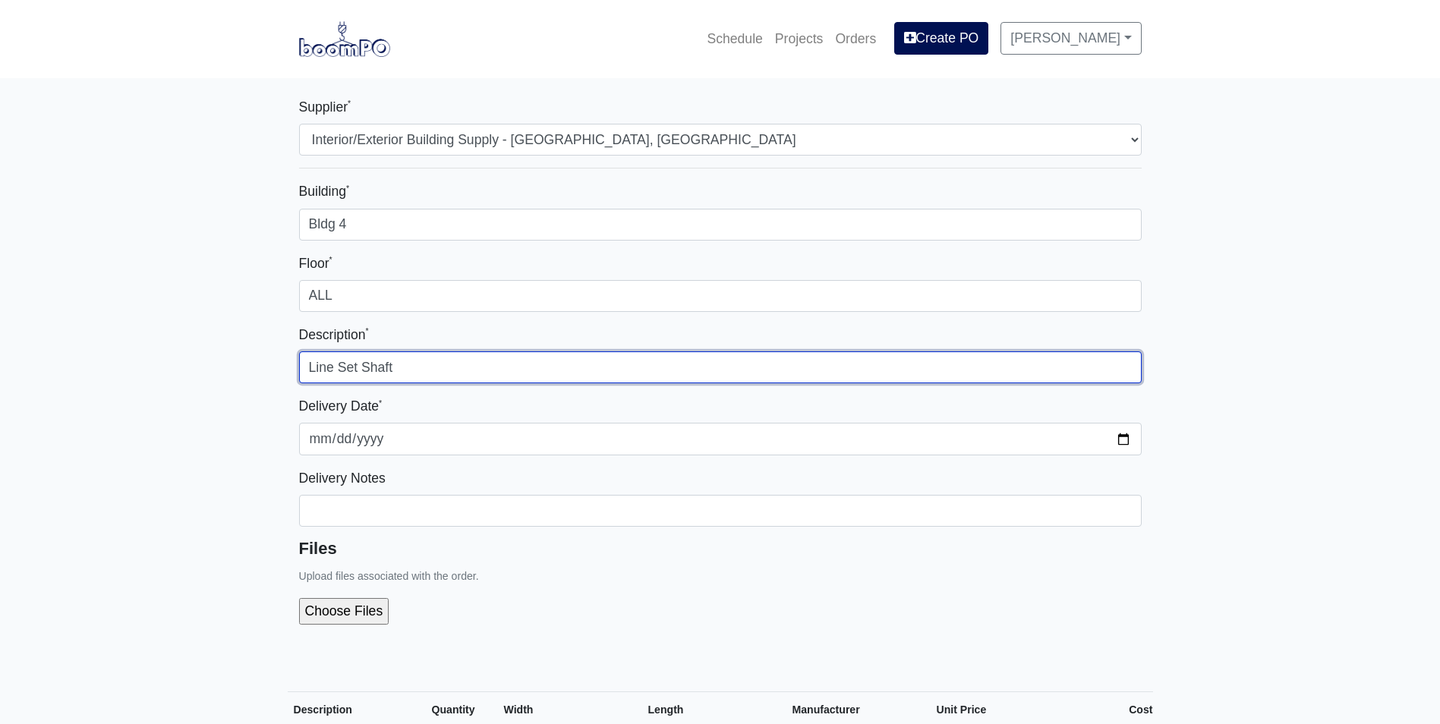
type input "Line Set Shaft"
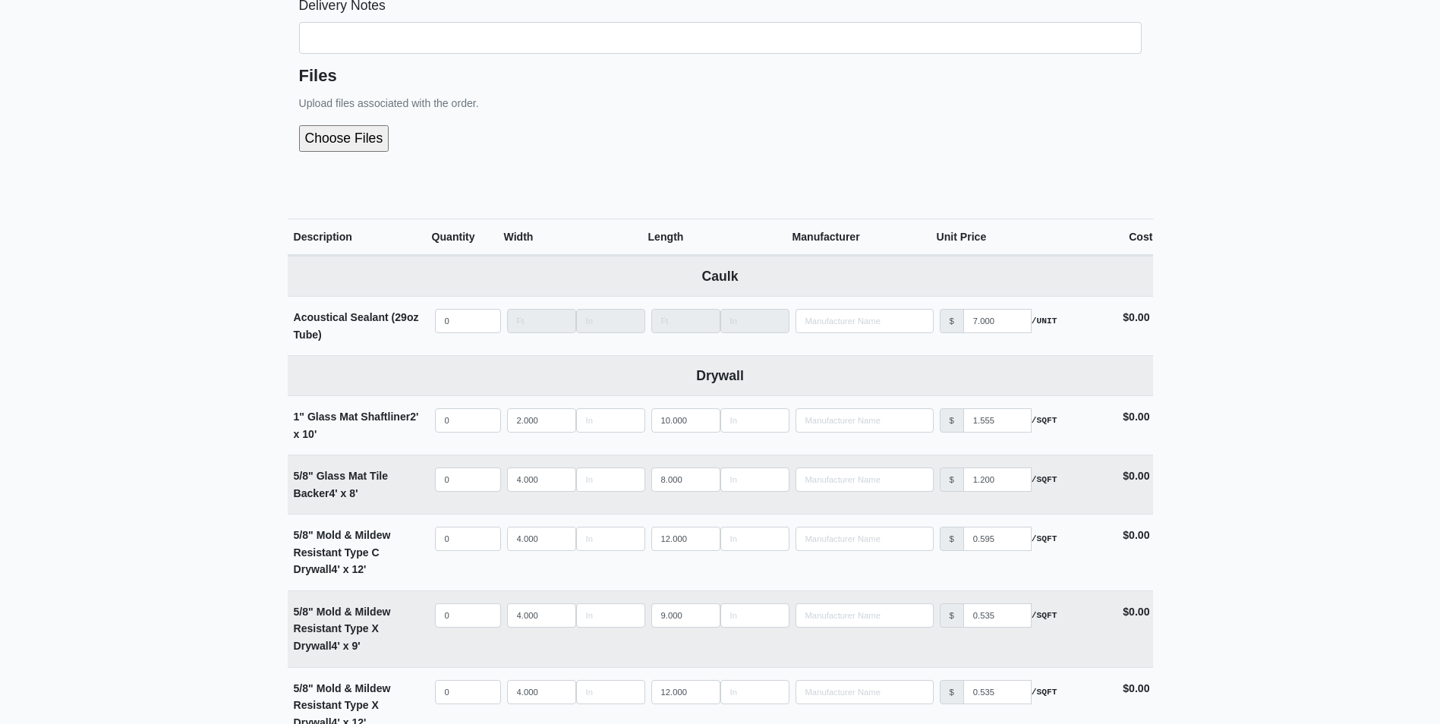
scroll to position [607, 0]
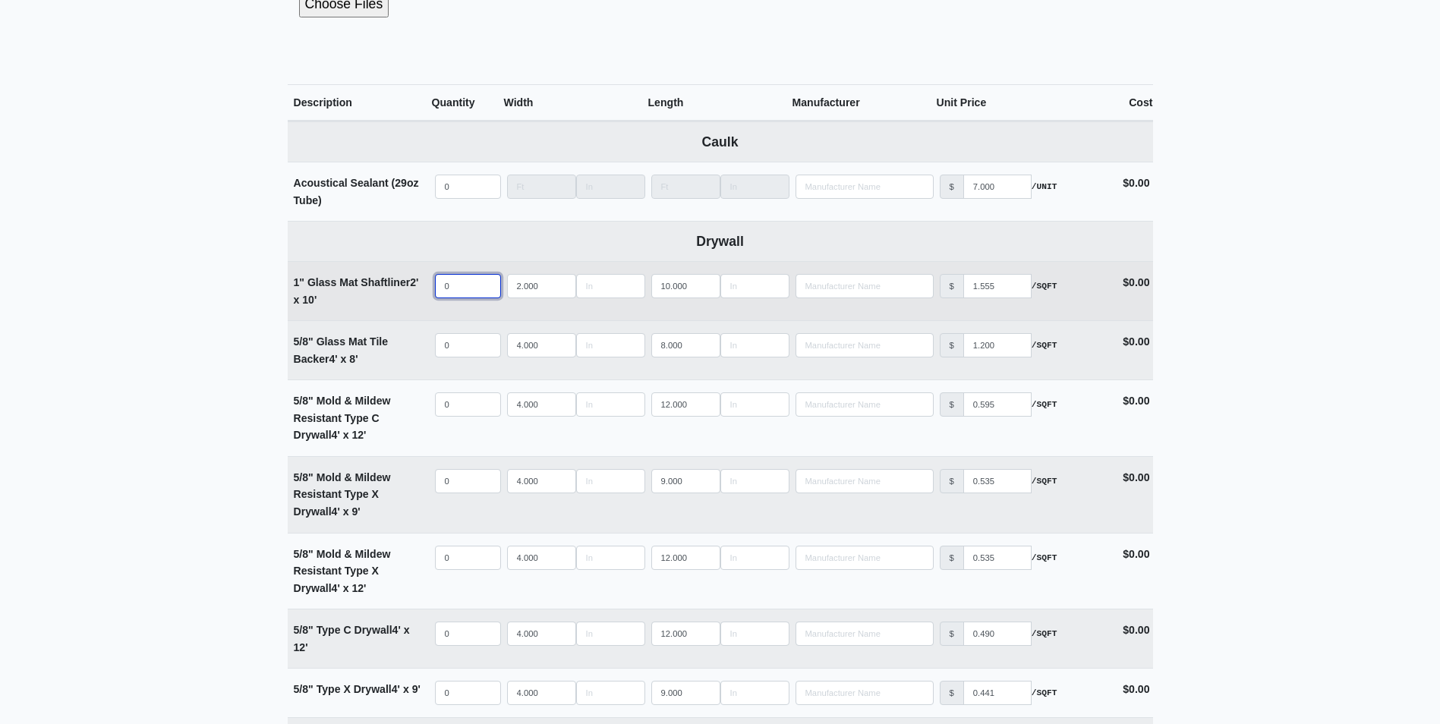
select select
click at [449, 288] on input "quantity" at bounding box center [468, 286] width 66 height 24
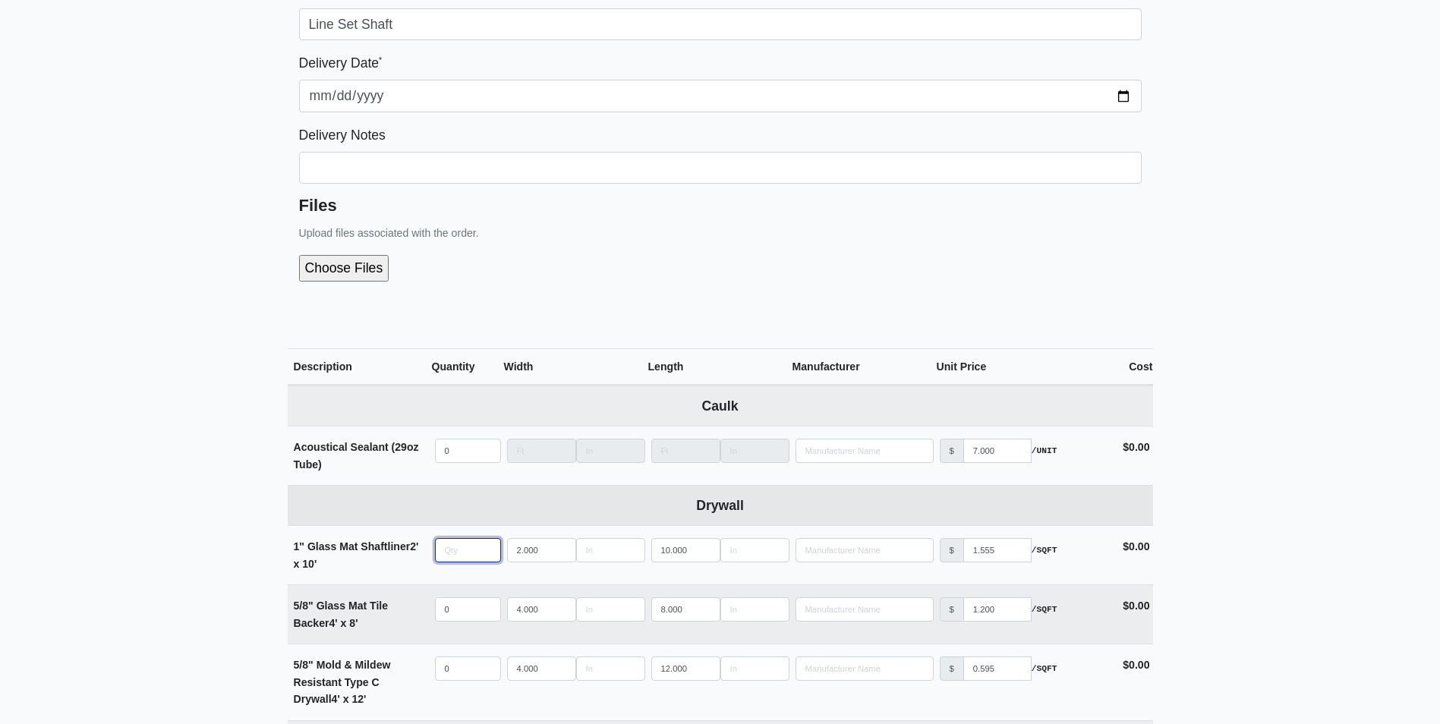
scroll to position [304, 0]
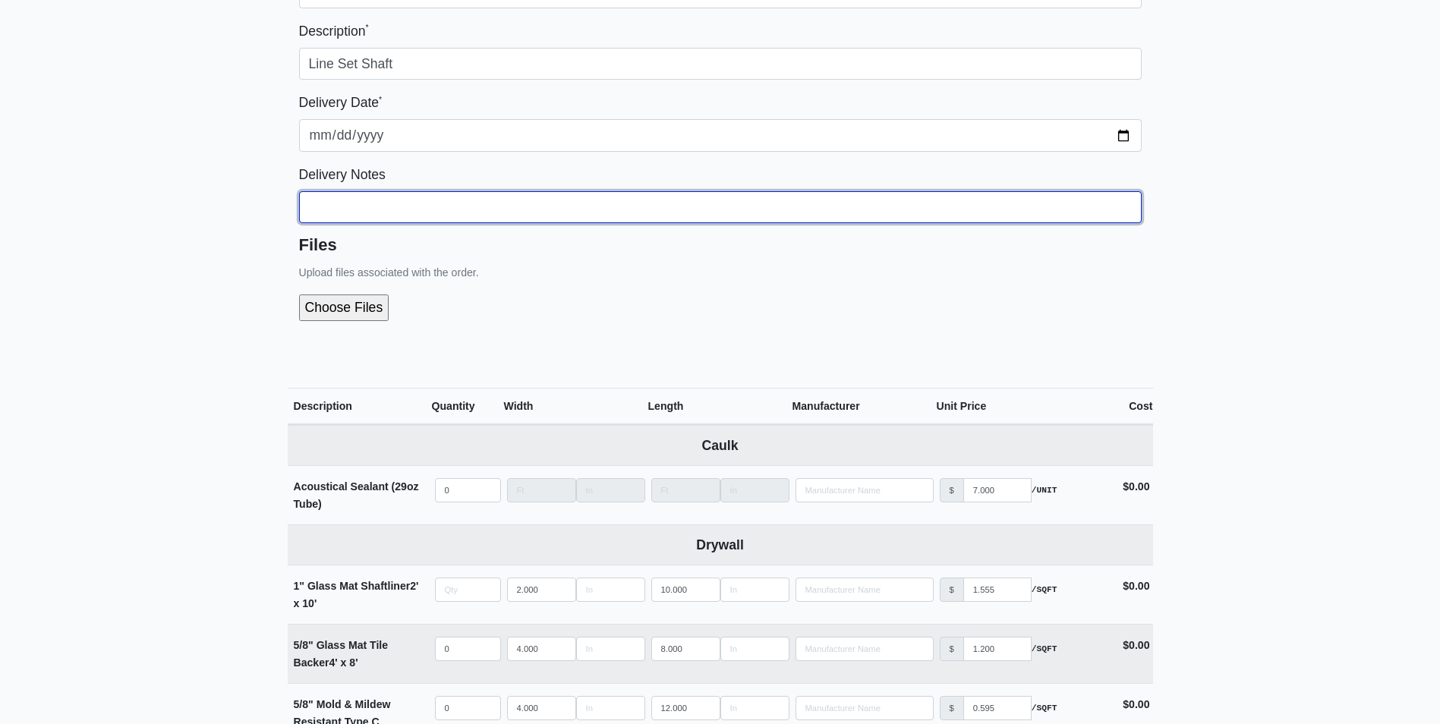
type input "0"
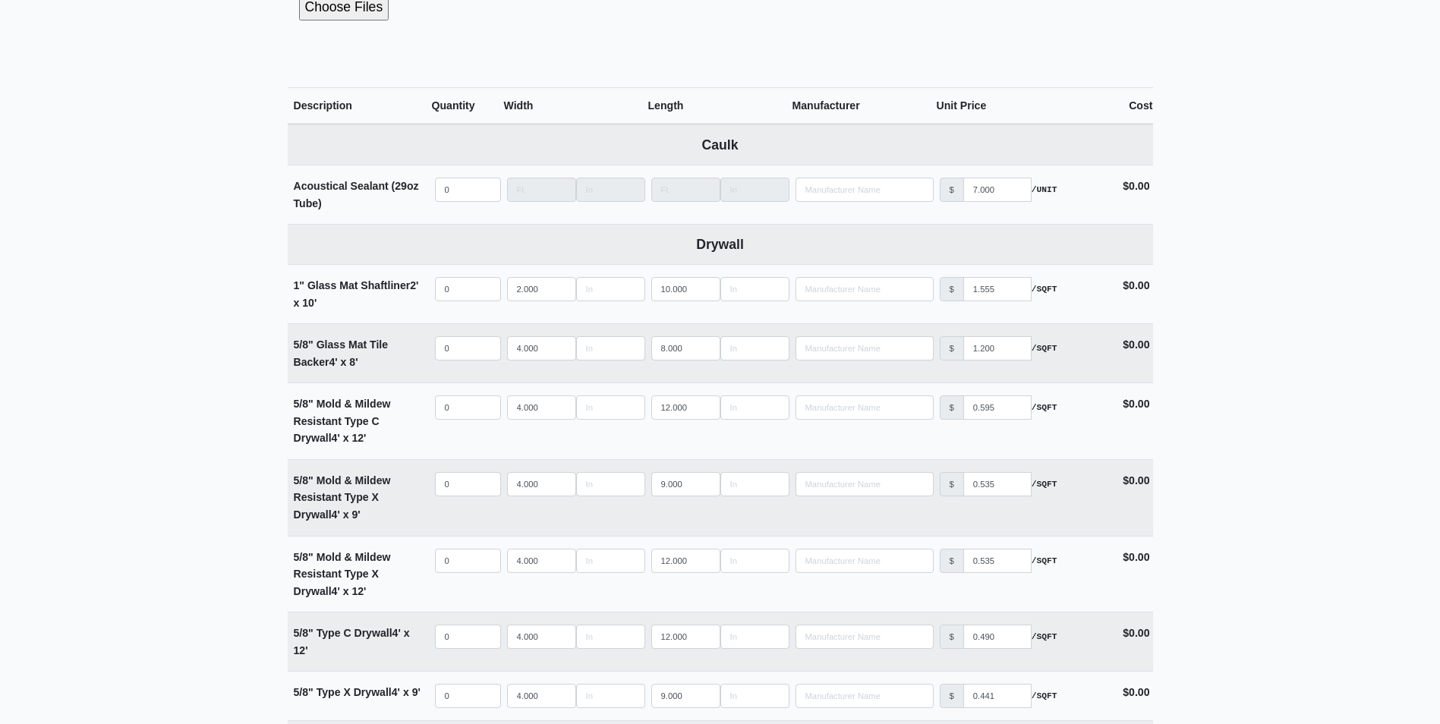
scroll to position [607, 0]
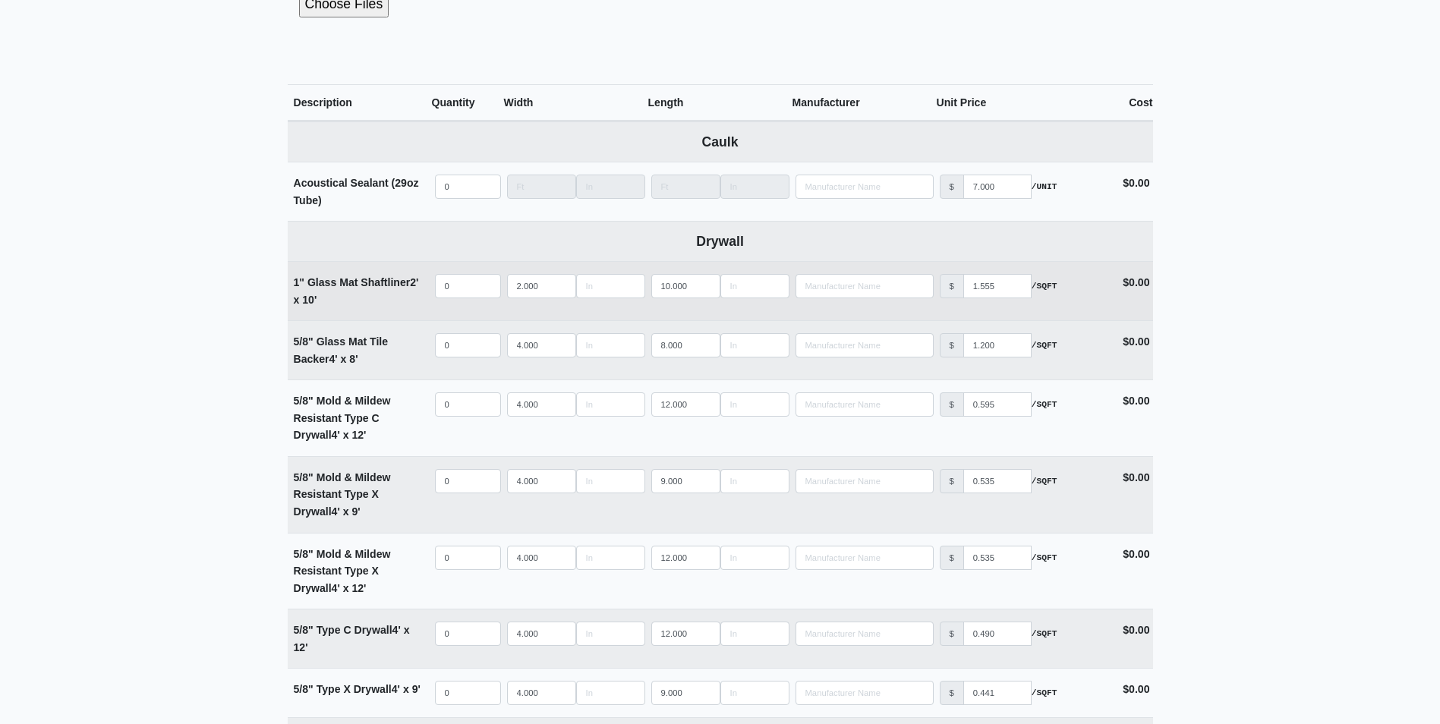
type input "8 pieces Shaft Liner per floor, 10 C-runner per floor, 1 h Stud per floor"
click at [462, 285] on input "quantity" at bounding box center [468, 286] width 66 height 24
type input "3"
select select
type input "32"
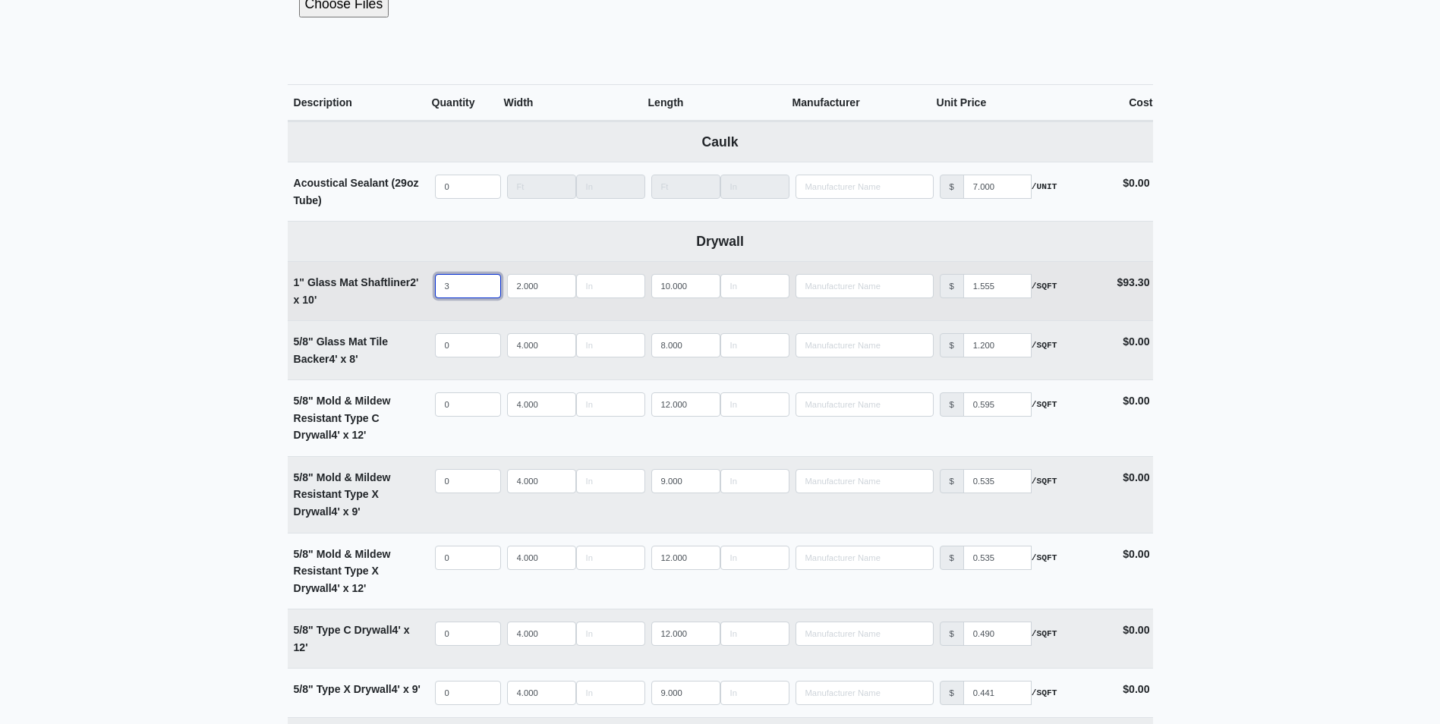
select select
type input "32"
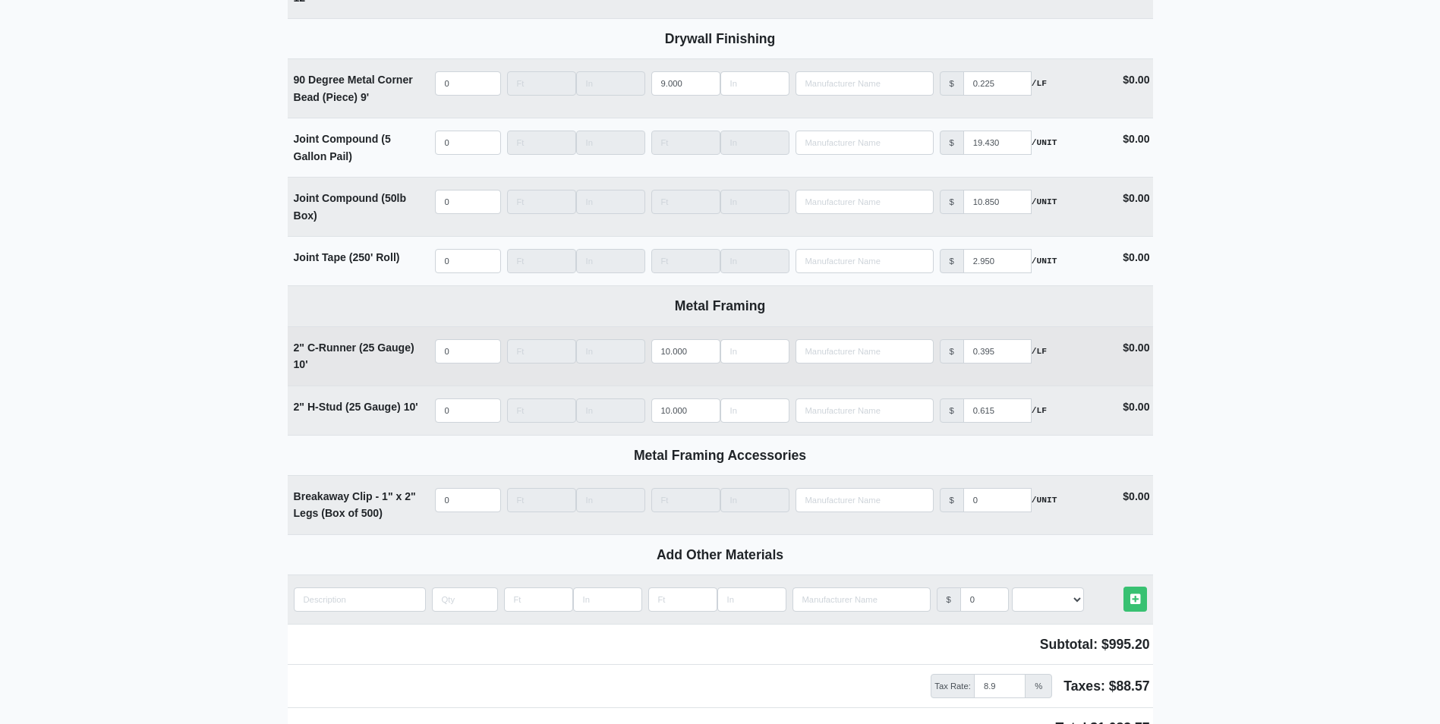
scroll to position [1367, 0]
select select
click at [464, 356] on input "quantity" at bounding box center [468, 351] width 66 height 24
type input "4"
select select
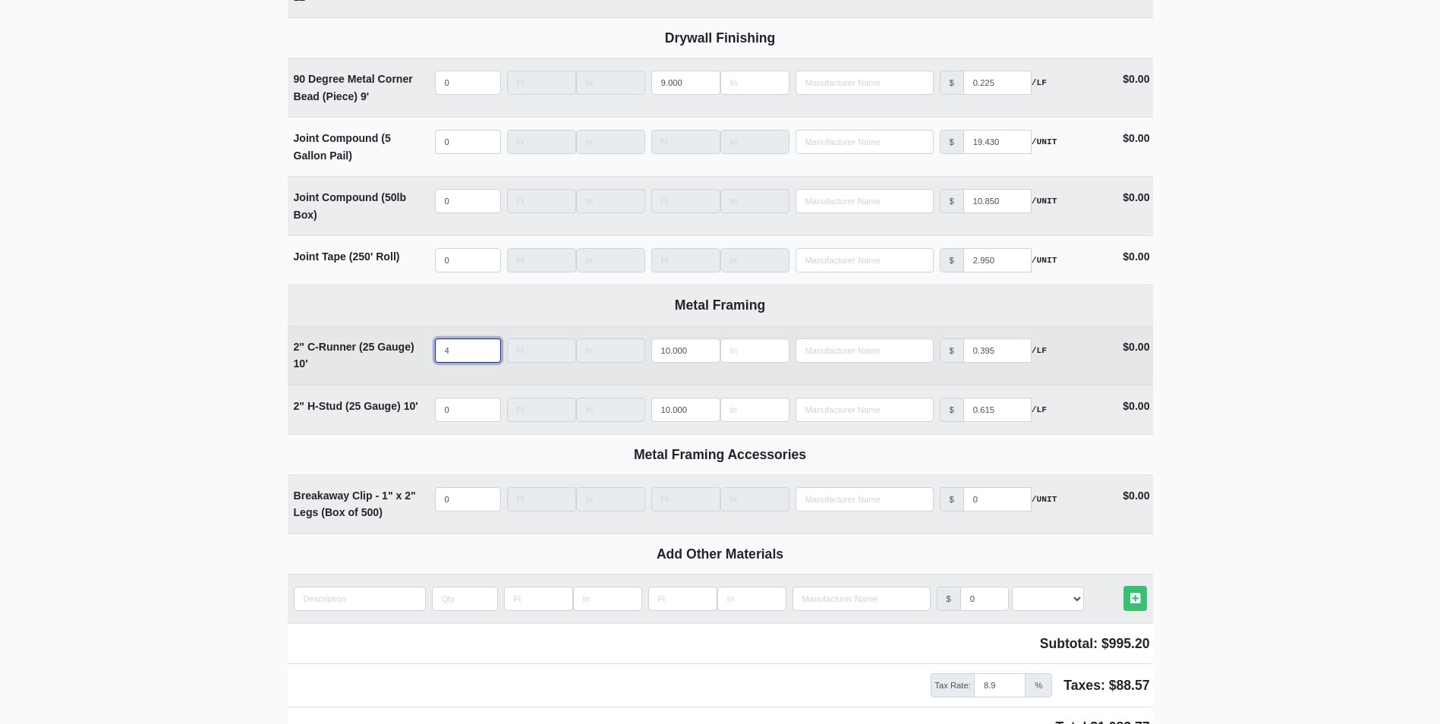
type input "40"
select select
type input "40"
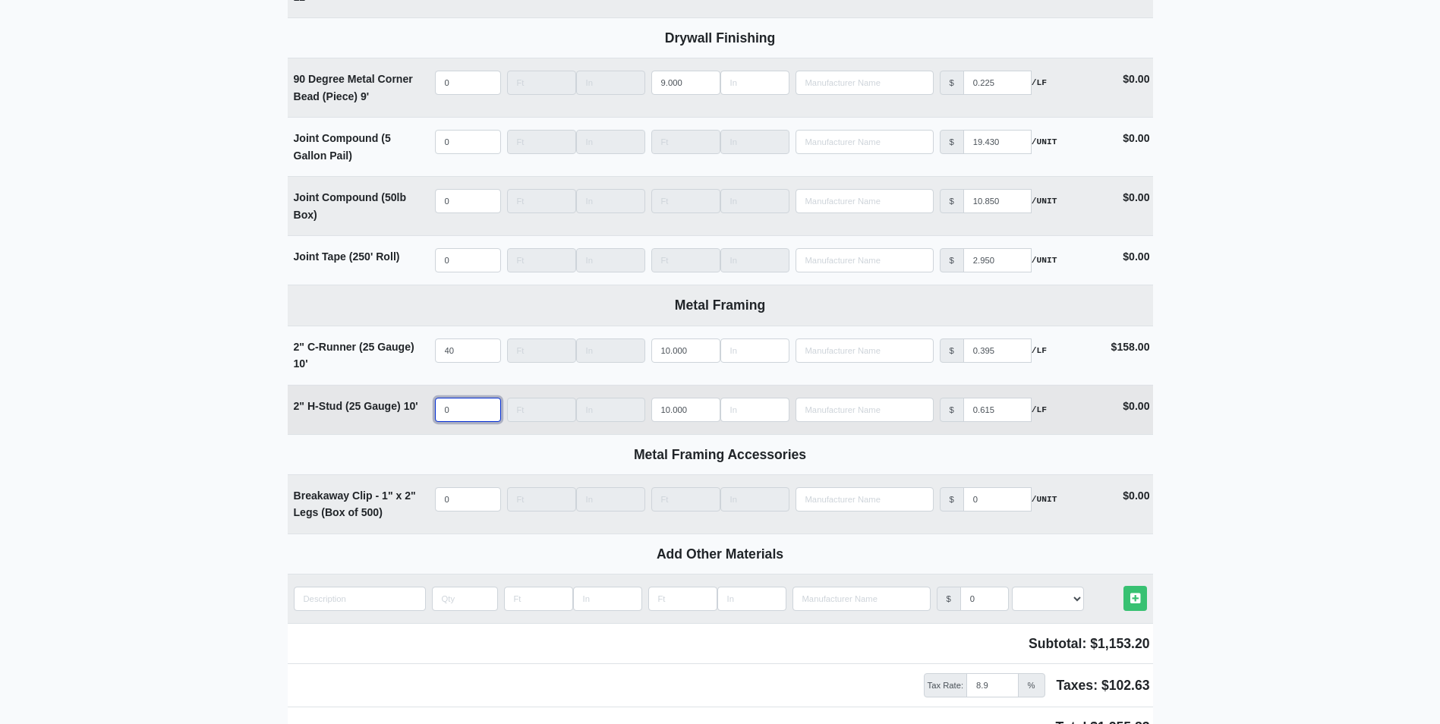
select select
click at [469, 412] on input "quantity" at bounding box center [468, 410] width 66 height 24
type input "4"
select select
type input "4"
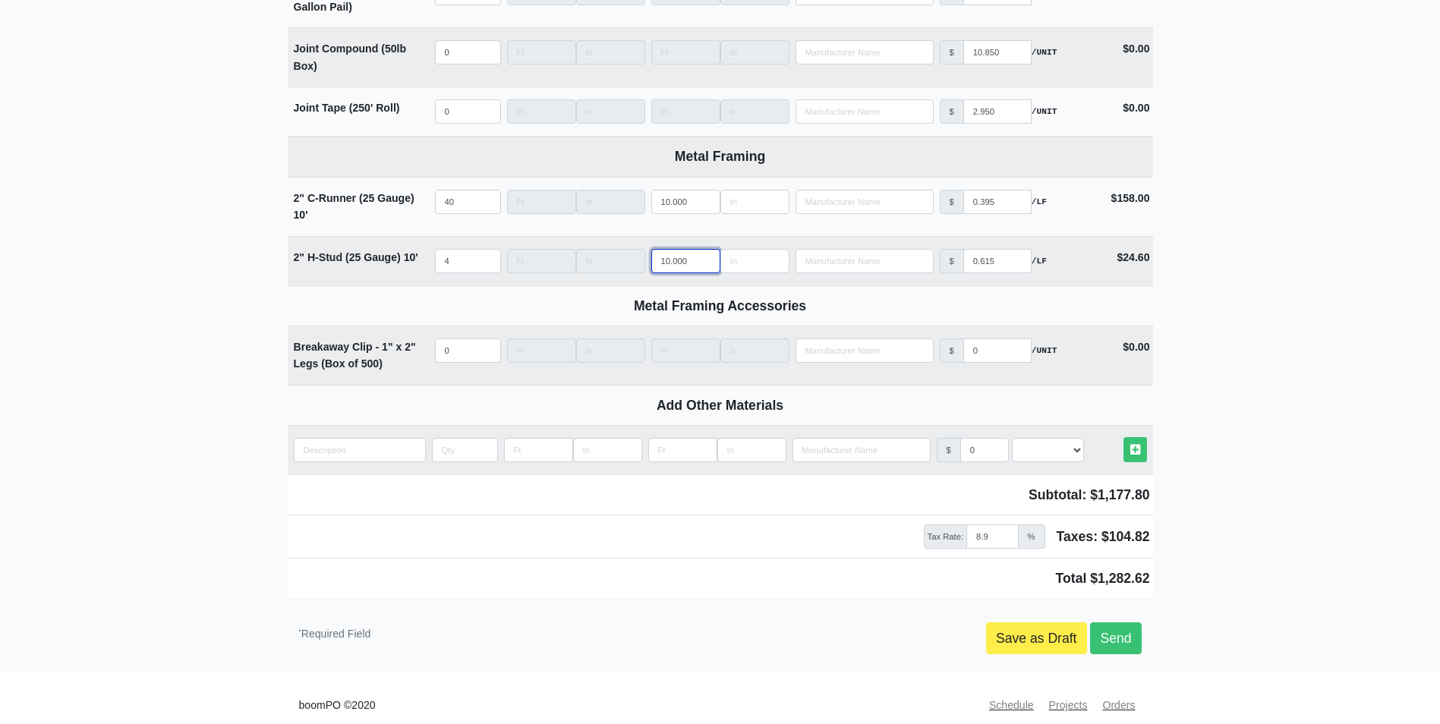
scroll to position [1535, 0]
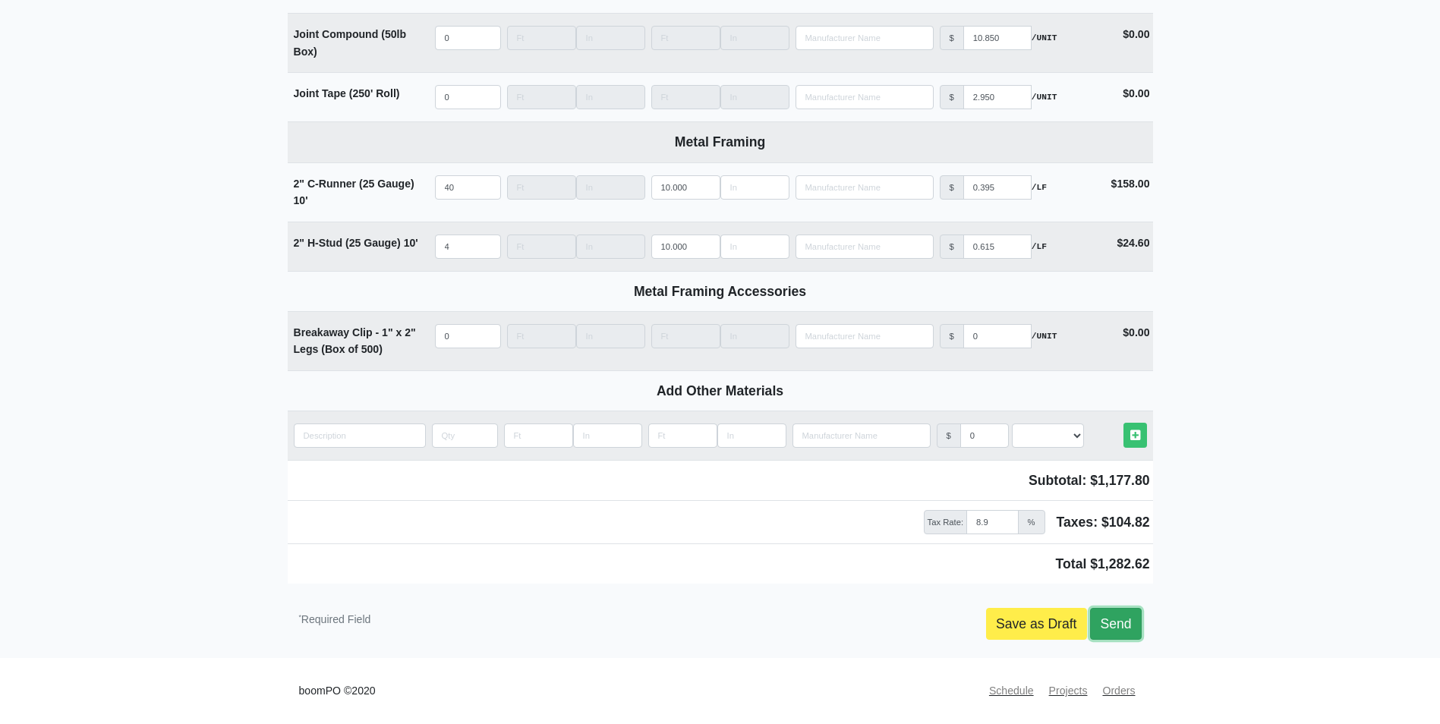
click at [1129, 617] on link "Send" at bounding box center [1115, 624] width 51 height 32
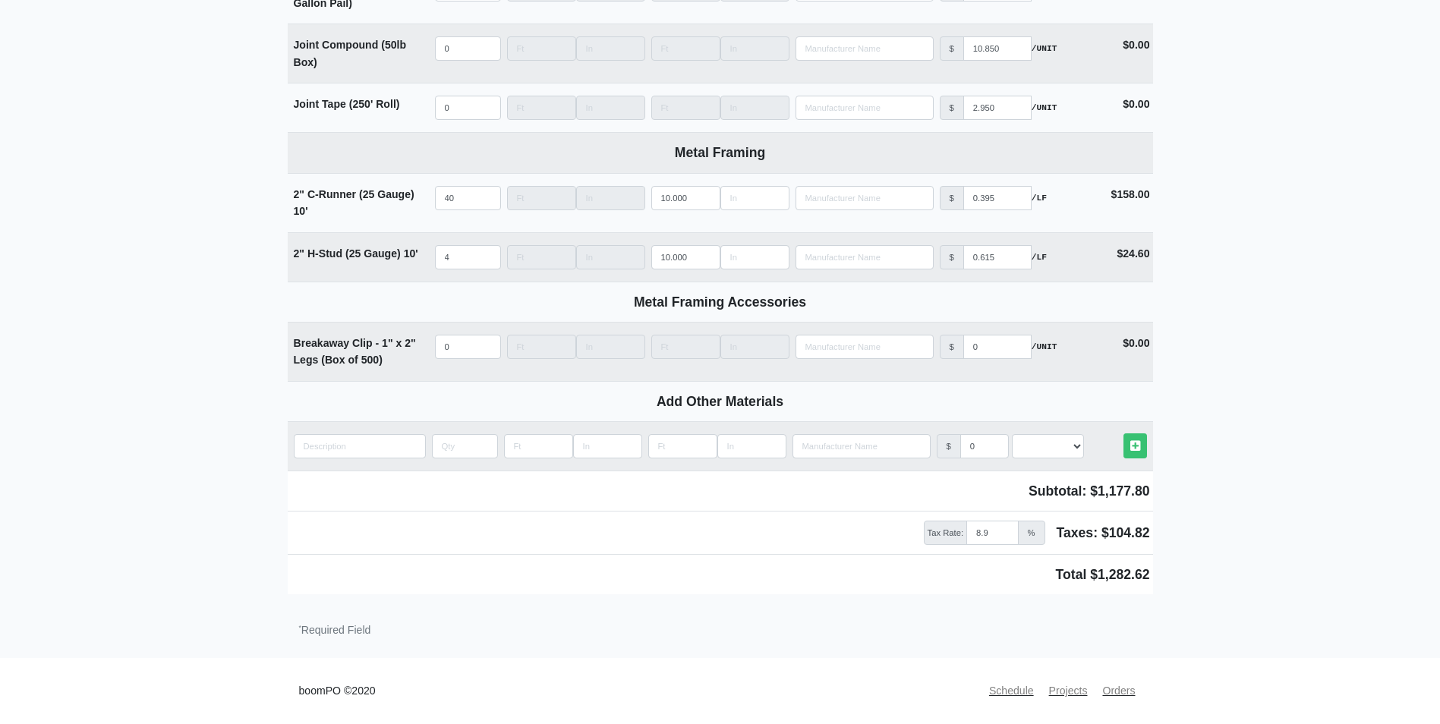
scroll to position [1524, 0]
